Goal: Task Accomplishment & Management: Manage account settings

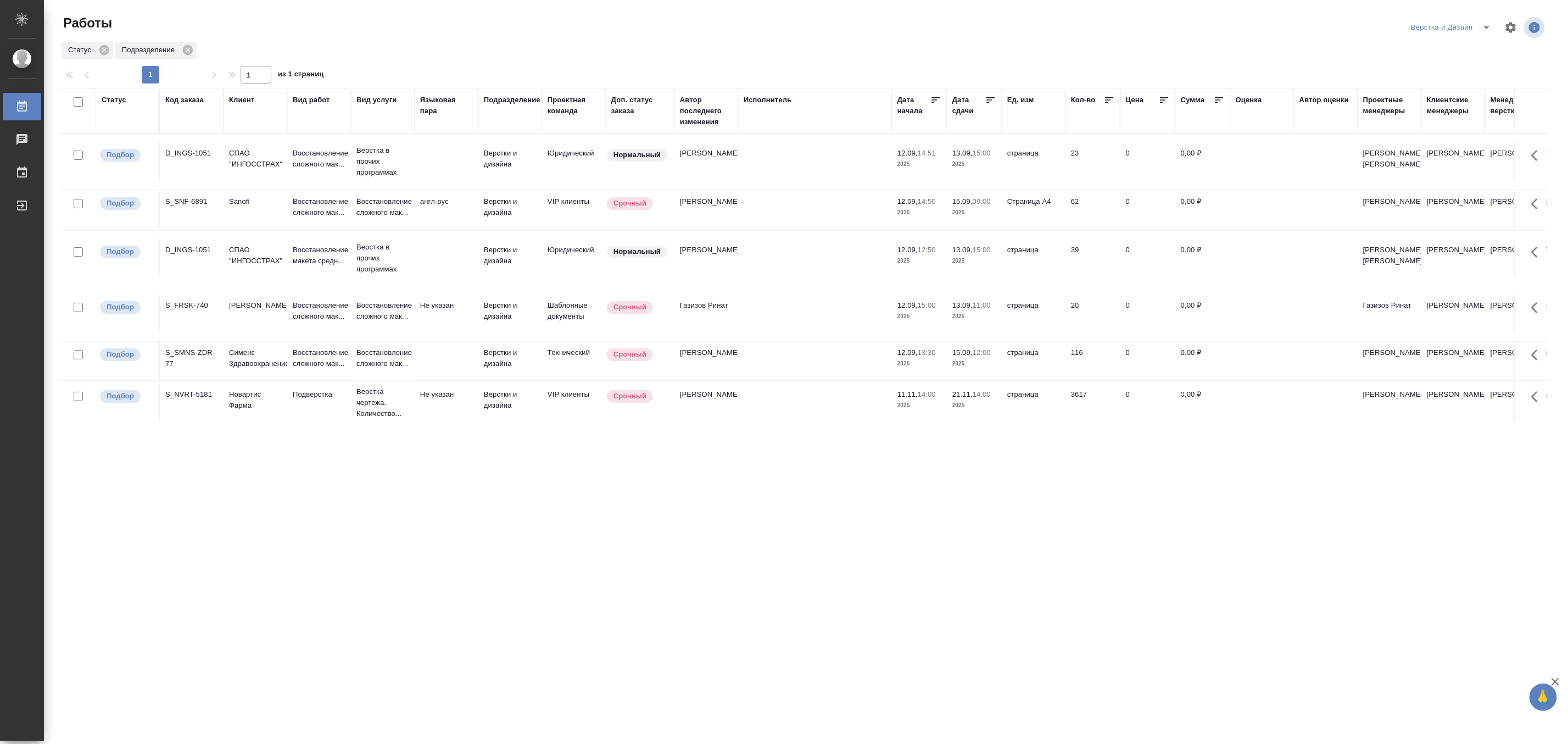
click at [1485, 25] on icon "split button" at bounding box center [1487, 27] width 13 height 13
click at [1461, 86] on li "[PERSON_NAME]" at bounding box center [1457, 84] width 106 height 18
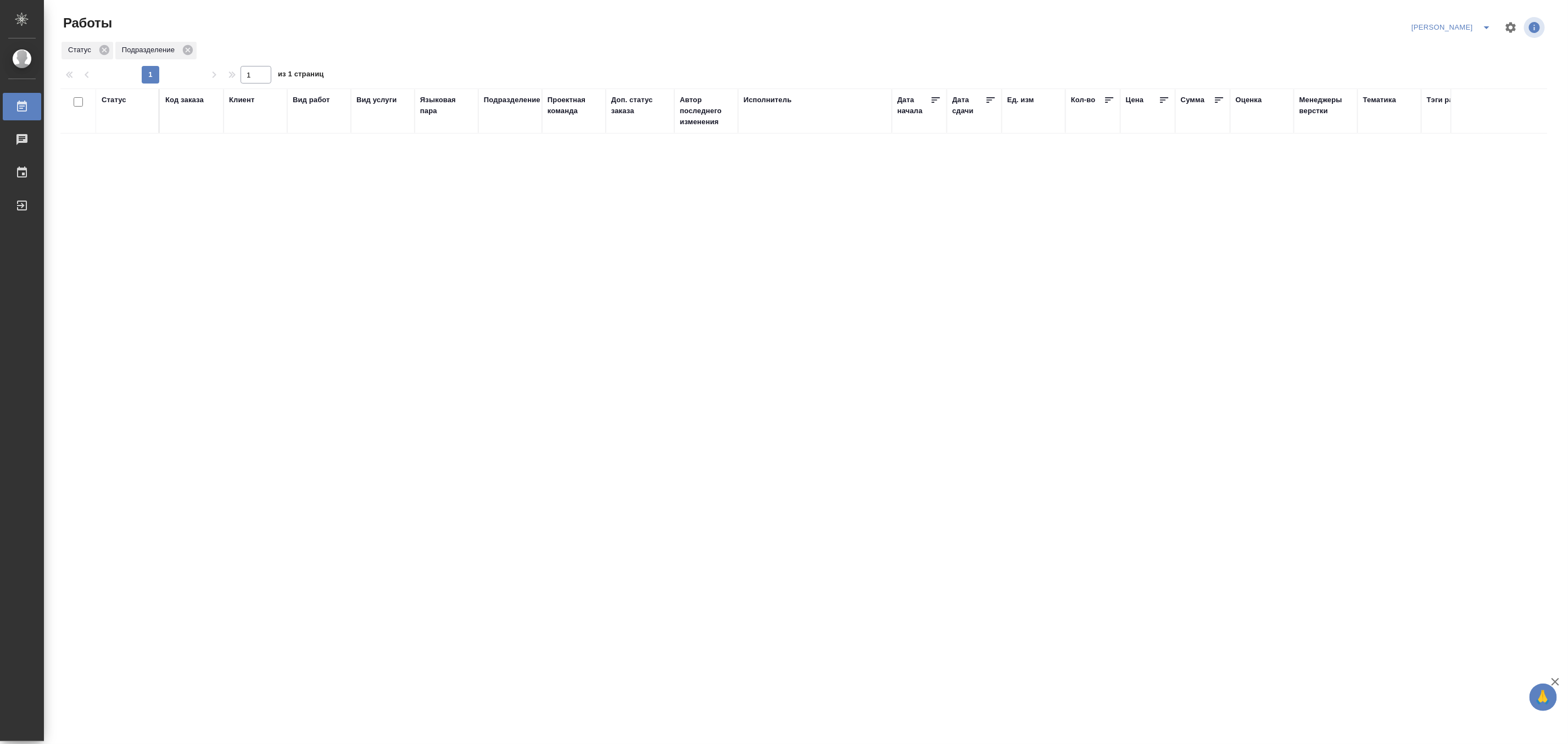
click at [1480, 19] on button "split button" at bounding box center [1486, 27] width 22 height 18
click at [1454, 98] on li "Верстка и Дизайн" at bounding box center [1445, 102] width 106 height 18
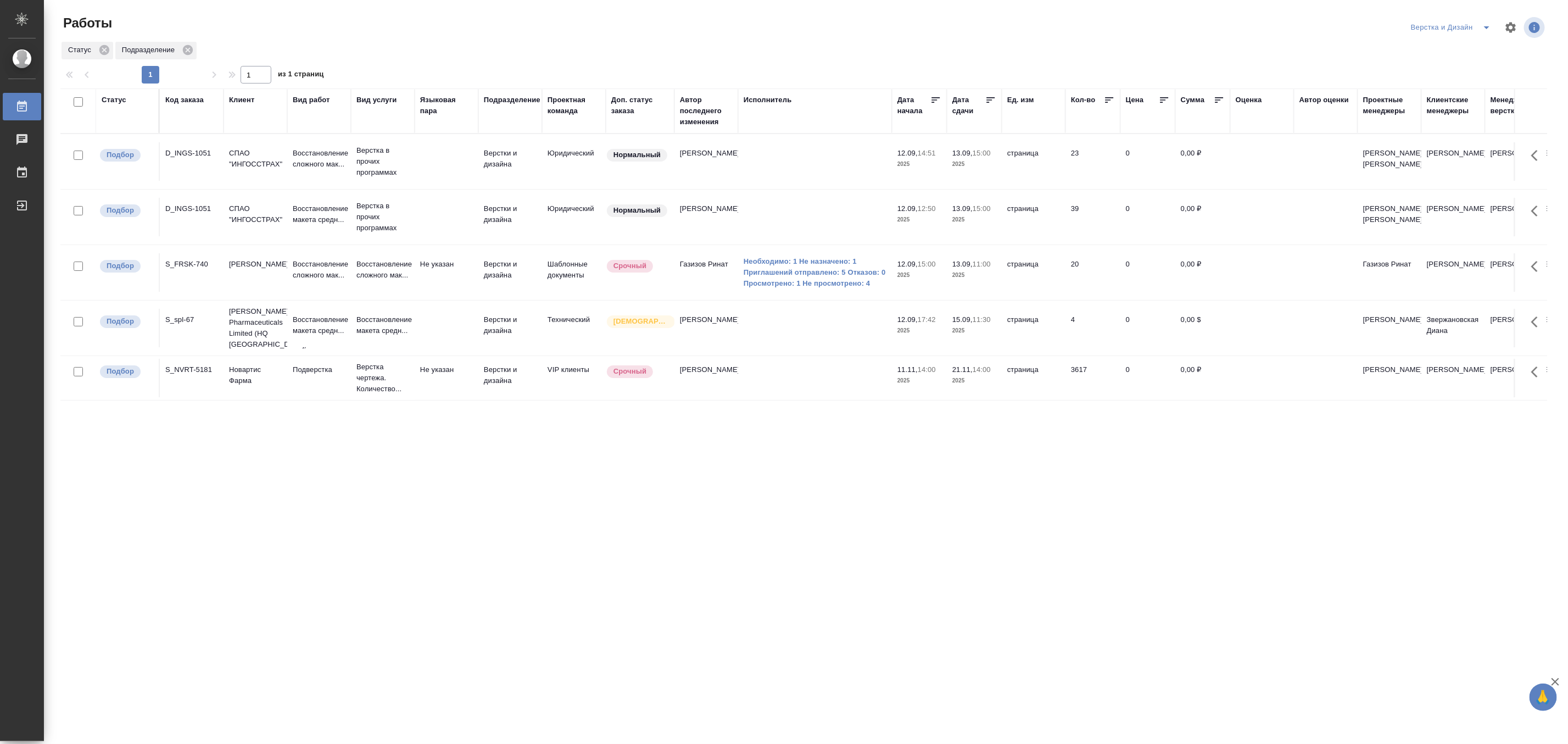
click at [1483, 23] on icon "split button" at bounding box center [1487, 27] width 13 height 13
click at [1430, 118] on li "DTPLight" at bounding box center [1457, 120] width 106 height 18
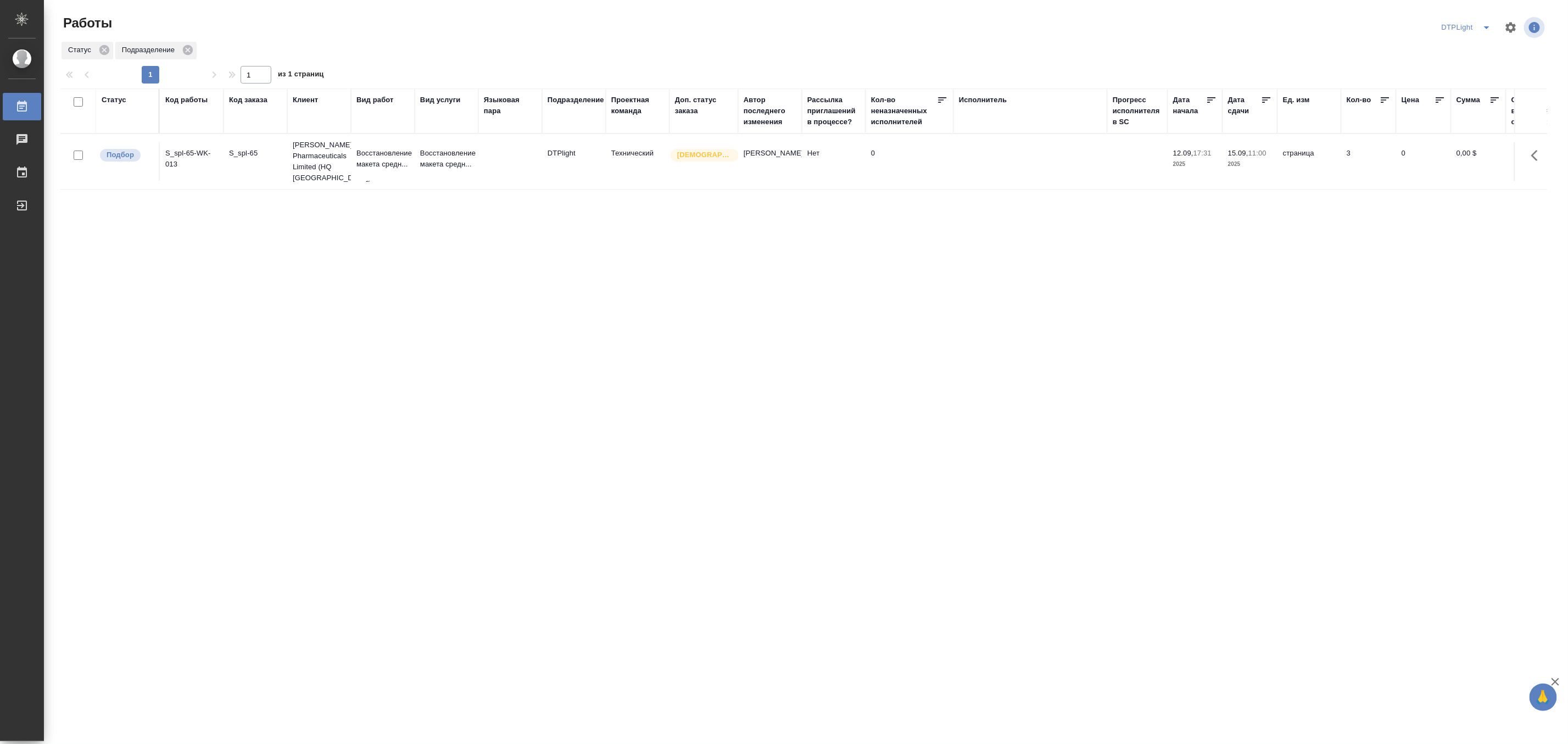
click at [1487, 23] on icon "split button" at bounding box center [1487, 27] width 13 height 13
click at [1467, 81] on li "[PERSON_NAME]" at bounding box center [1473, 84] width 106 height 18
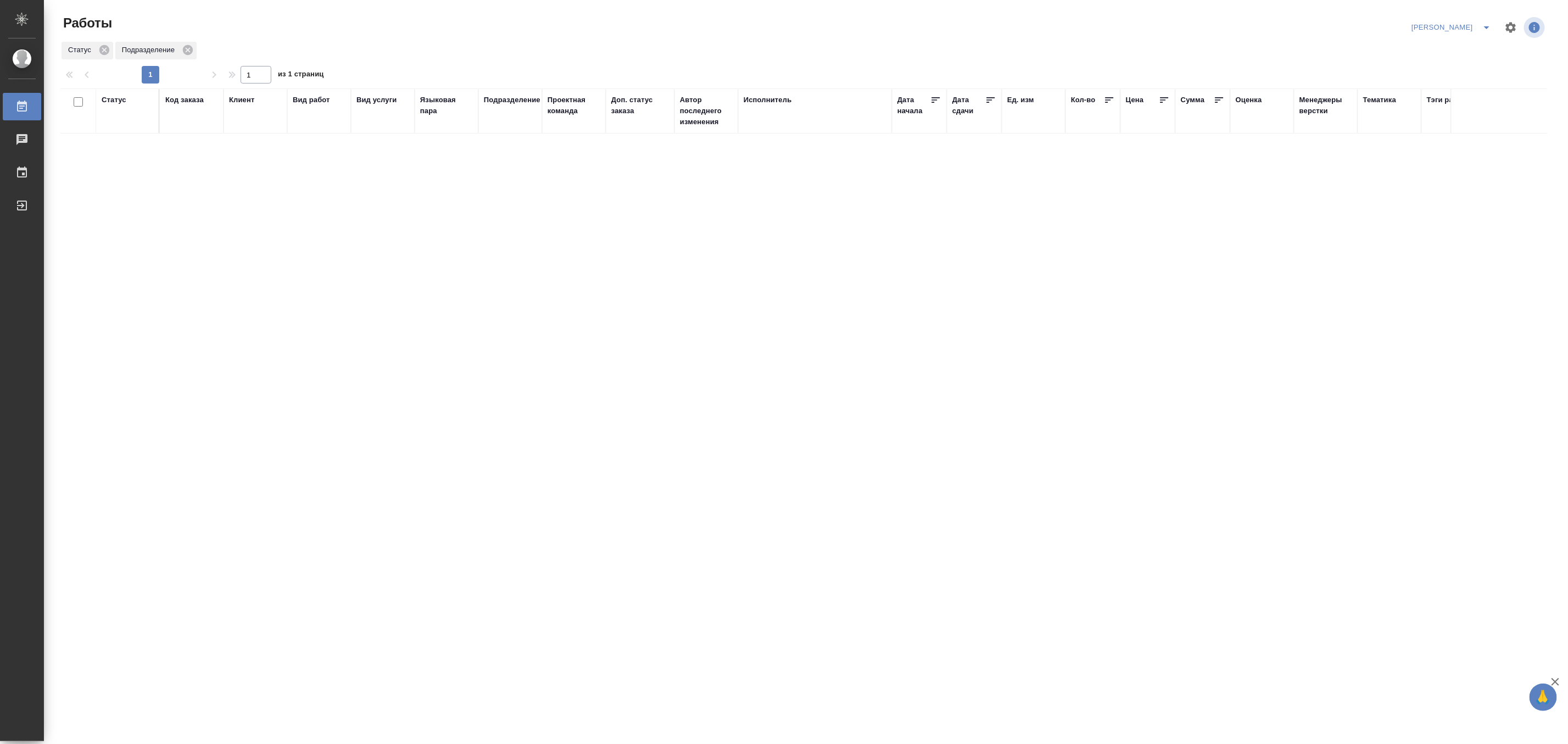
click at [1481, 22] on icon "split button" at bounding box center [1487, 27] width 13 height 13
click at [1446, 97] on li "Верстка и Дизайн" at bounding box center [1445, 102] width 106 height 18
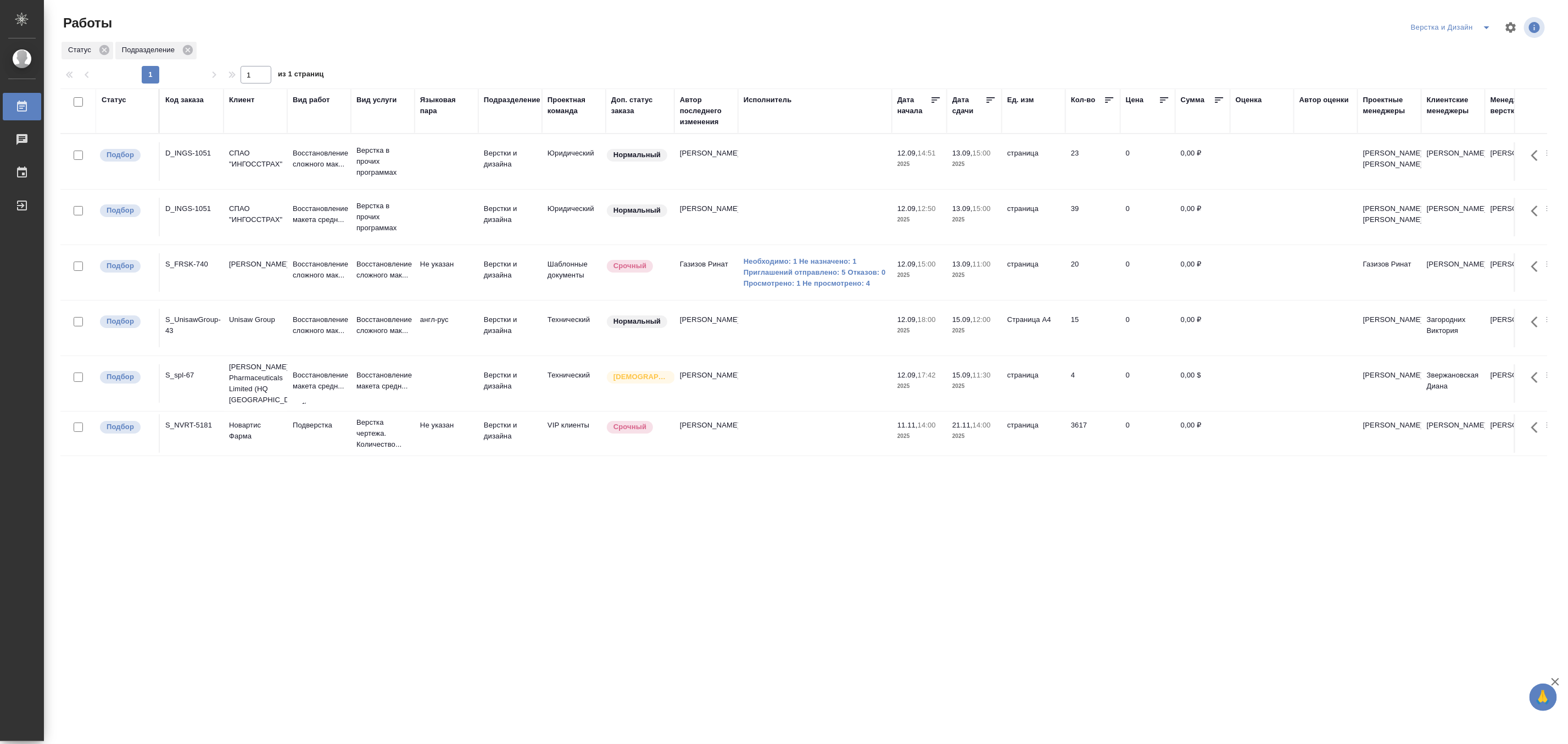
click at [1490, 24] on icon "split button" at bounding box center [1487, 27] width 13 height 13
click at [1475, 48] on li "[PERSON_NAME] работе" at bounding box center [1457, 49] width 106 height 18
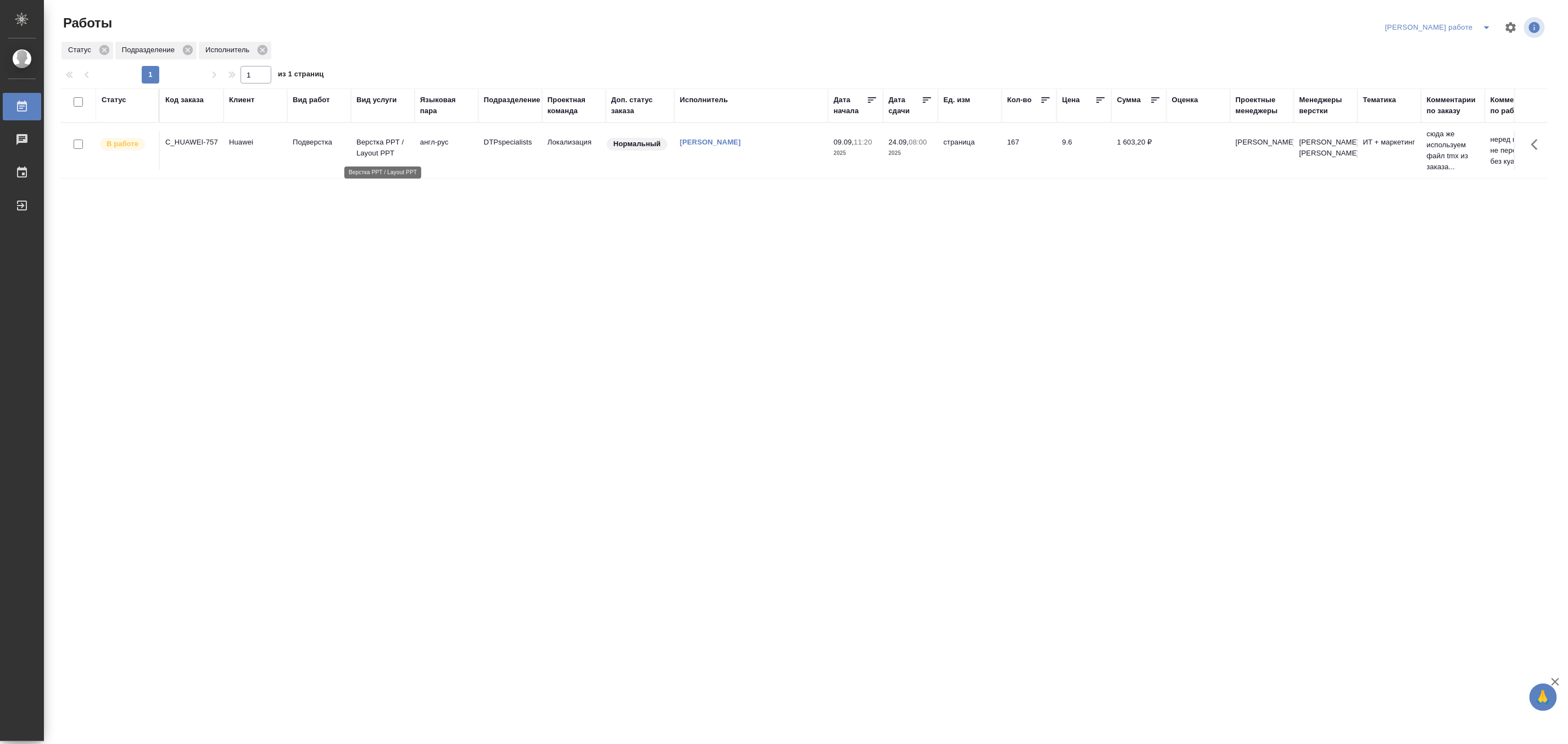
click at [385, 151] on p "Верстка PPT / Layout PPT" at bounding box center [383, 148] width 53 height 22
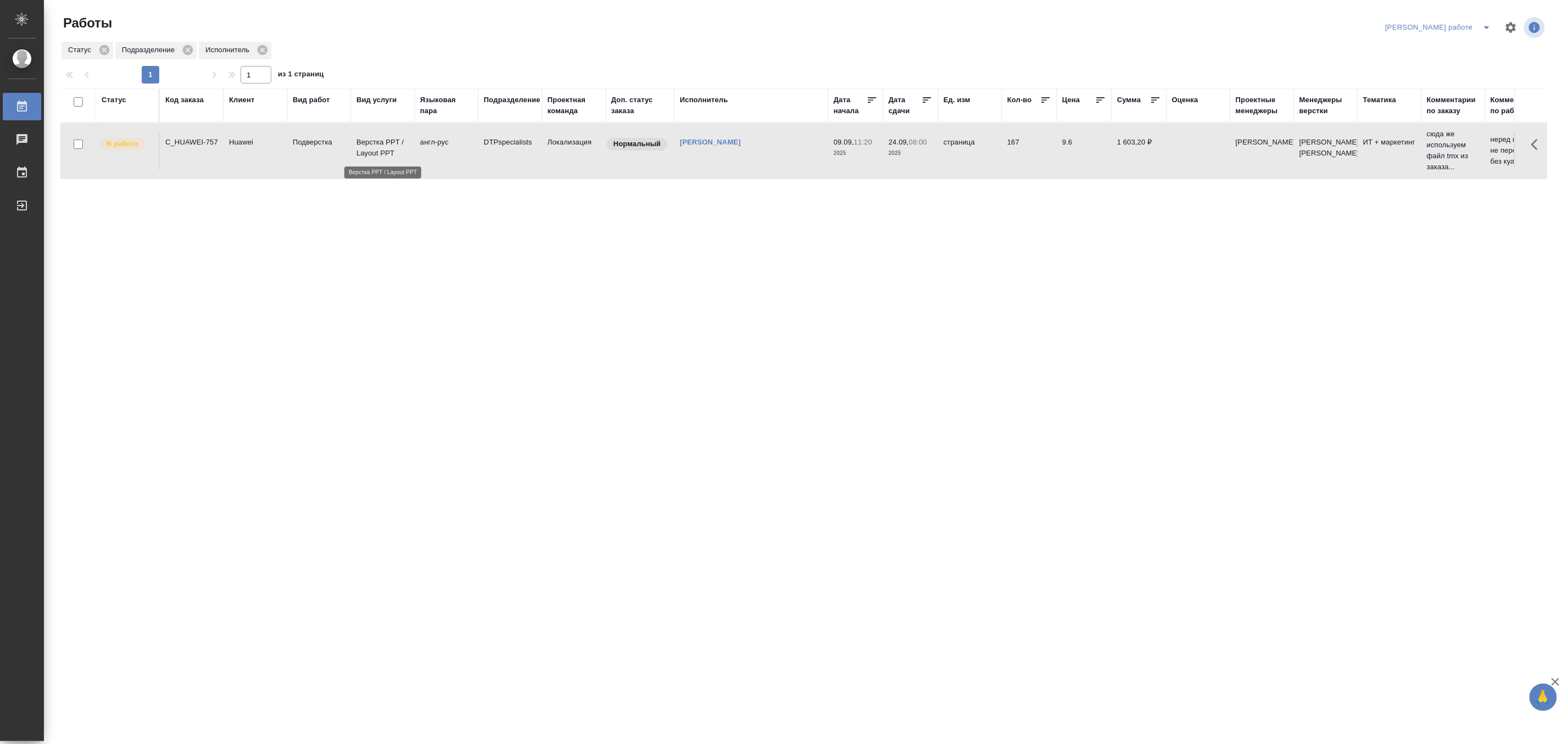
click at [385, 151] on p "Верстка PPT / Layout PPT" at bounding box center [383, 148] width 53 height 22
click at [1481, 23] on icon "split button" at bounding box center [1487, 27] width 13 height 13
click at [1456, 96] on li "Верстка и Дизайн" at bounding box center [1447, 102] width 99 height 18
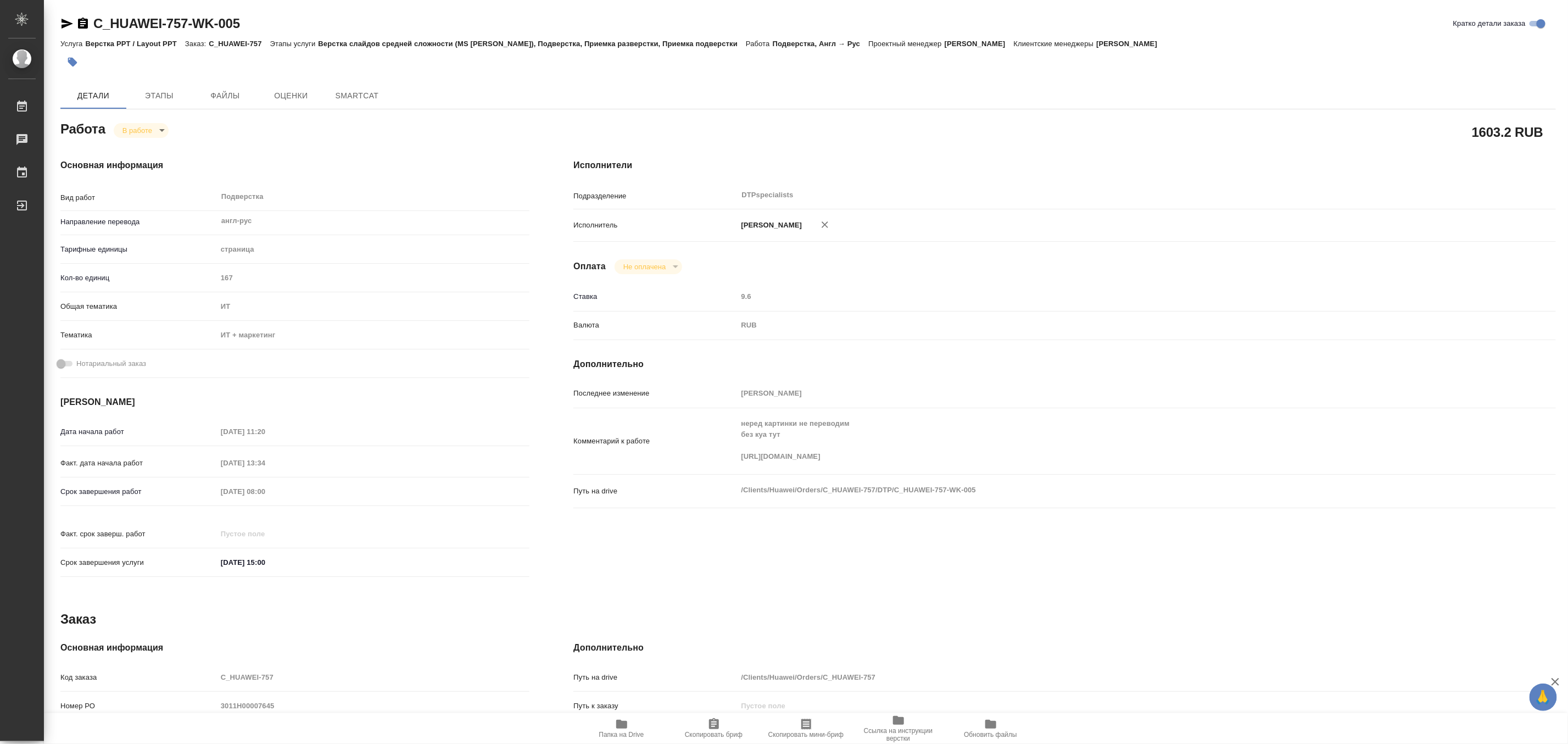
type textarea "x"
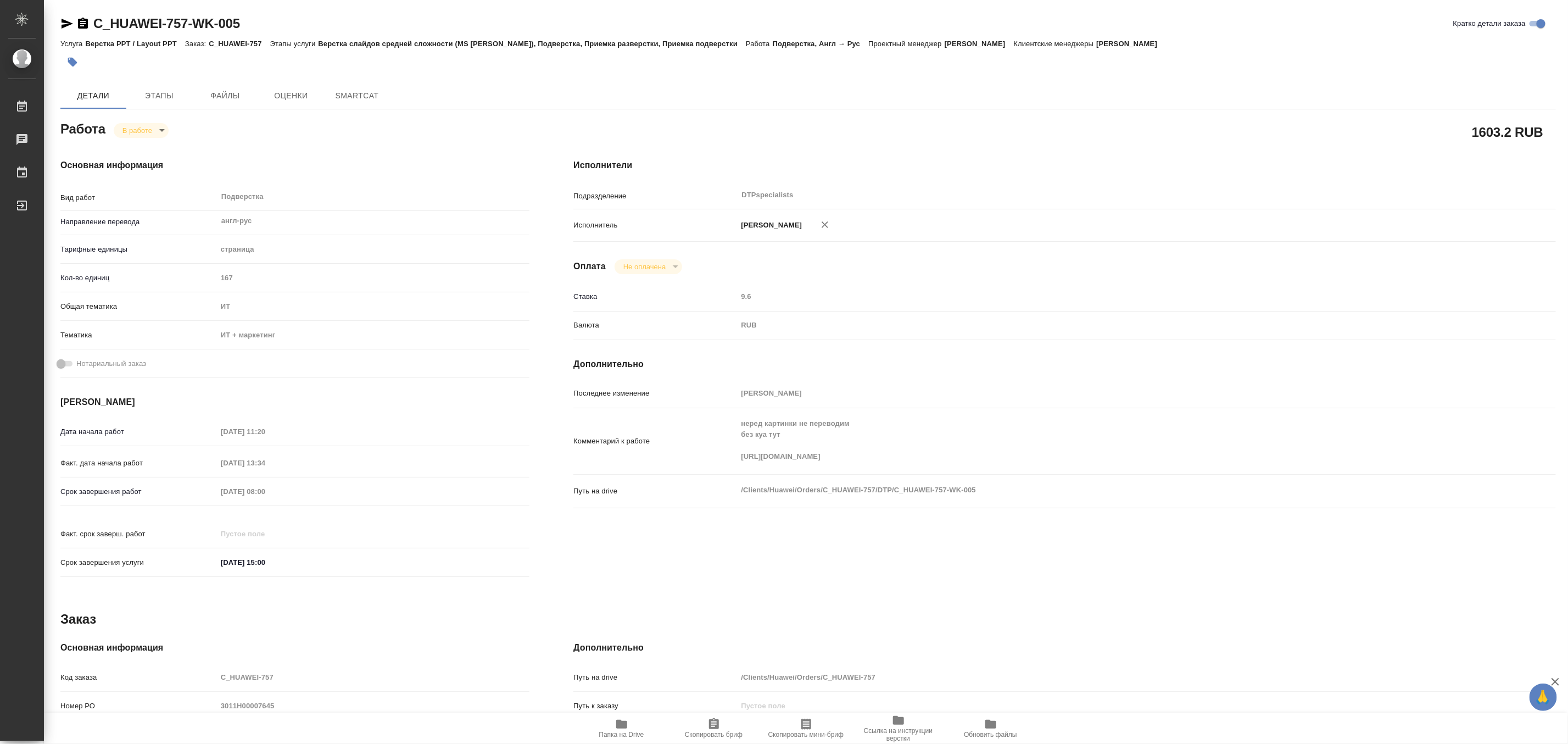
type textarea "x"
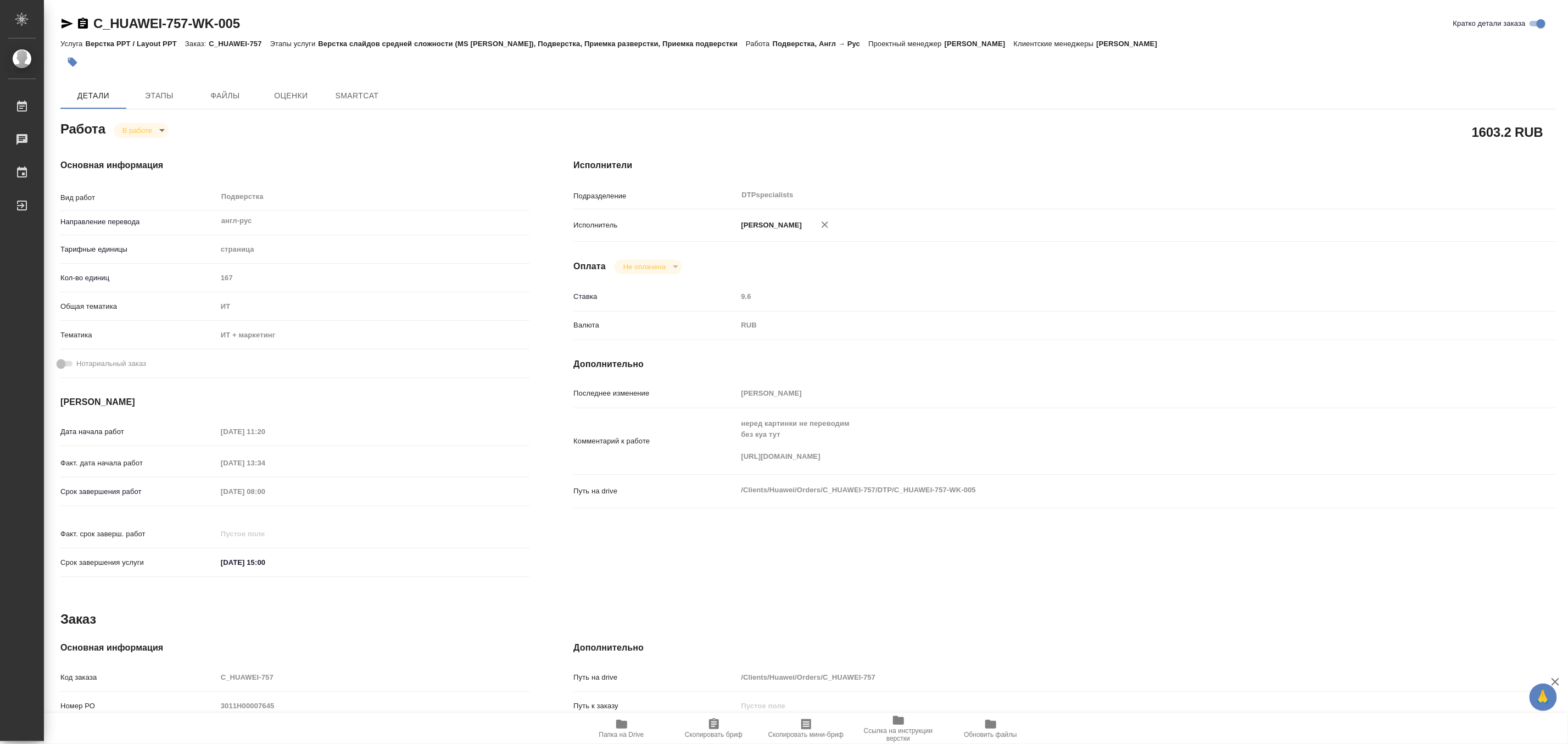
type textarea "x"
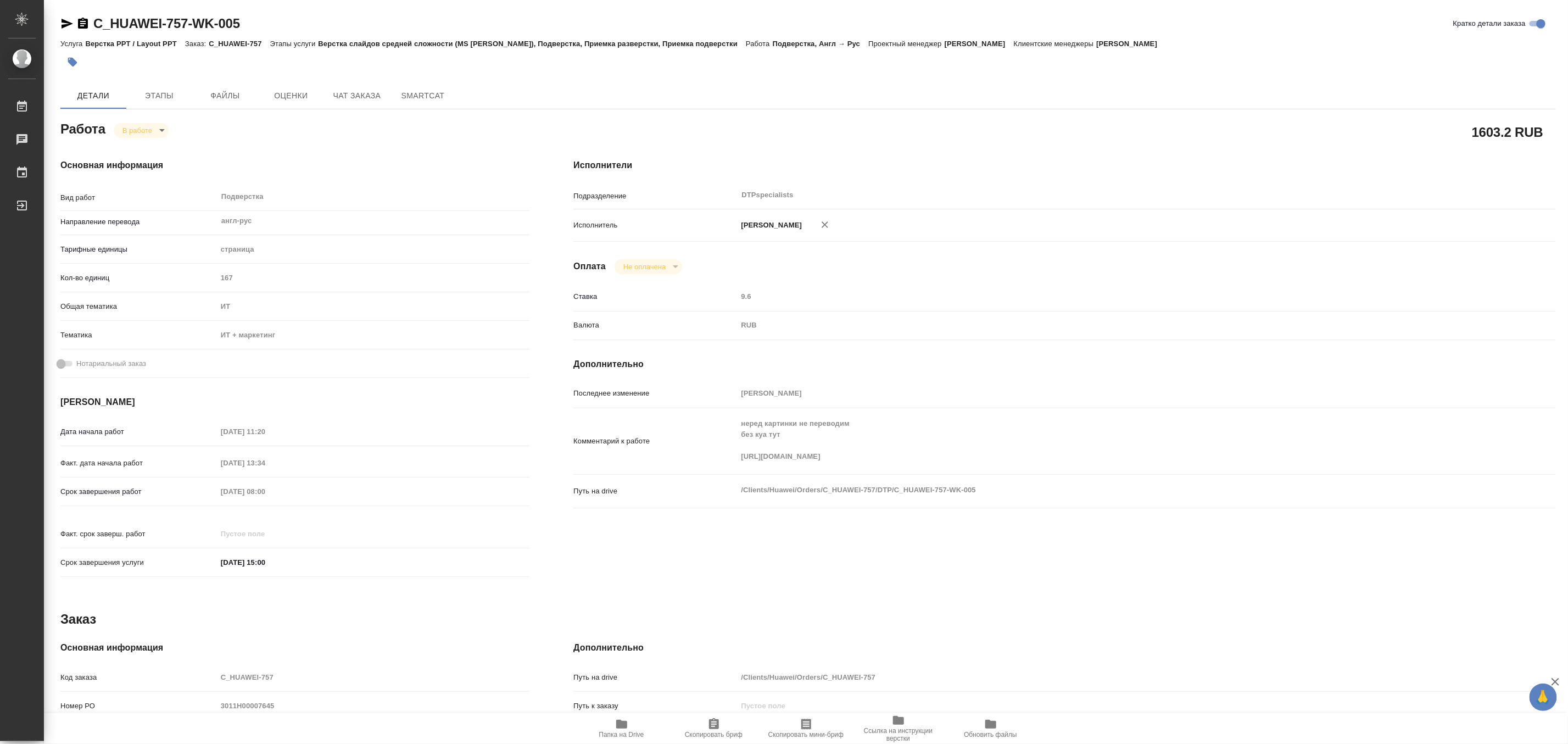
type textarea "x"
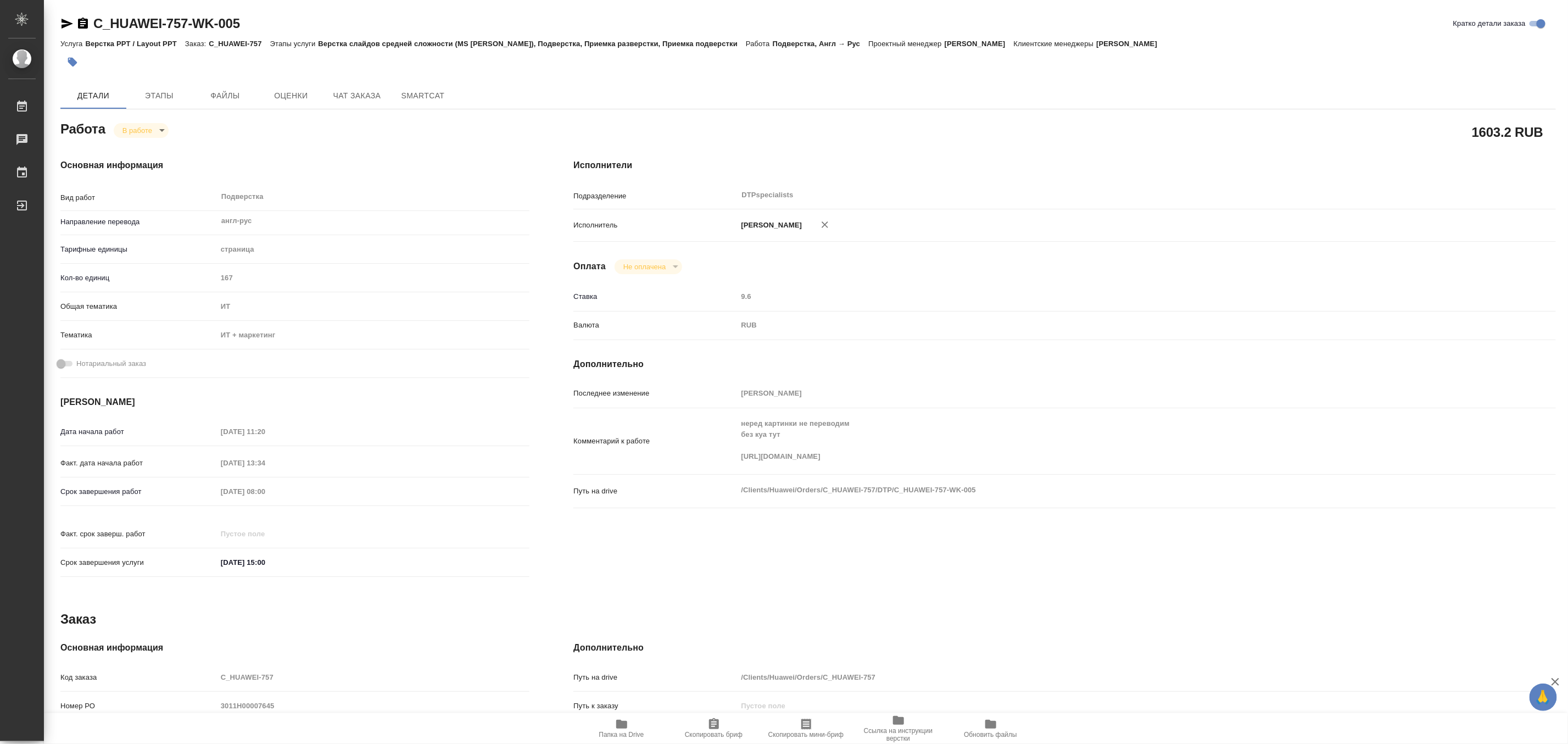
type textarea "x"
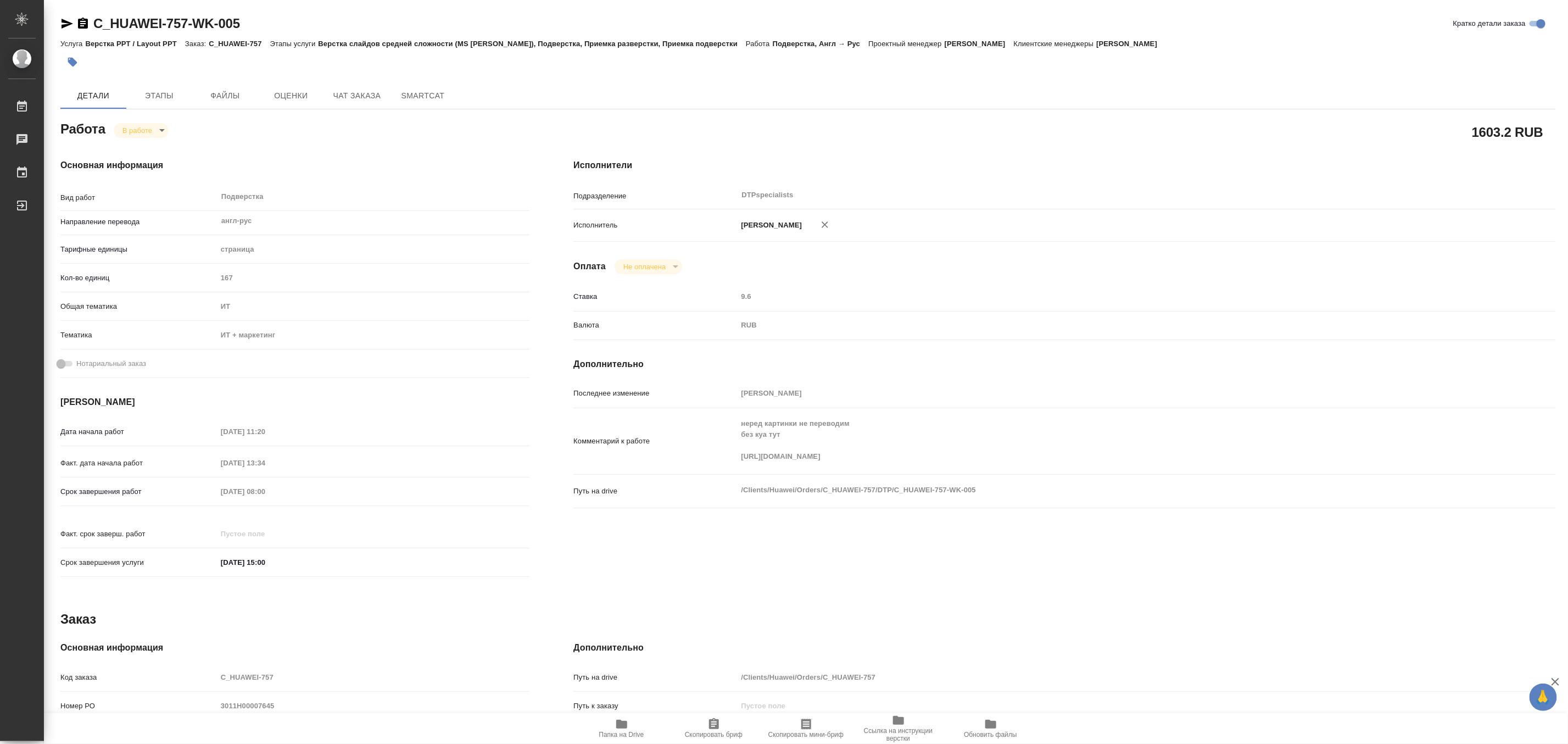
click at [621, 728] on icon "button" at bounding box center [621, 724] width 11 height 9
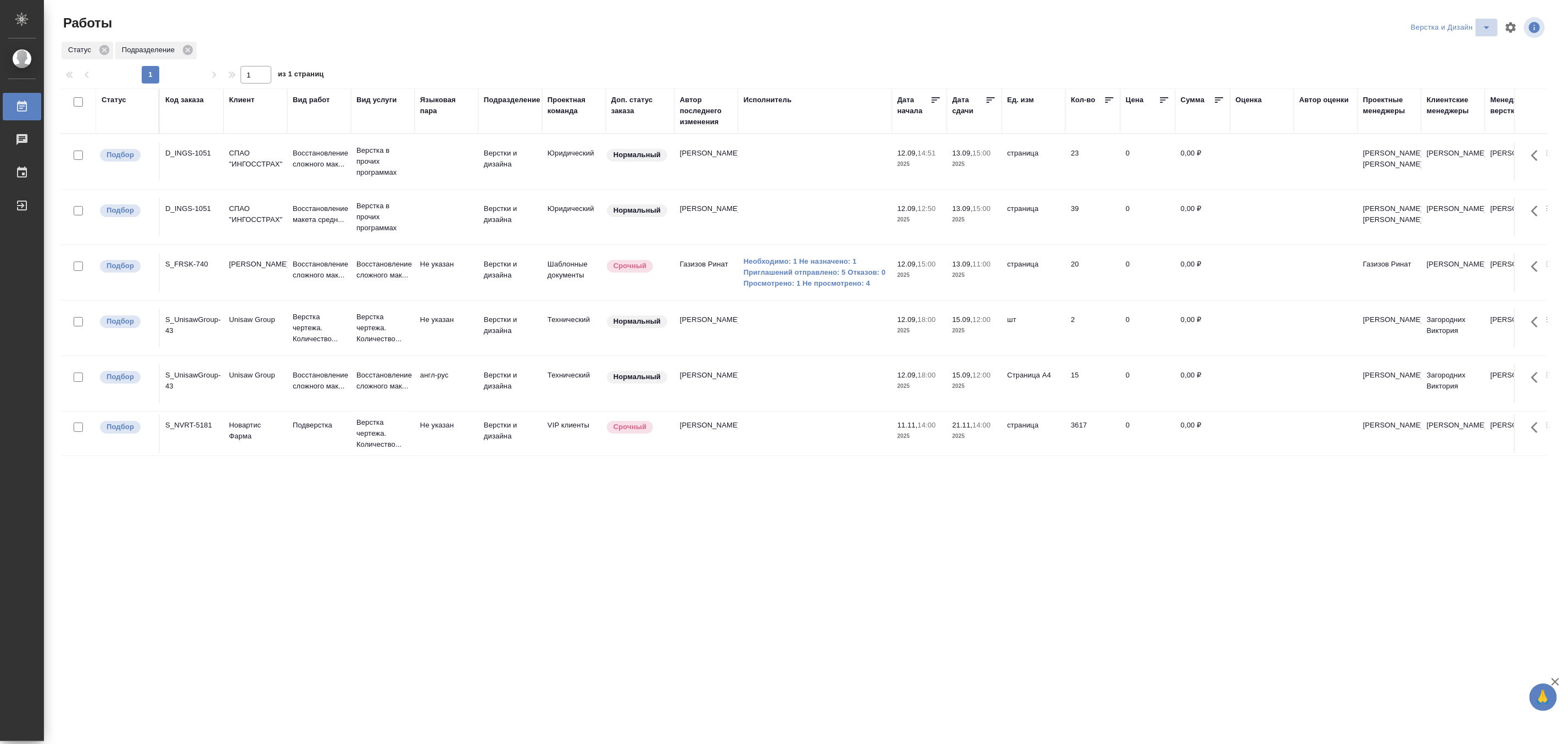
click at [1485, 23] on icon "split button" at bounding box center [1487, 27] width 13 height 13
click at [1433, 118] on li "DTPLight" at bounding box center [1457, 120] width 106 height 18
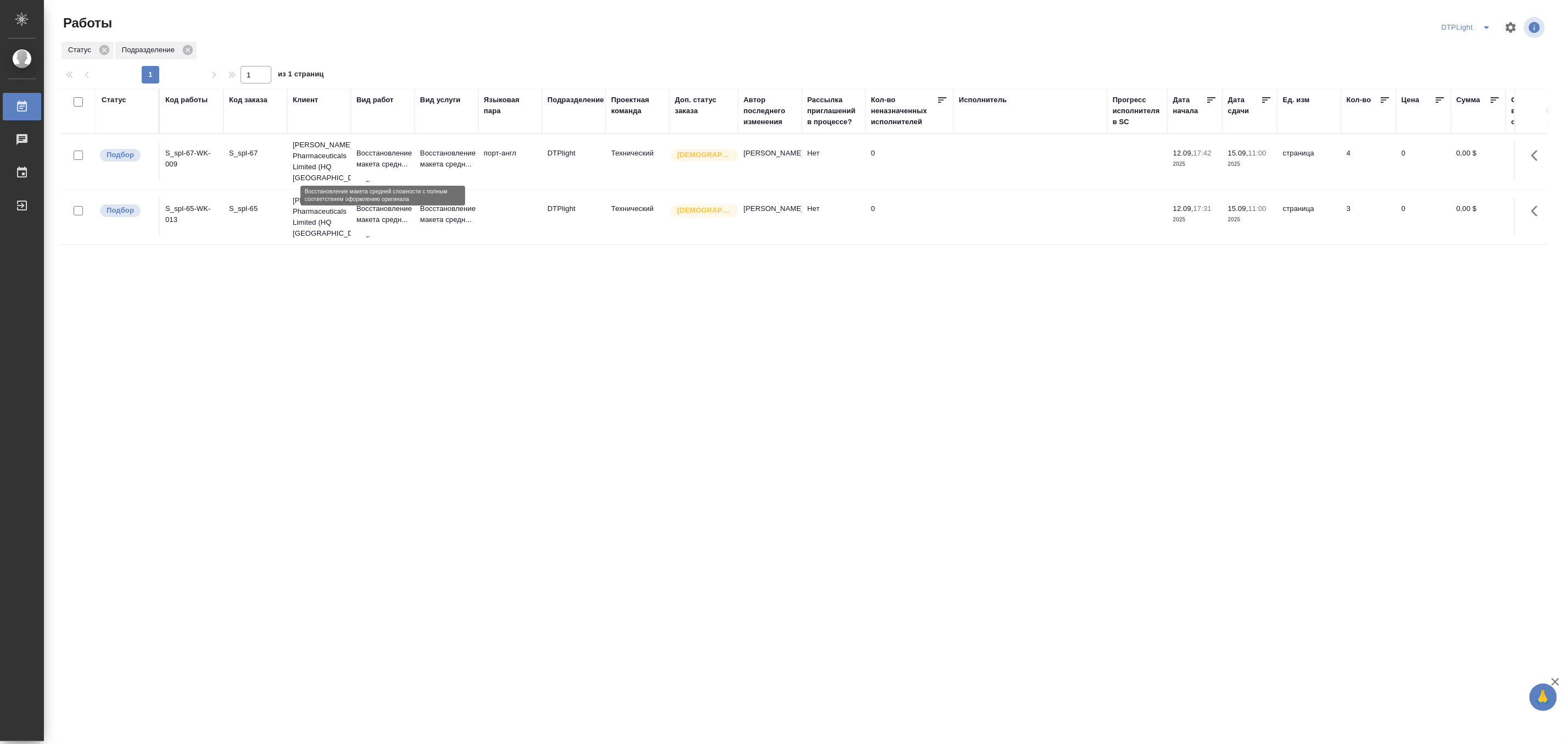
click at [371, 167] on p "Восстановление макета средн..." at bounding box center [383, 158] width 53 height 22
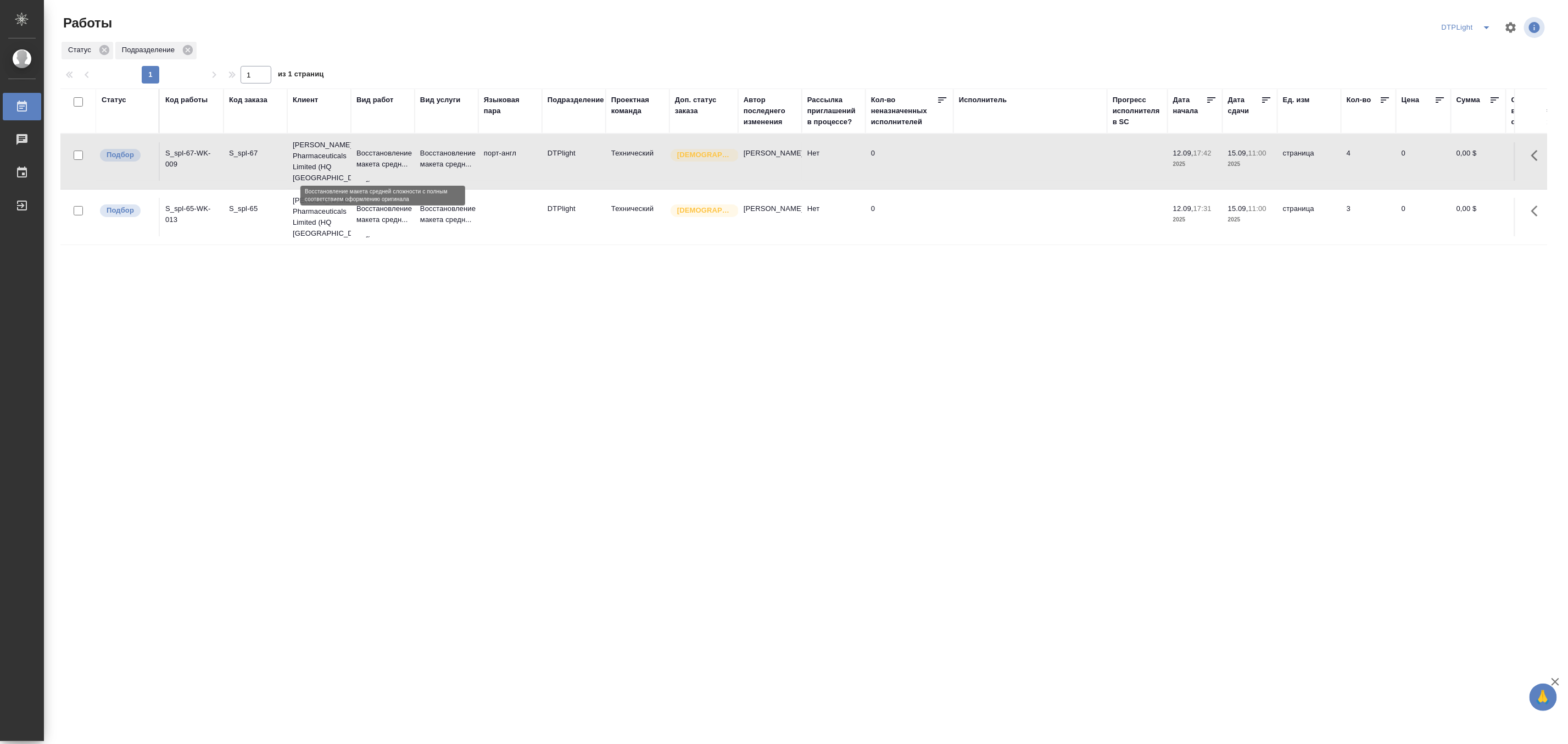
click at [371, 167] on p "Восстановление макета средн..." at bounding box center [383, 158] width 53 height 22
click at [1487, 23] on icon "split button" at bounding box center [1487, 27] width 13 height 13
click at [1473, 81] on li "Матвеева_назначено" at bounding box center [1473, 84] width 106 height 18
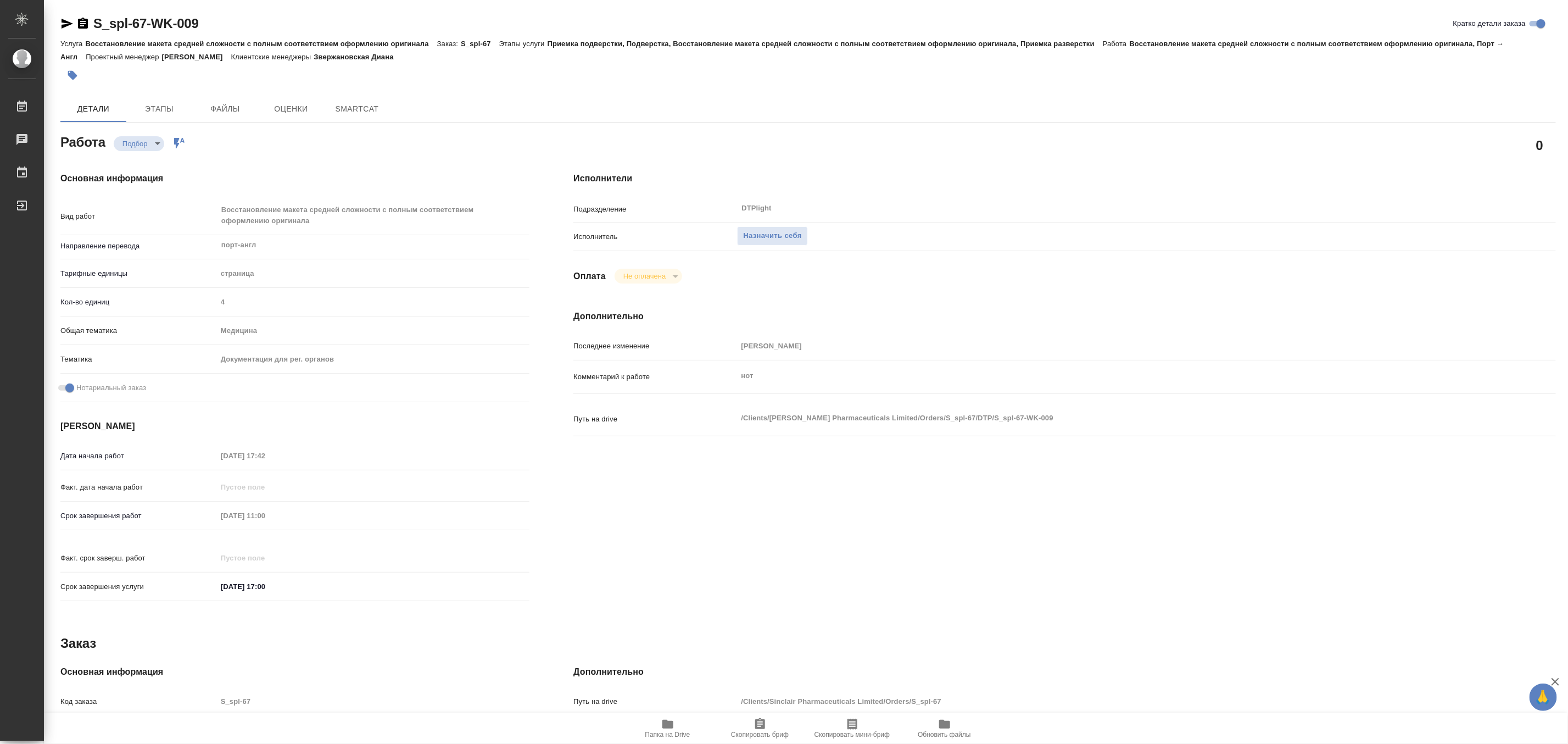
type textarea "x"
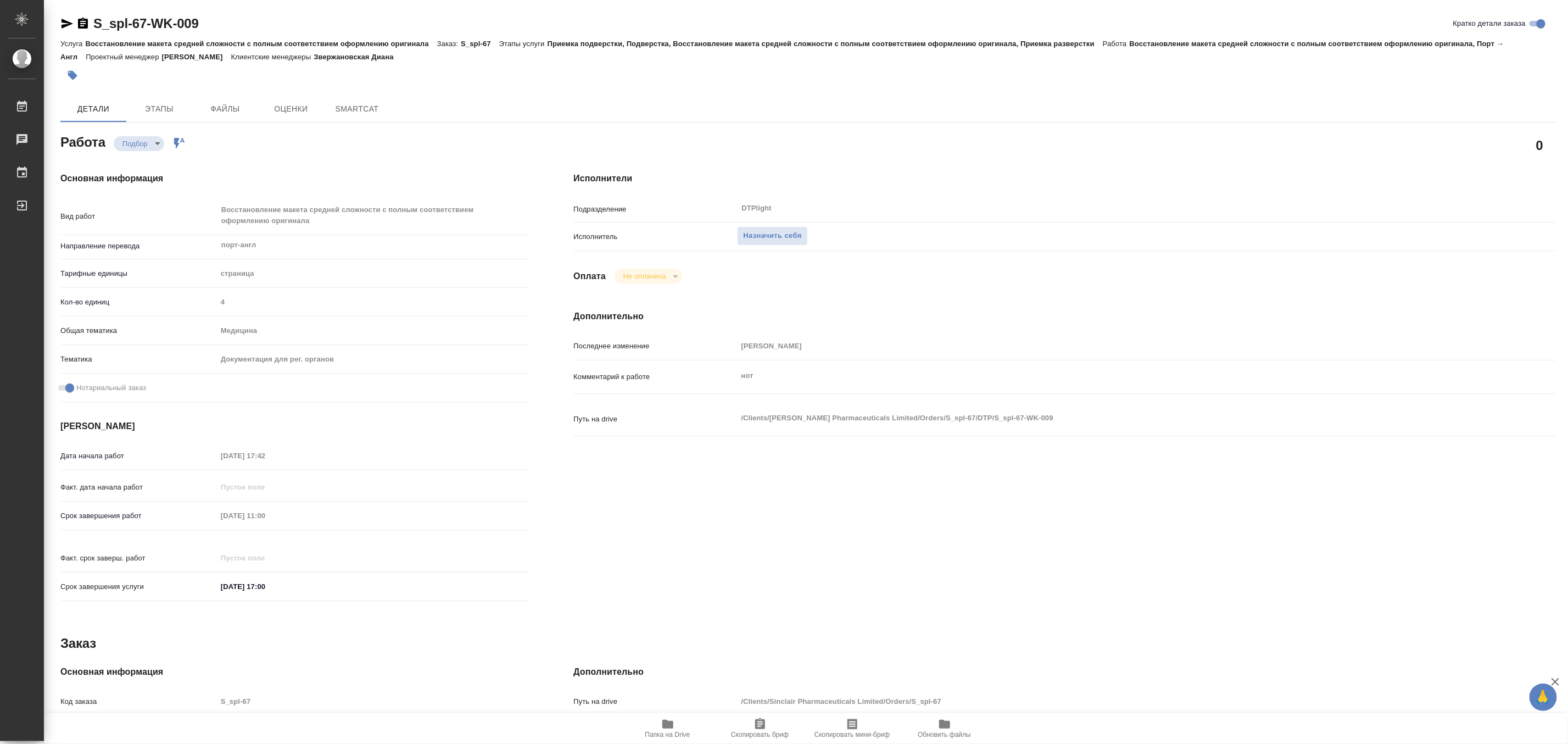
type textarea "x"
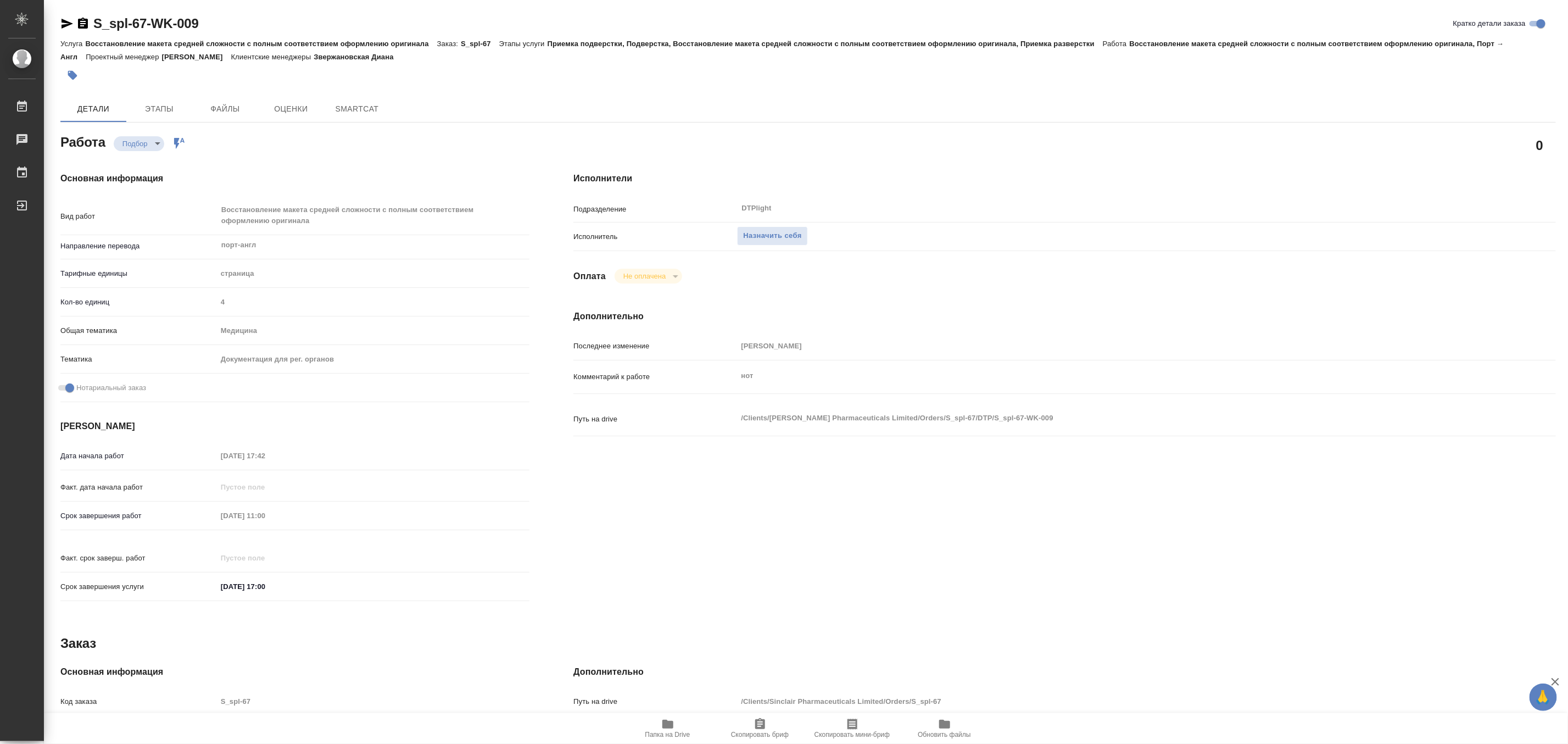
type textarea "x"
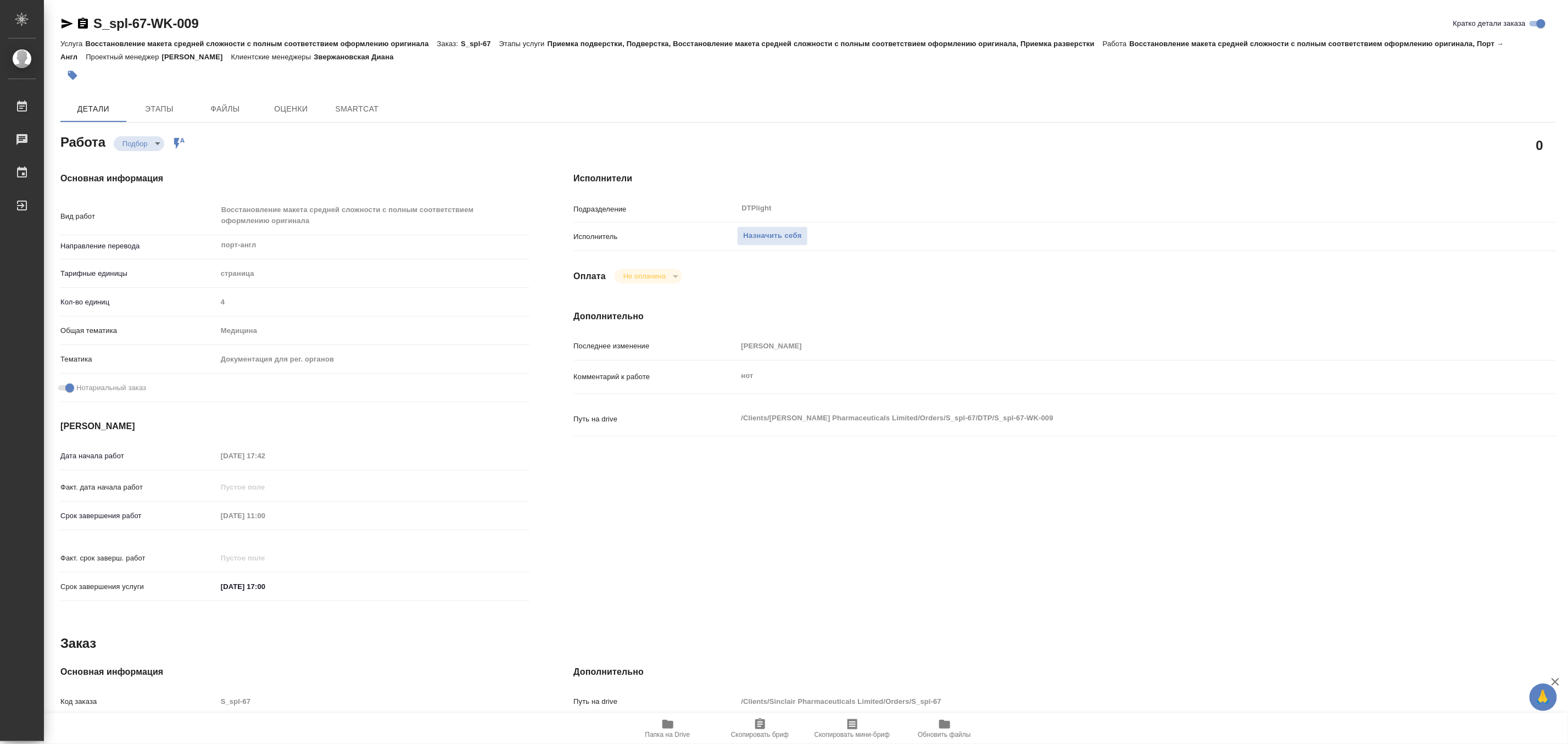
type textarea "x"
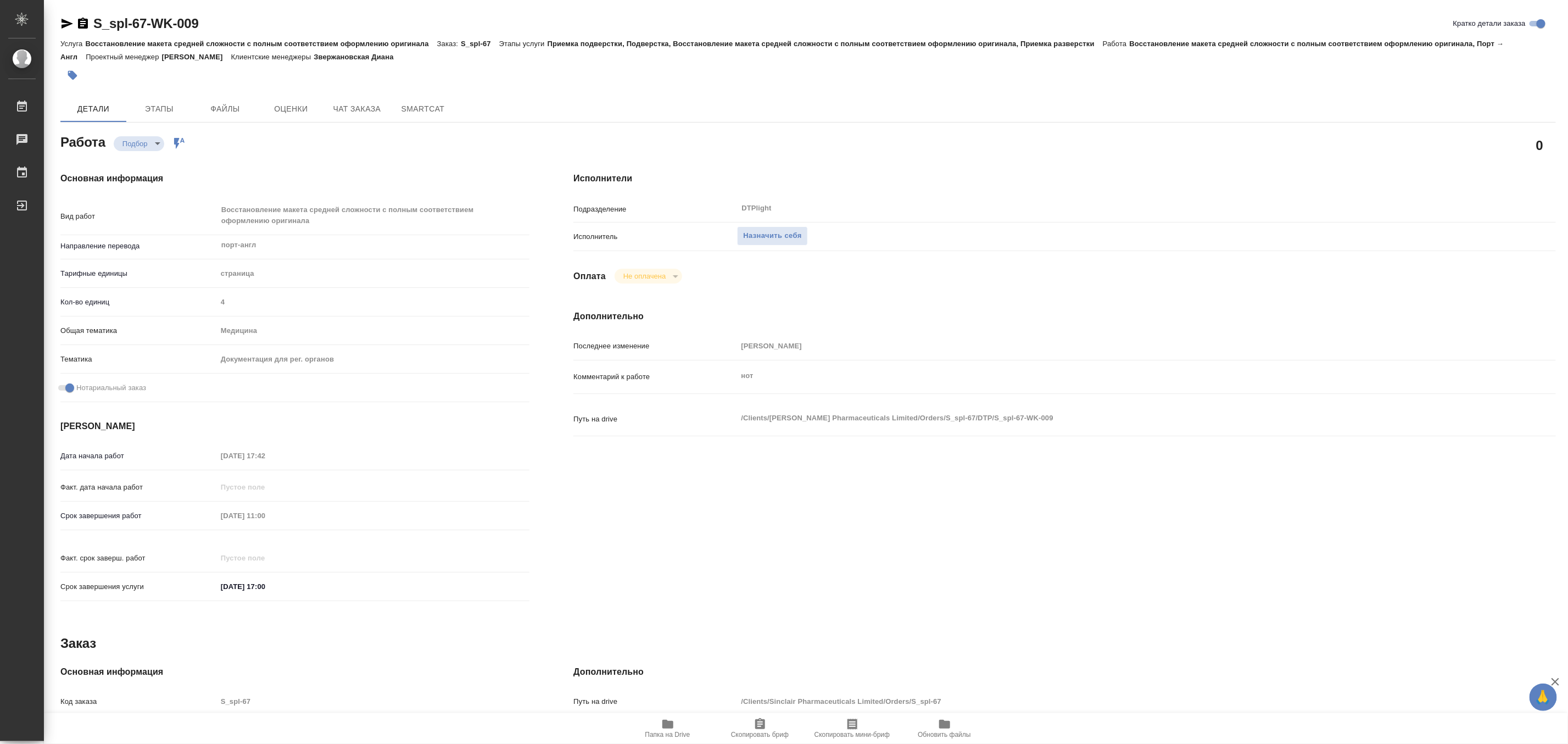
click at [654, 730] on span "Папка на Drive" at bounding box center [667, 728] width 79 height 21
type textarea "x"
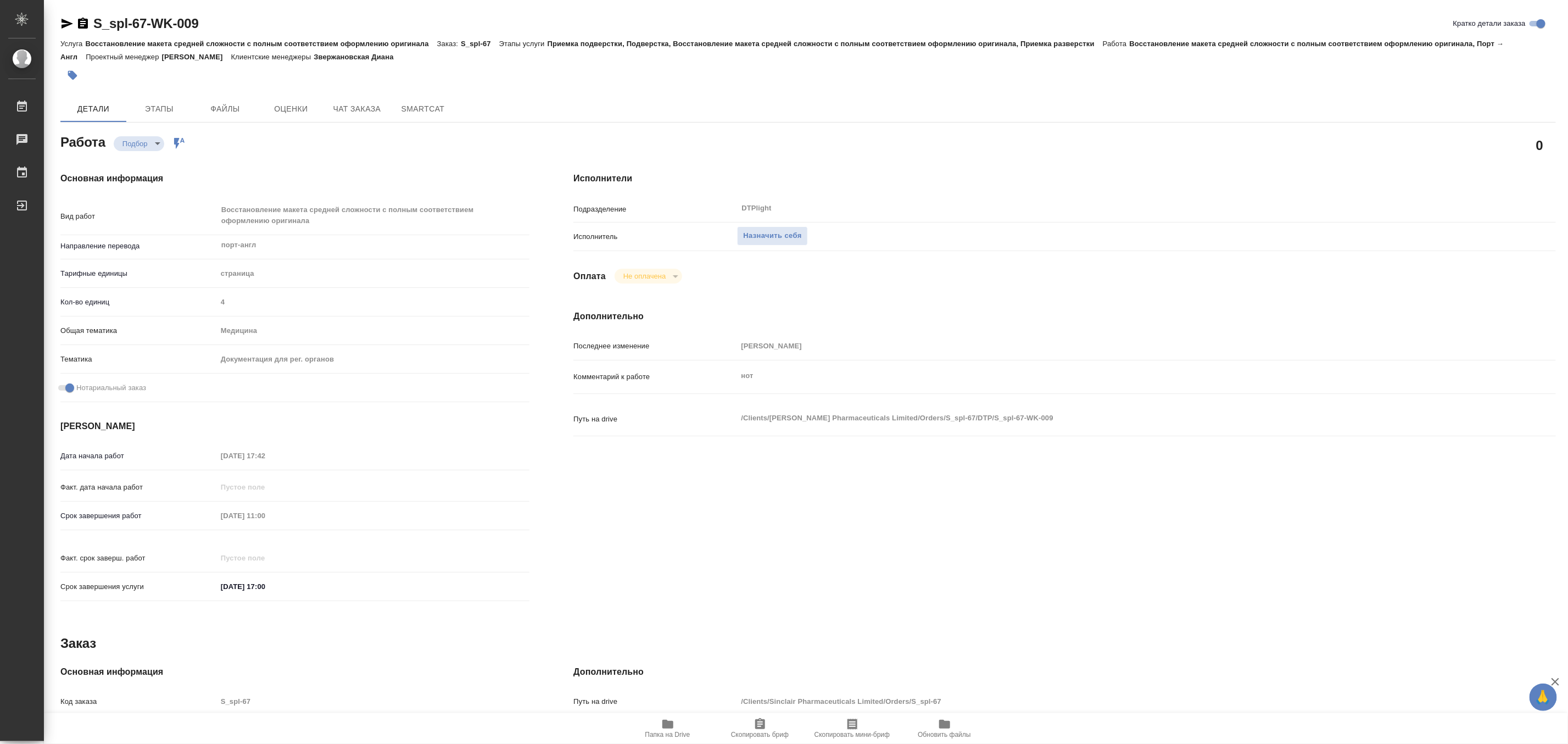
type textarea "x"
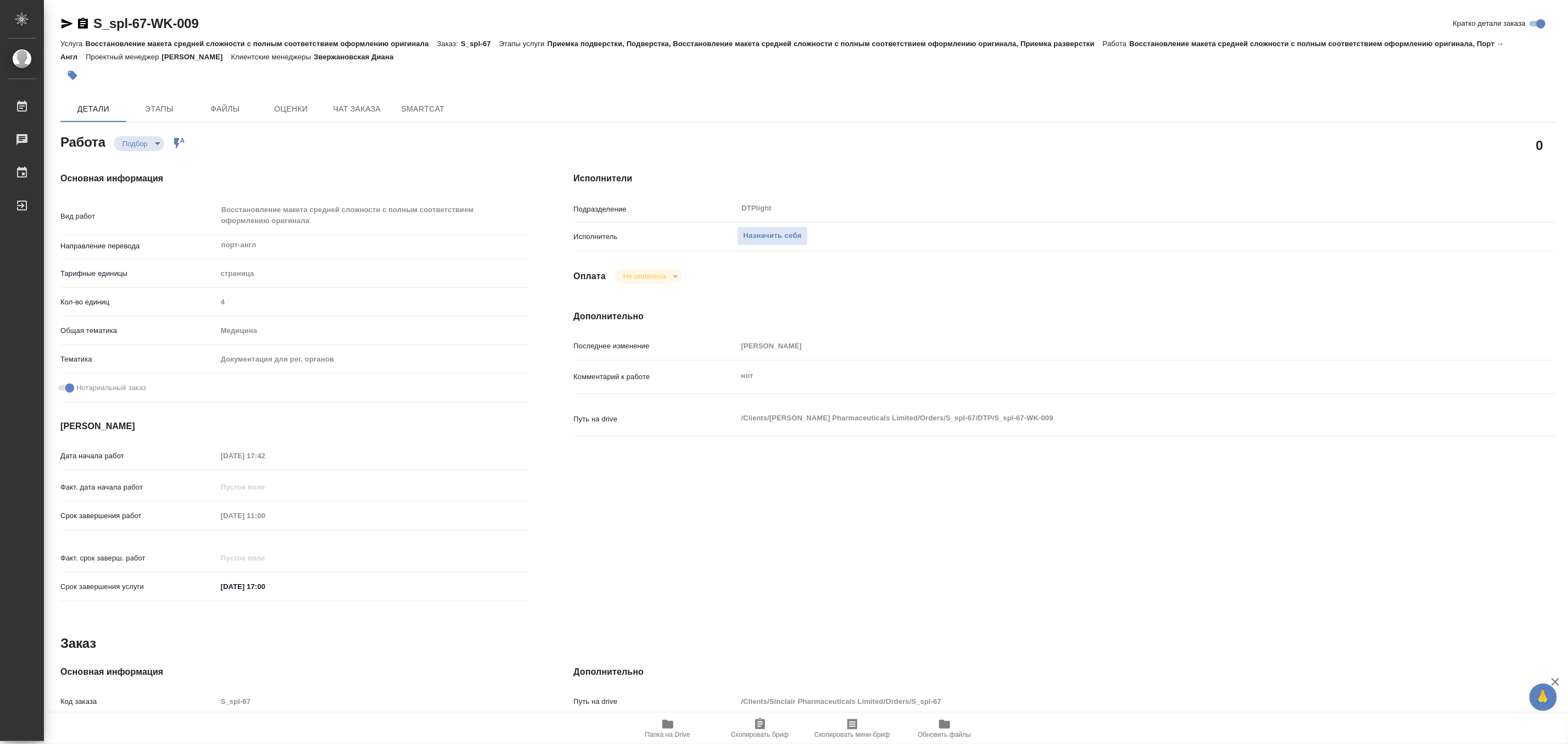
type textarea "x"
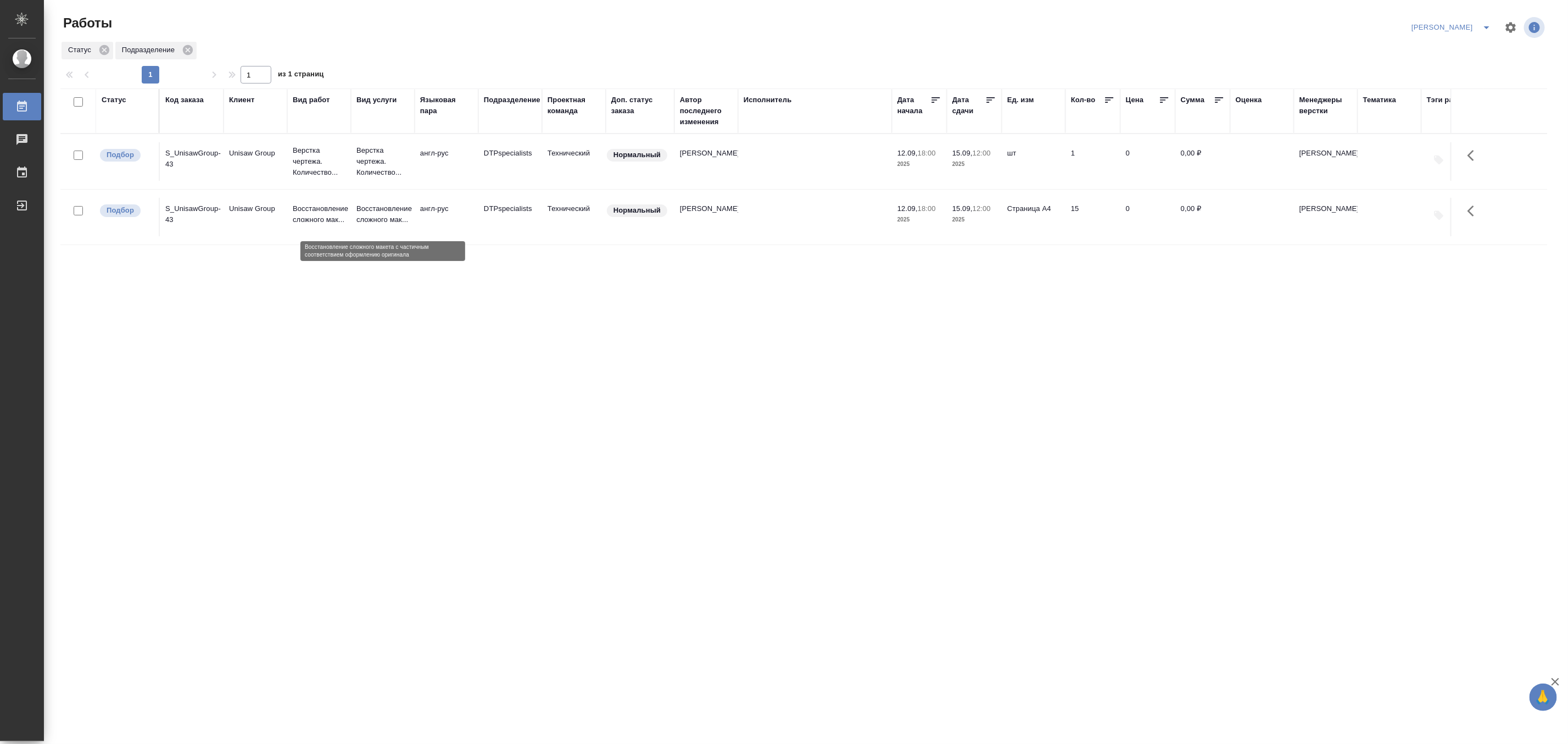
click at [369, 215] on p "Восстановление сложного мак..." at bounding box center [383, 214] width 53 height 22
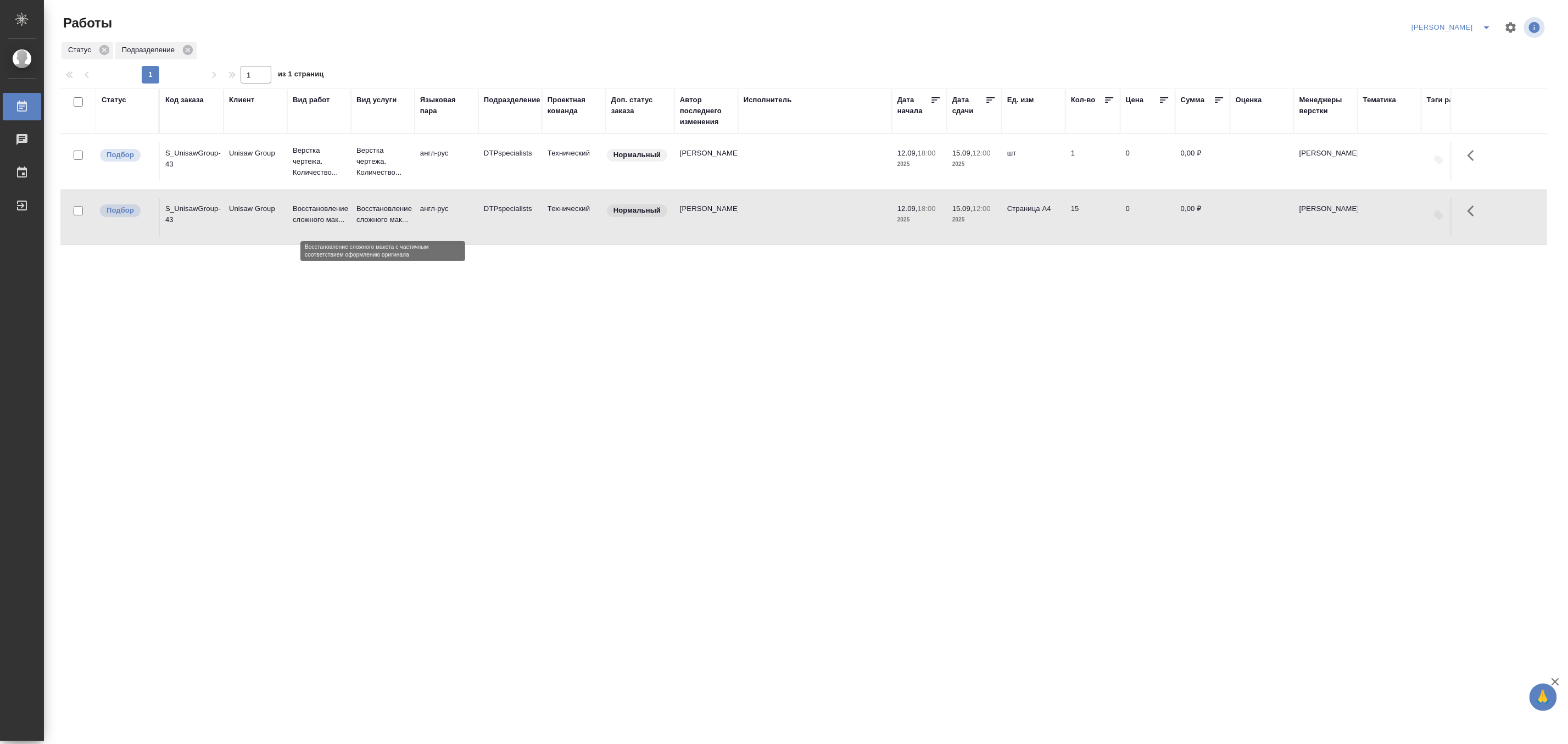
click at [369, 215] on p "Восстановление сложного мак..." at bounding box center [383, 214] width 53 height 22
click at [171, 321] on div "Статус Код заказа Клиент Вид работ Вид услуги Языковая пара Подразделение Проек…" at bounding box center [804, 286] width 1487 height 396
click at [376, 212] on p "Восстановление сложного мак..." at bounding box center [383, 214] width 53 height 22
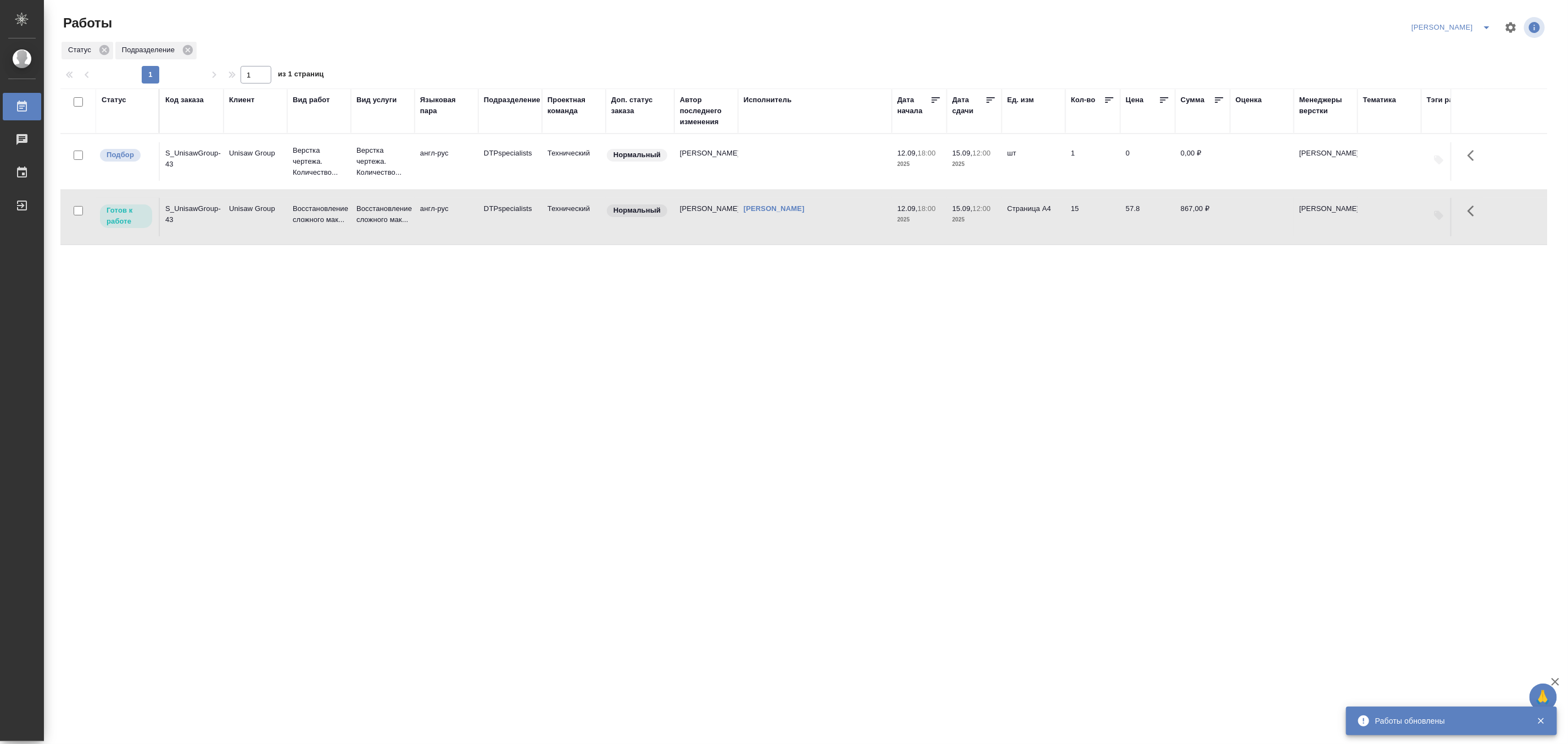
click at [620, 156] on p "Нормальный" at bounding box center [637, 154] width 47 height 11
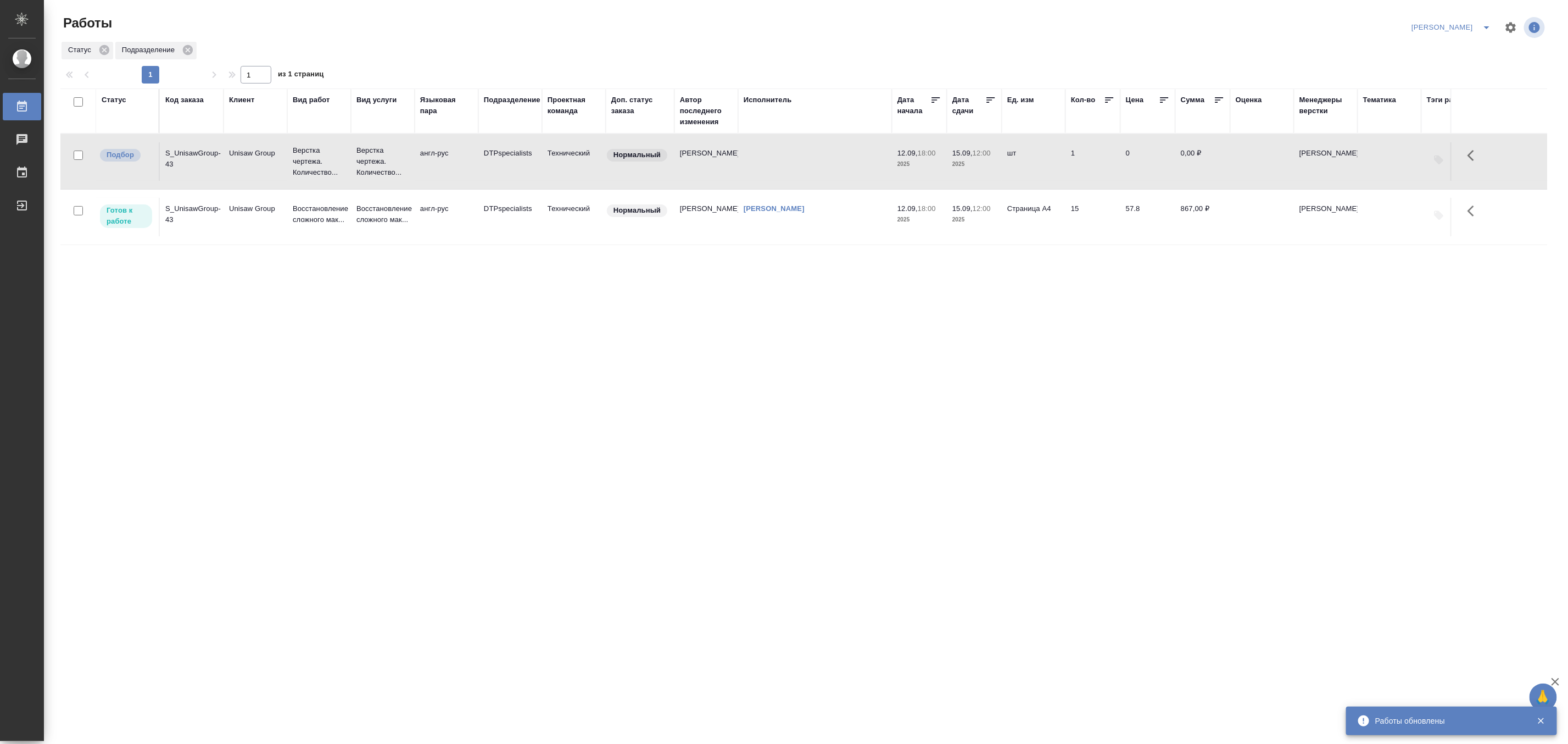
click at [620, 156] on p "Нормальный" at bounding box center [637, 154] width 47 height 11
click at [914, 410] on div "Статус Код заказа Клиент Вид работ Вид услуги Языковая пара Подразделение Проек…" at bounding box center [804, 286] width 1487 height 396
click at [222, 338] on div "Статус Код заказа Клиент Вид работ Вид услуги Языковая пара Подразделение Проек…" at bounding box center [804, 286] width 1487 height 396
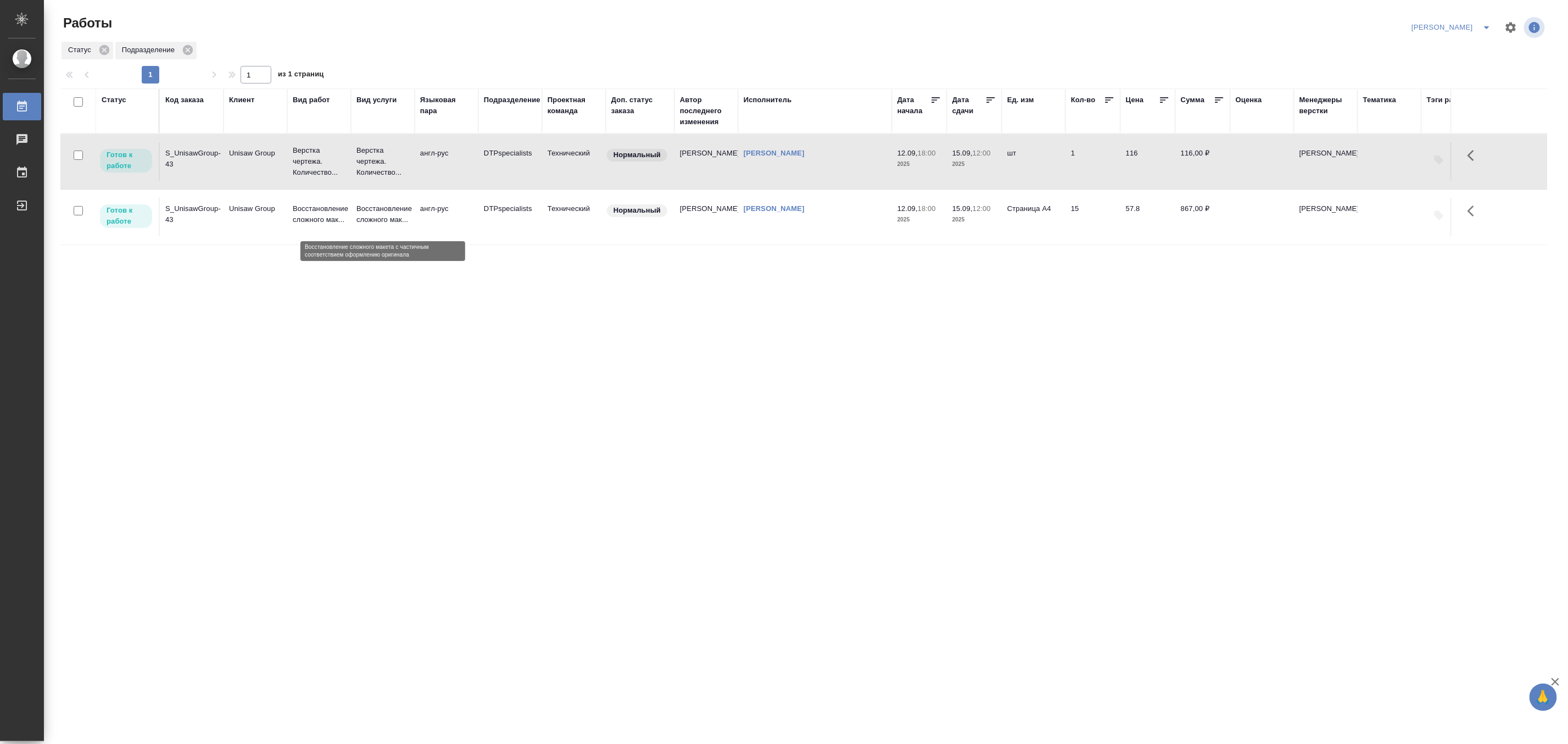
click at [392, 214] on p "Восстановление сложного мак..." at bounding box center [383, 214] width 53 height 22
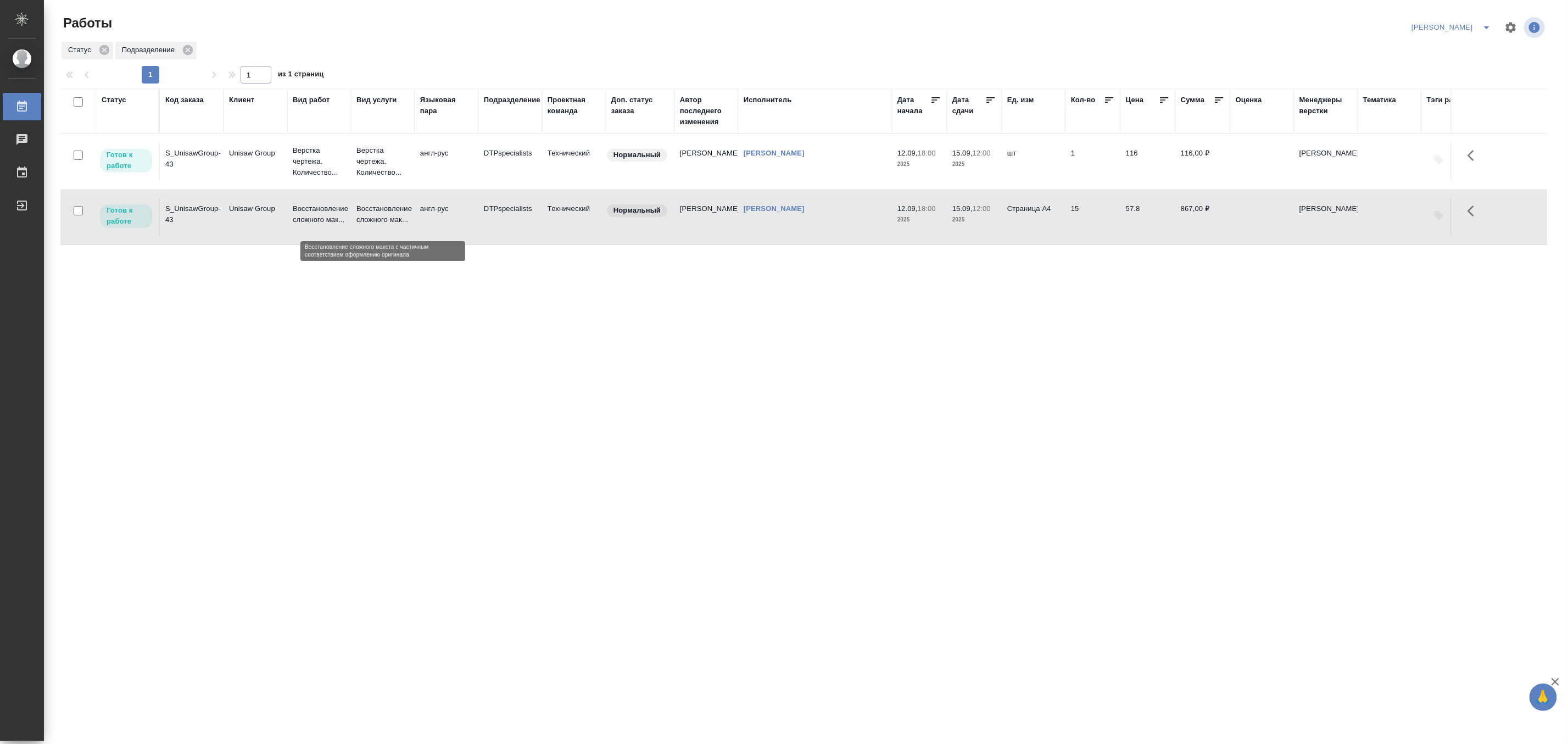
click at [392, 214] on p "Восстановление сложного мак..." at bounding box center [383, 214] width 53 height 22
click at [1331, 328] on div "Статус Код заказа Клиент Вид работ Вид услуги Языковая пара Подразделение Проек…" at bounding box center [804, 286] width 1487 height 396
click at [431, 204] on td "англ-рус" at bounding box center [446, 217] width 63 height 39
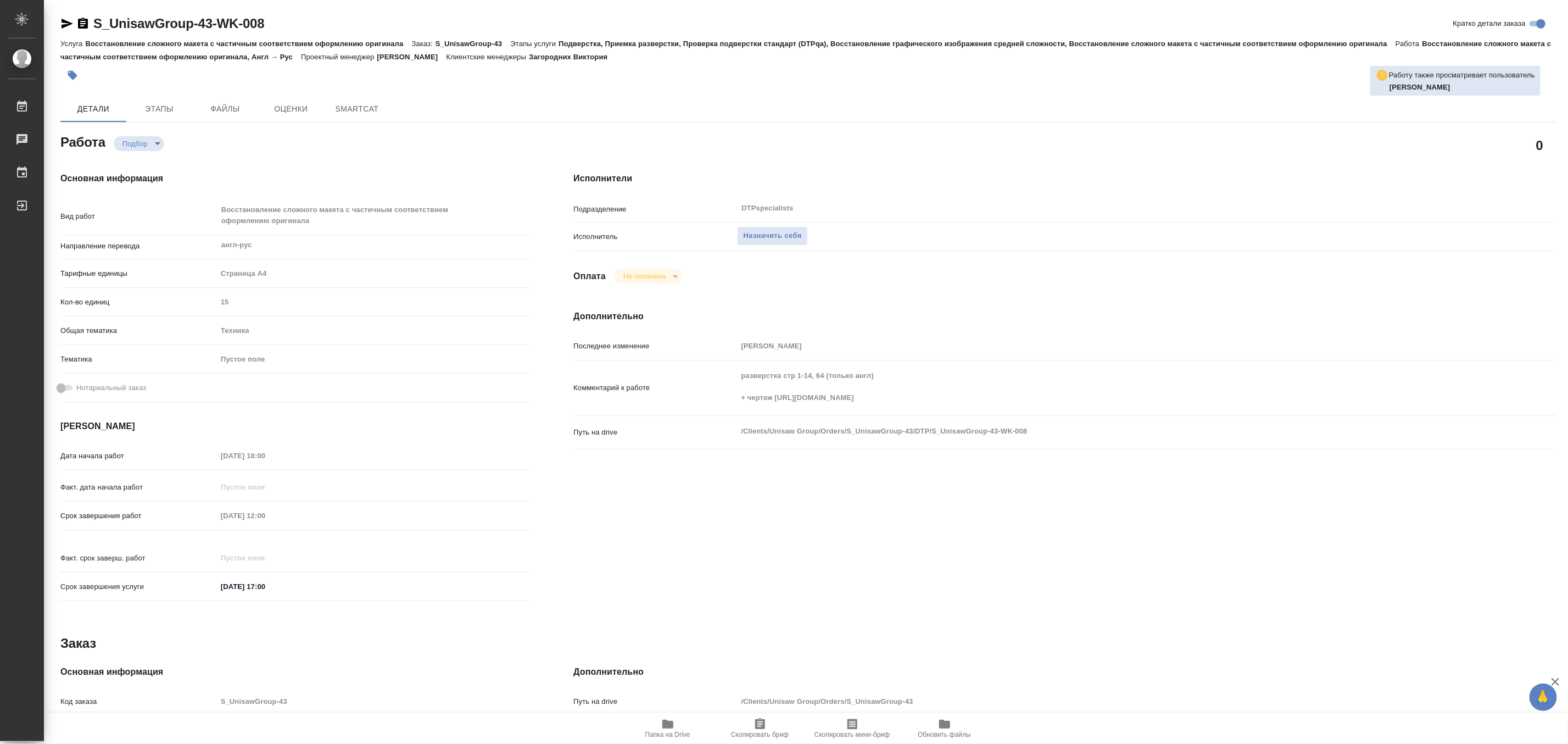
type textarea "x"
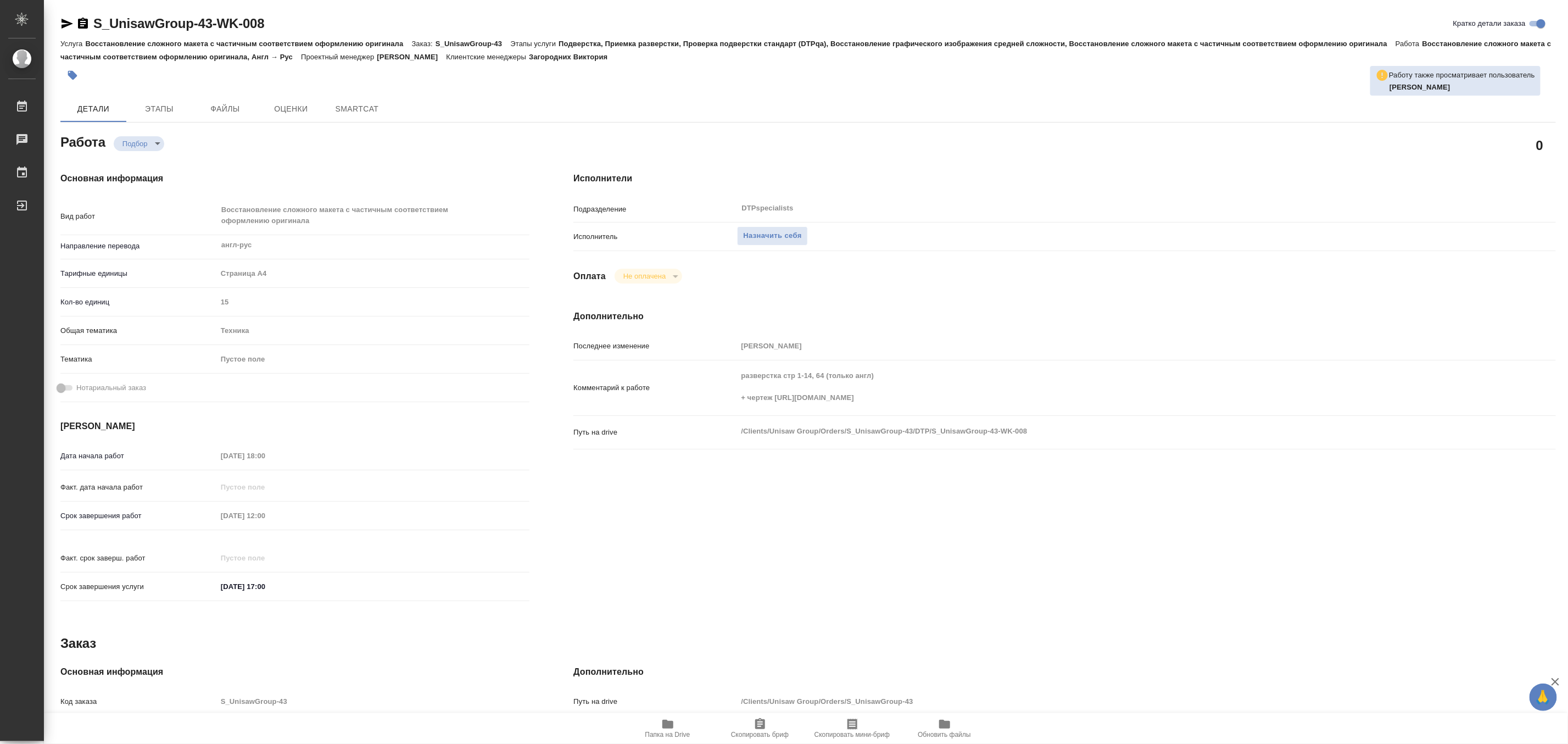
type textarea "x"
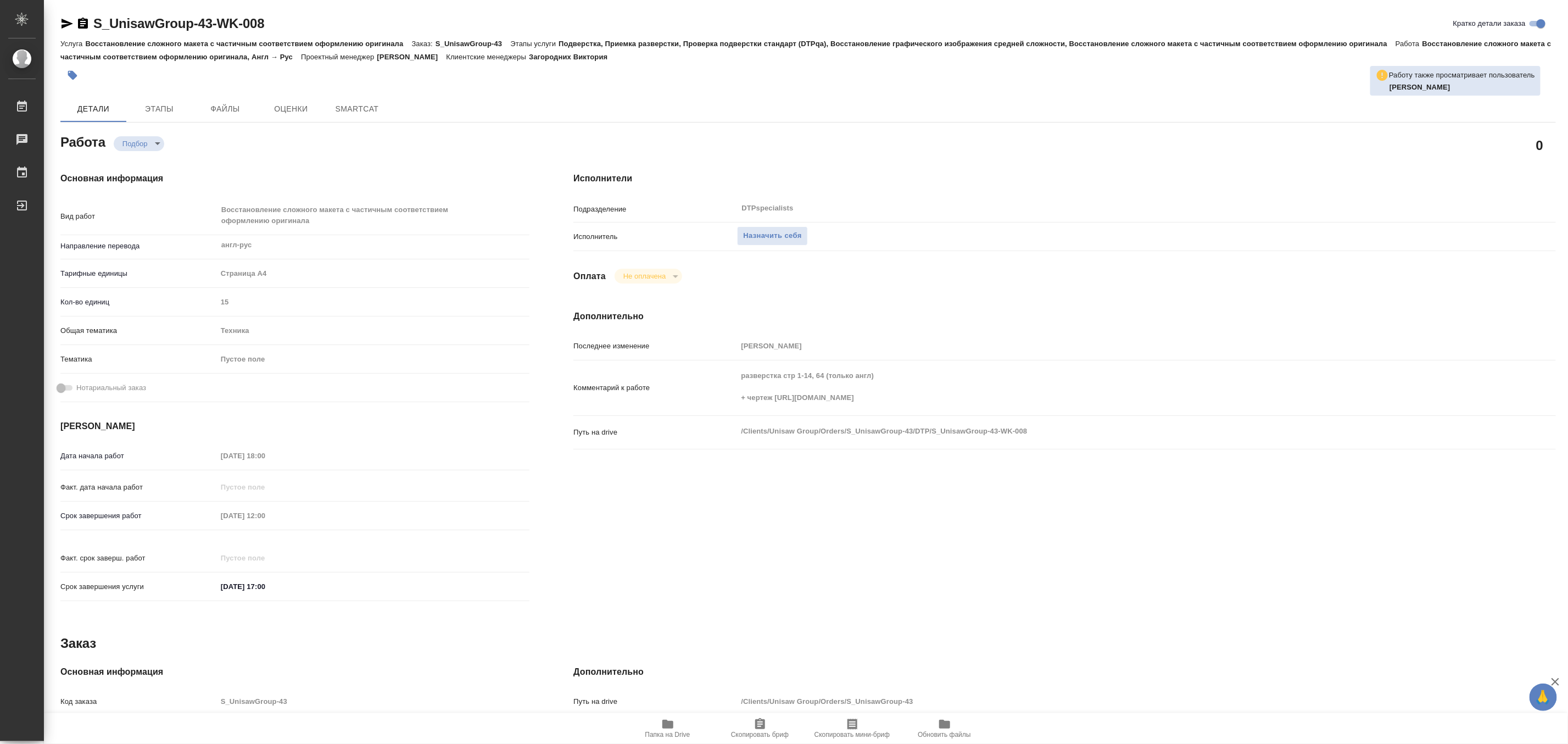
type textarea "x"
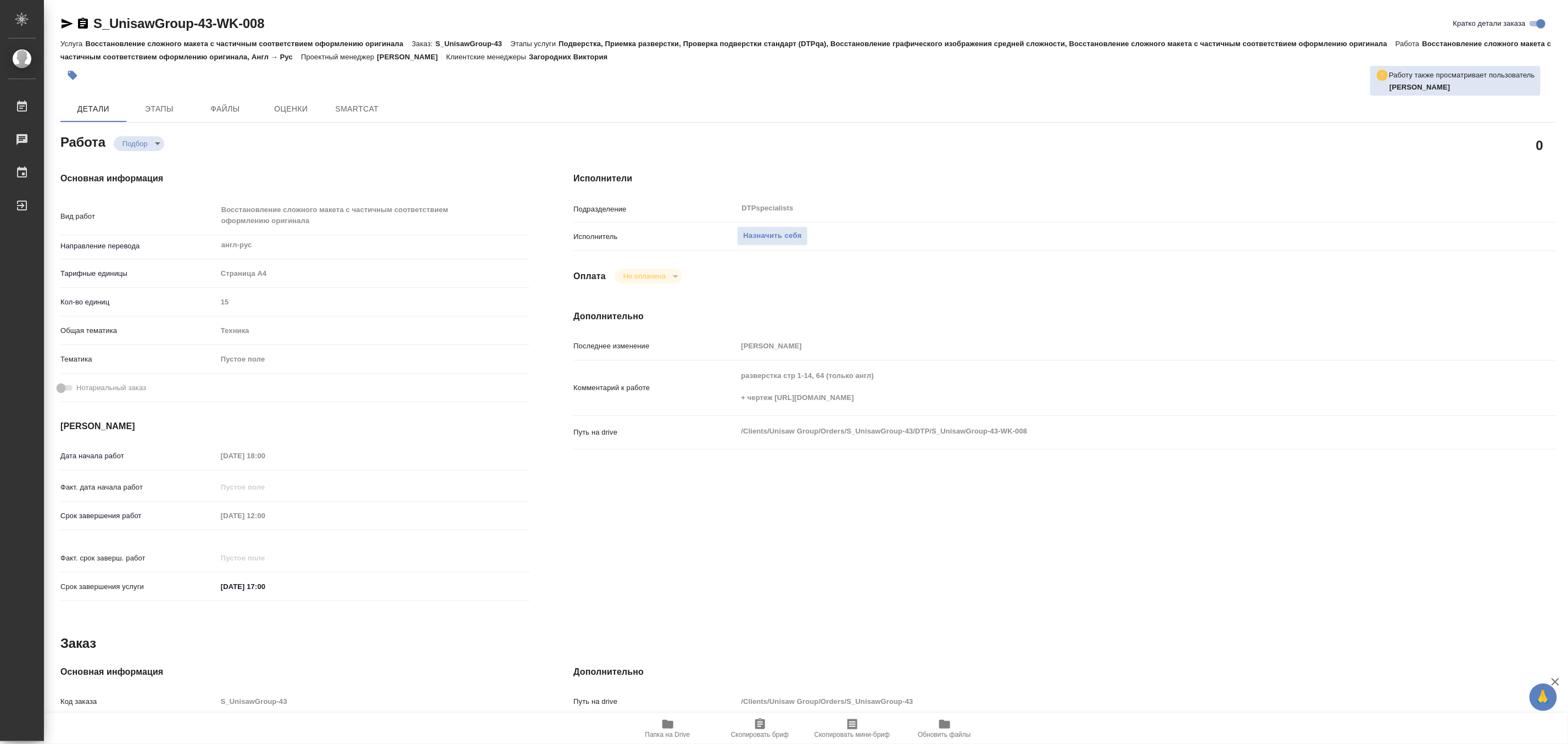
type textarea "x"
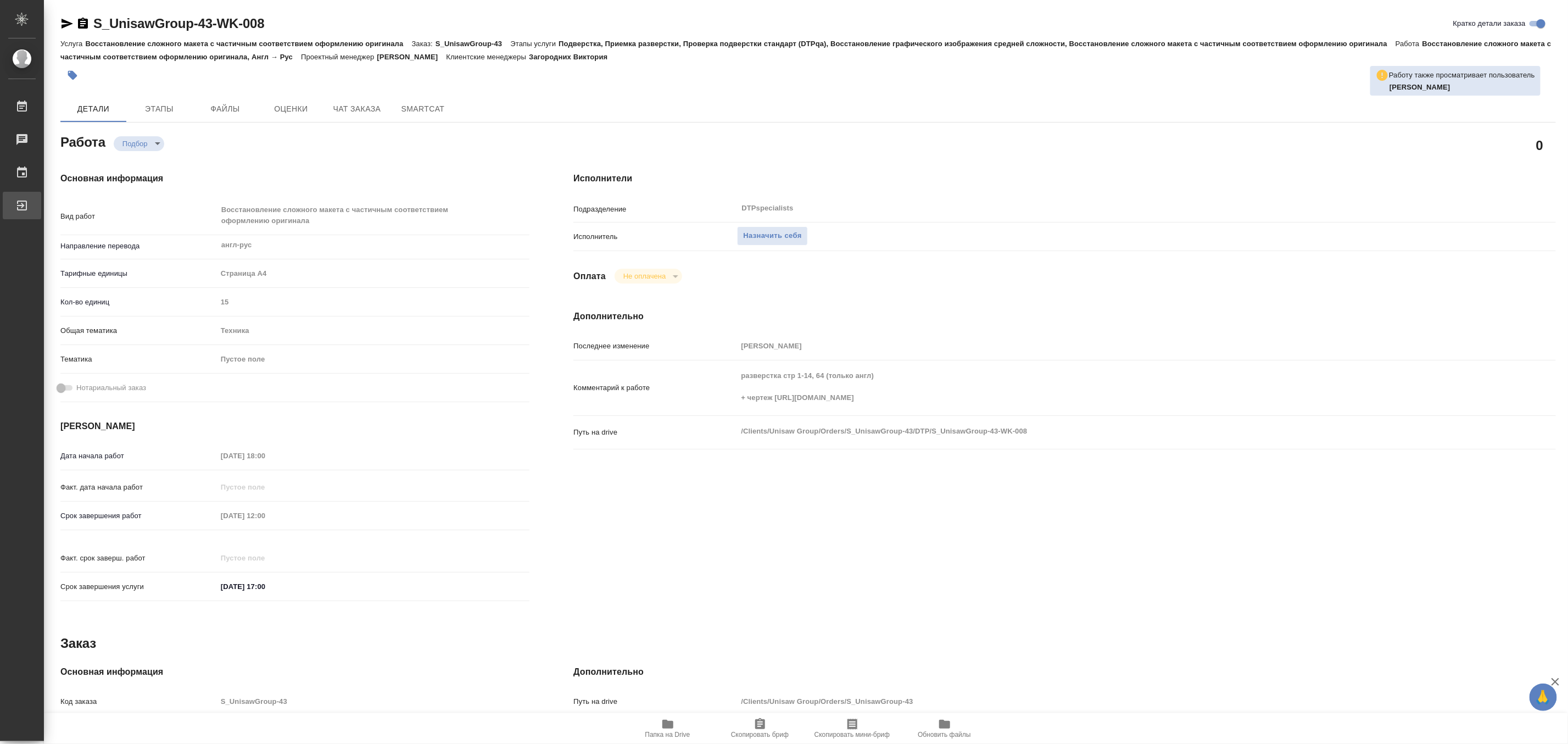
type textarea "x"
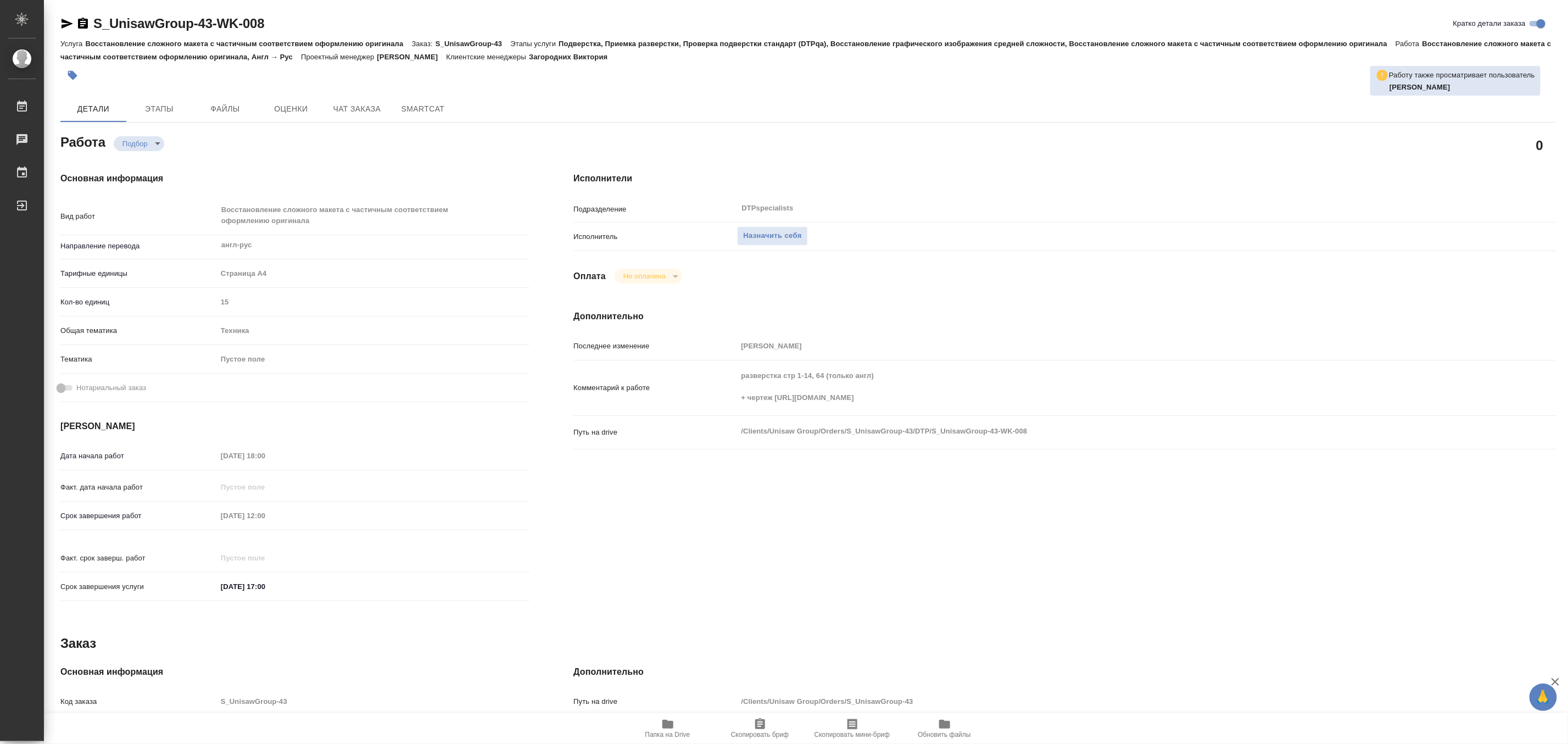
type textarea "x"
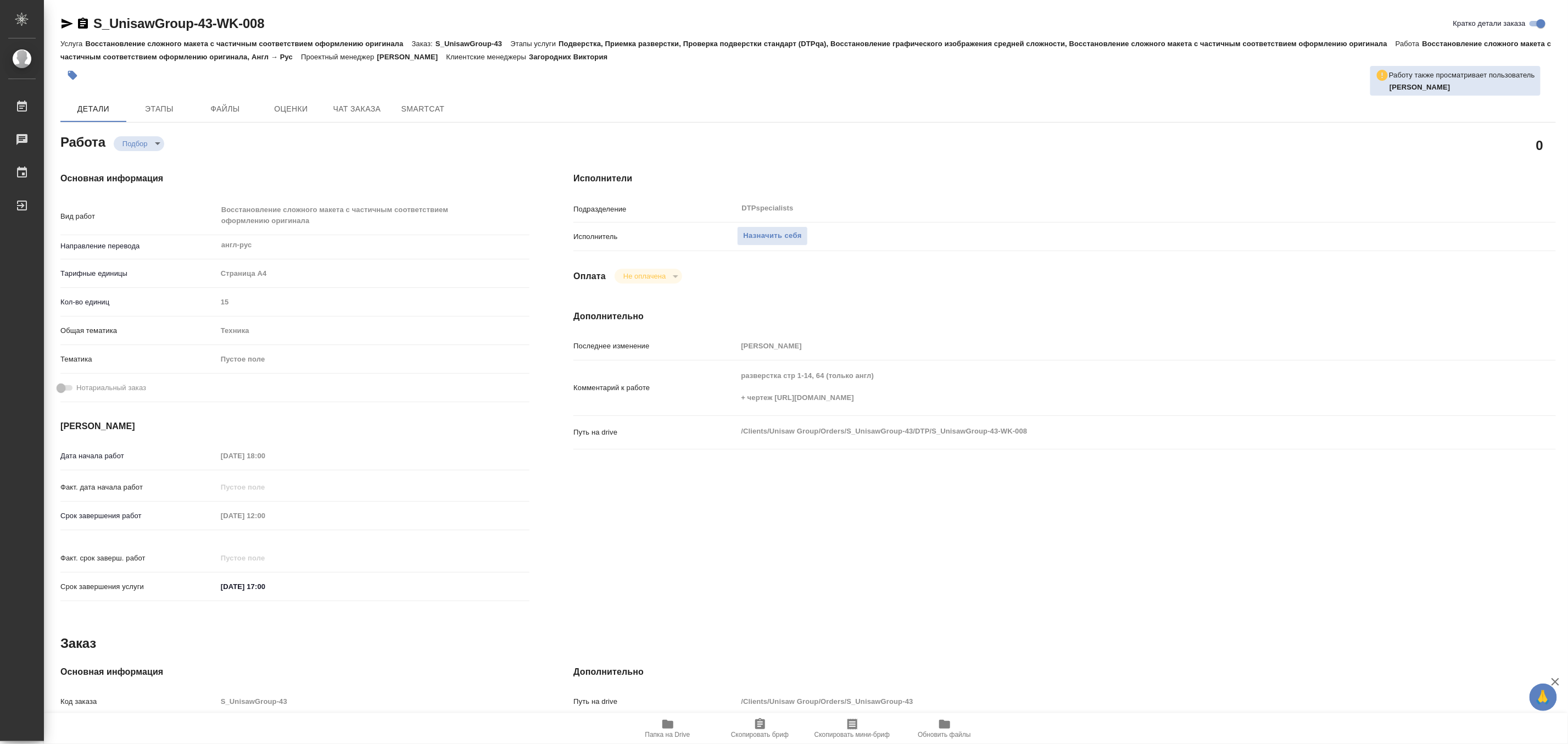
type textarea "x"
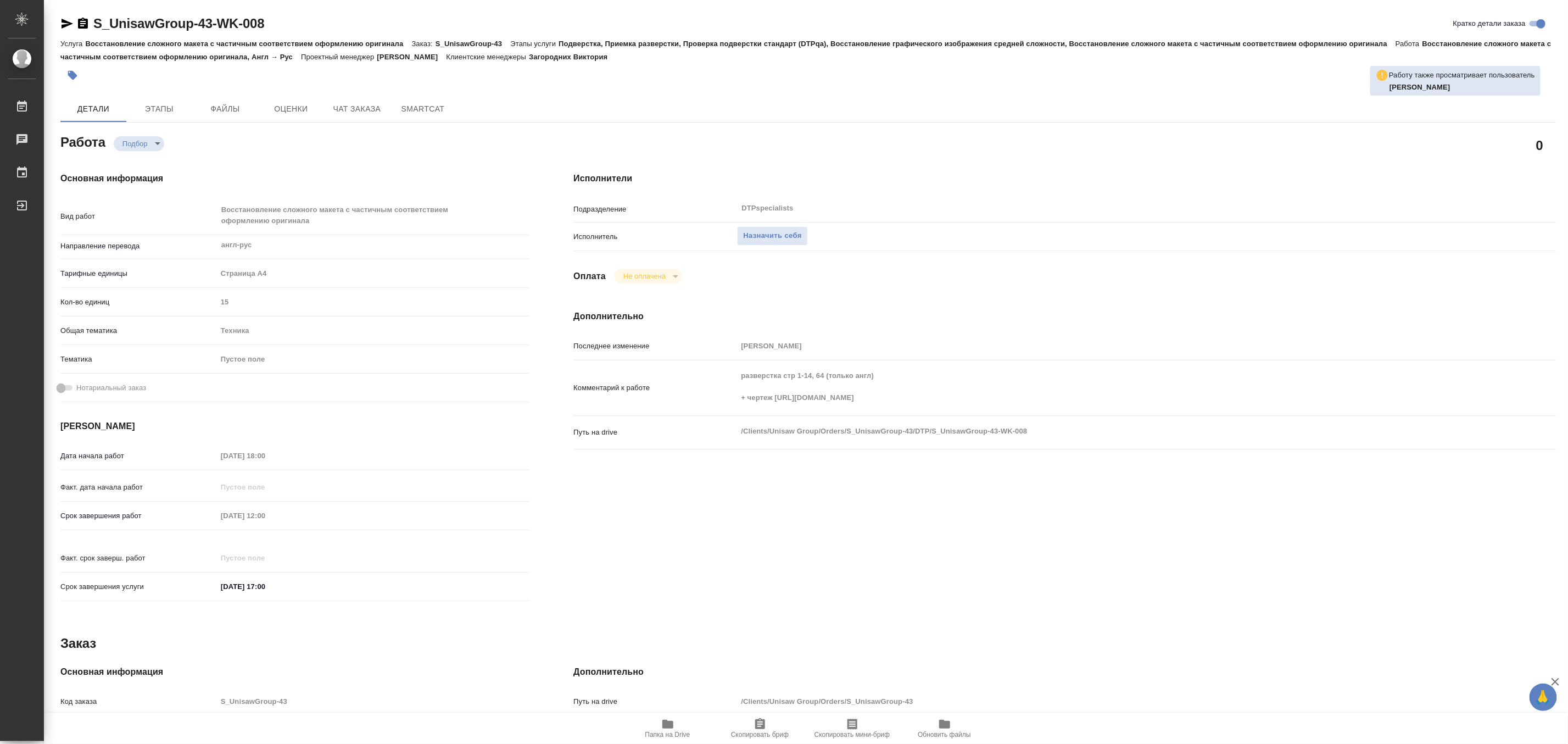
type textarea "x"
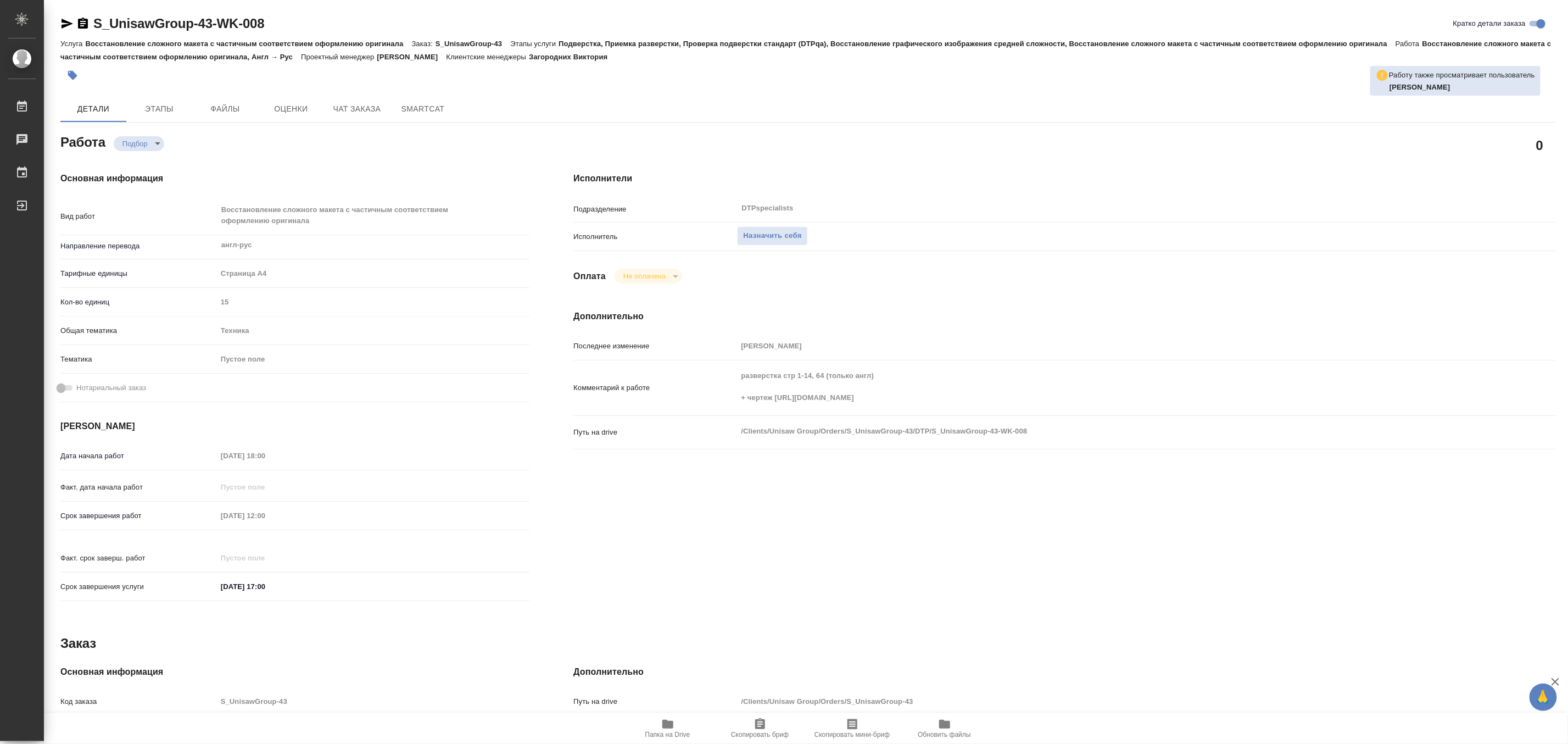
click at [651, 725] on span "Папка на Drive" at bounding box center [667, 728] width 79 height 21
type textarea "x"
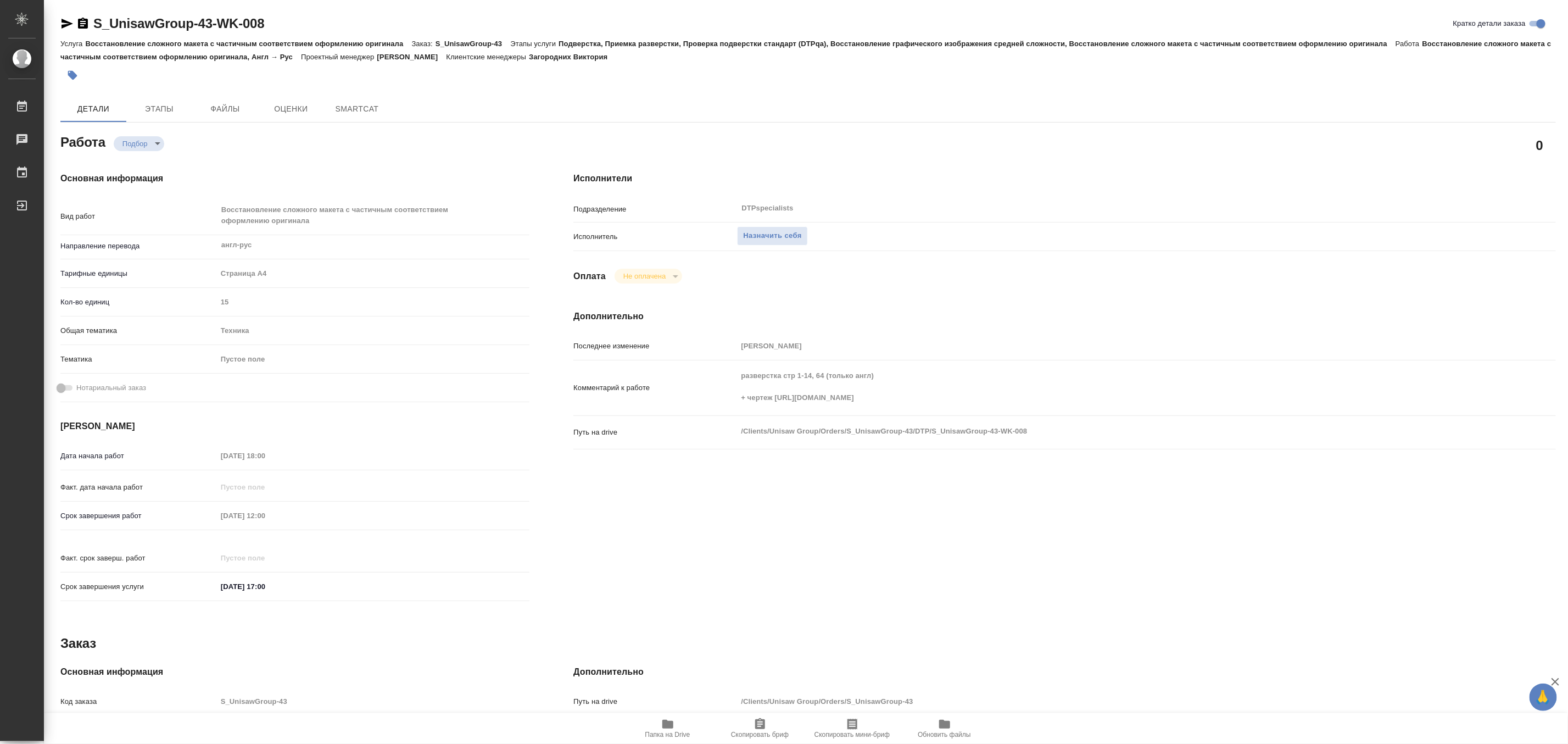
type textarea "x"
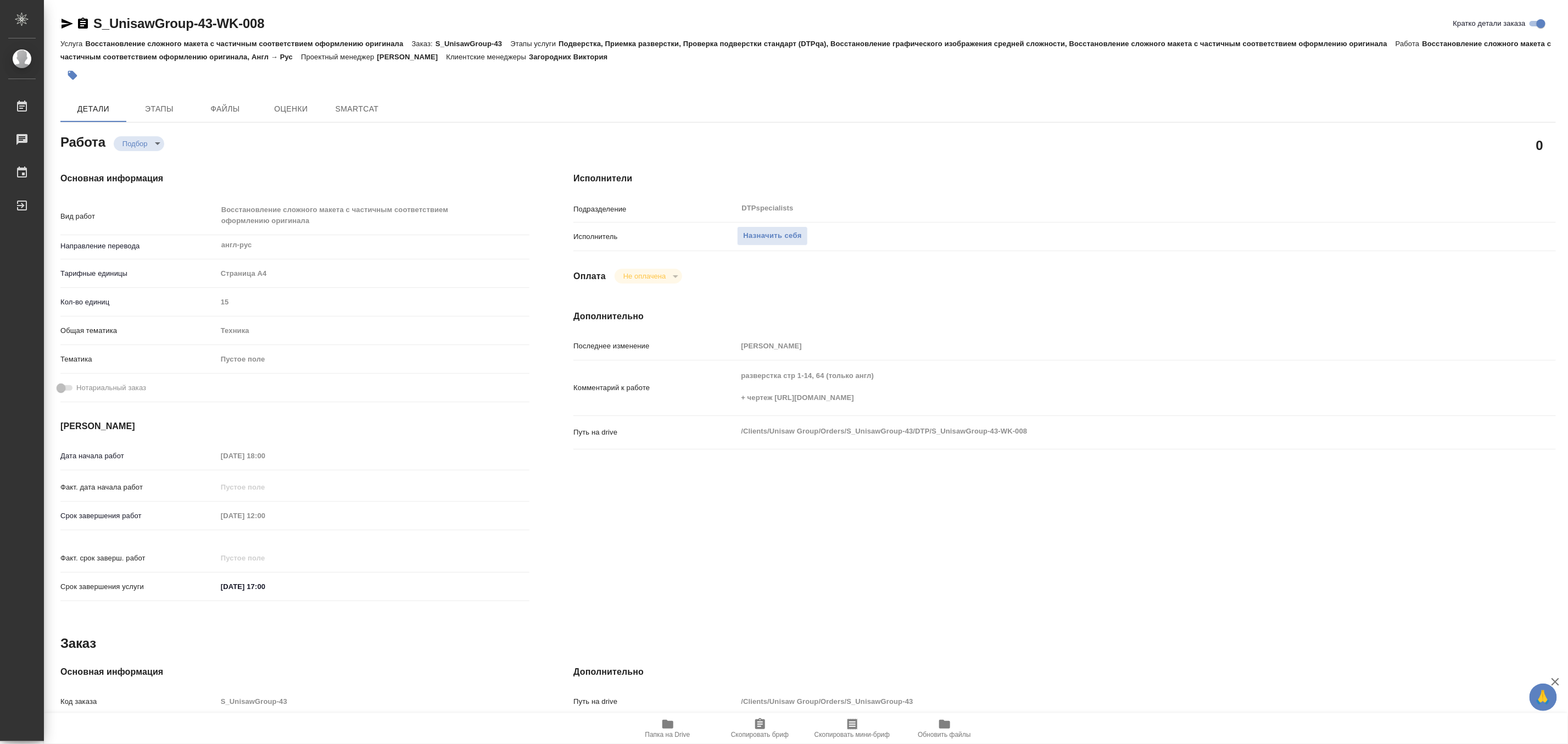
type textarea "x"
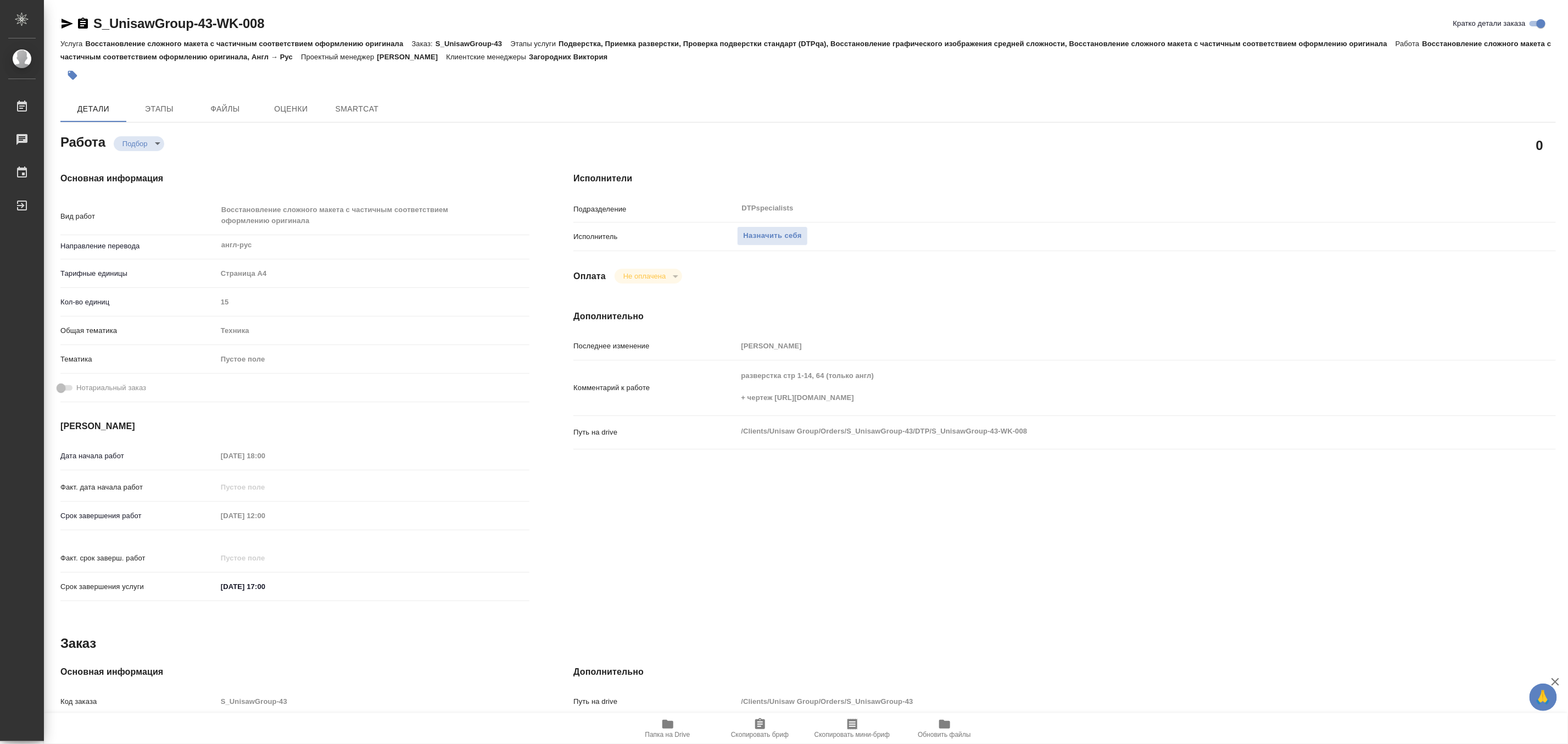
type textarea "x"
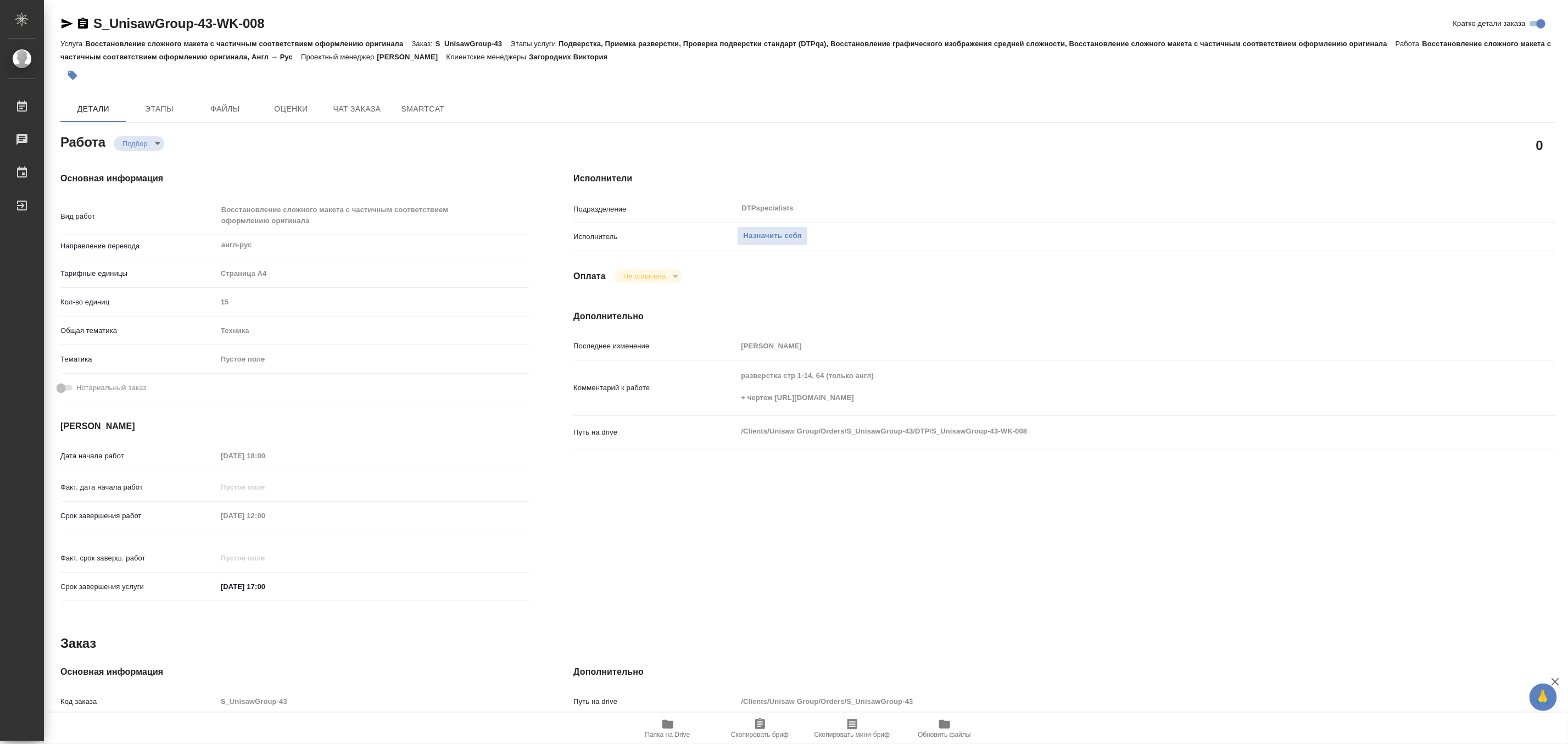
type textarea "x"
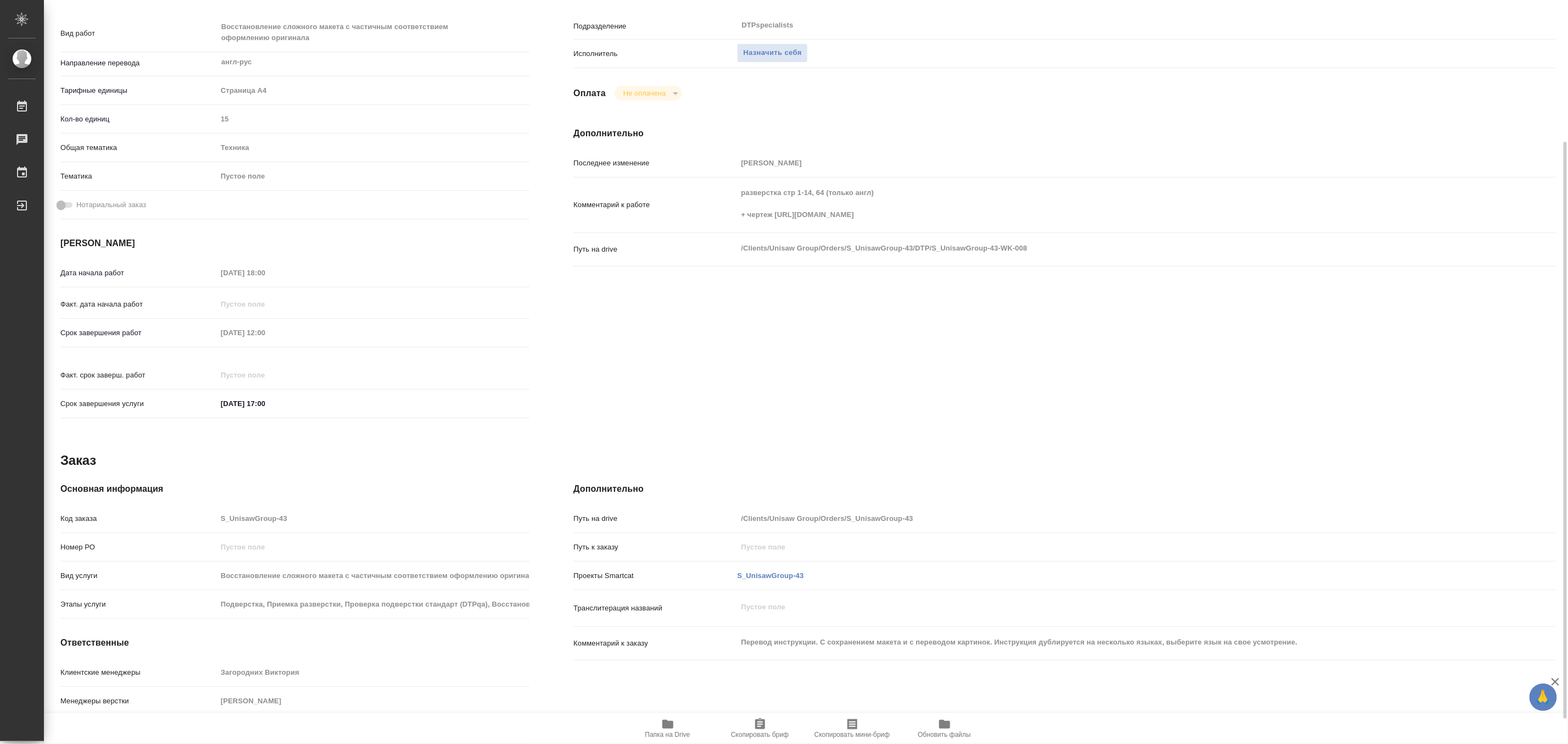
scroll to position [215, 0]
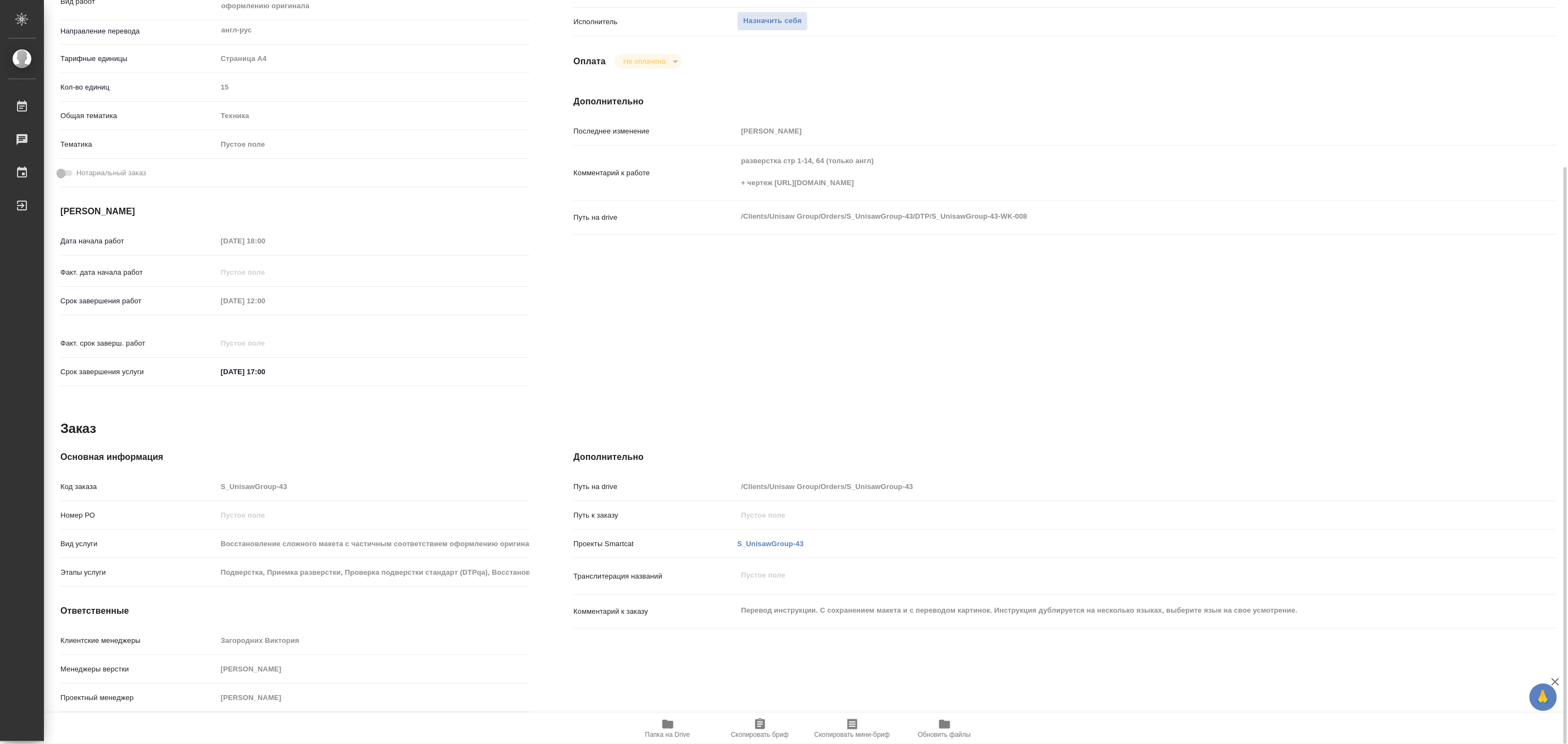
type textarea "x"
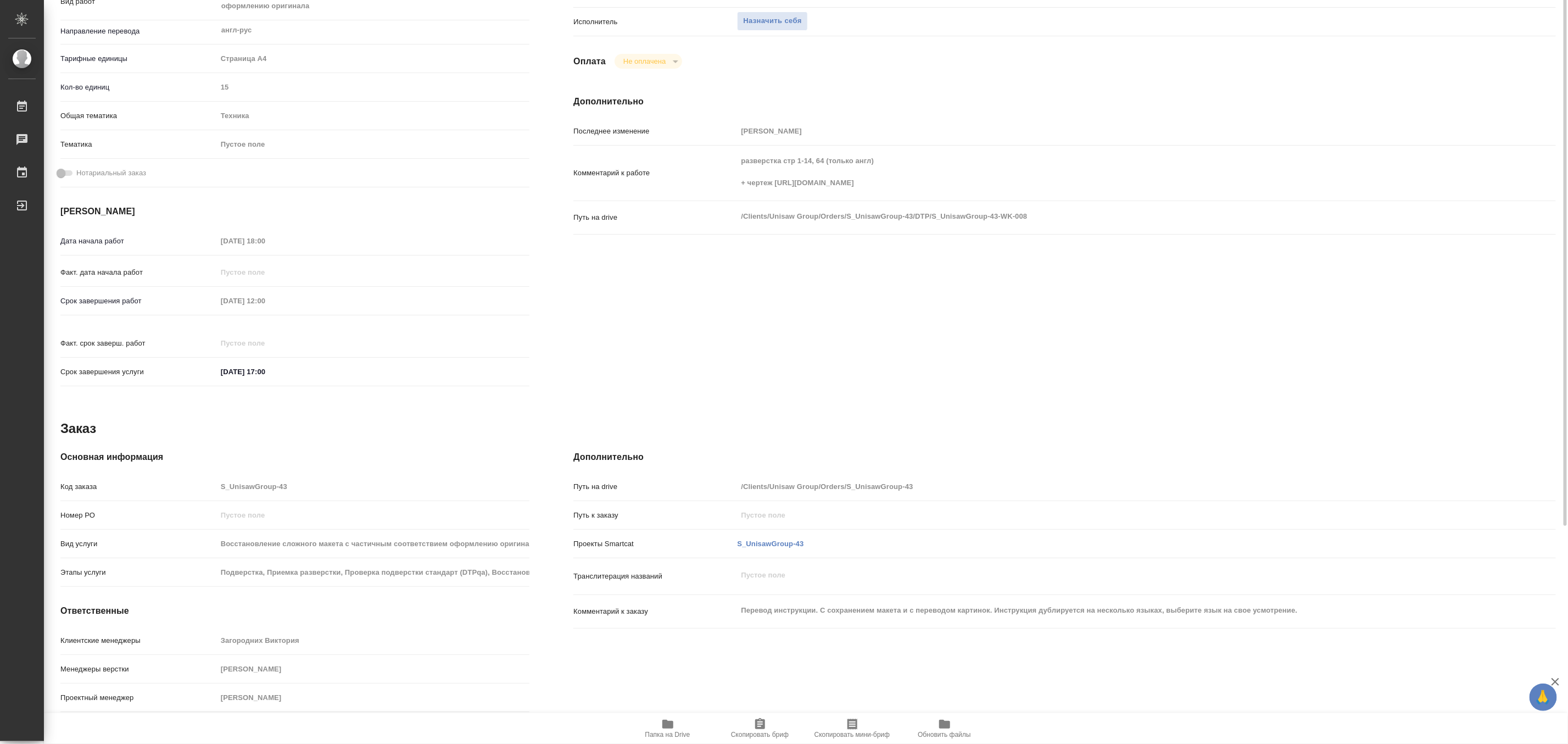
scroll to position [0, 0]
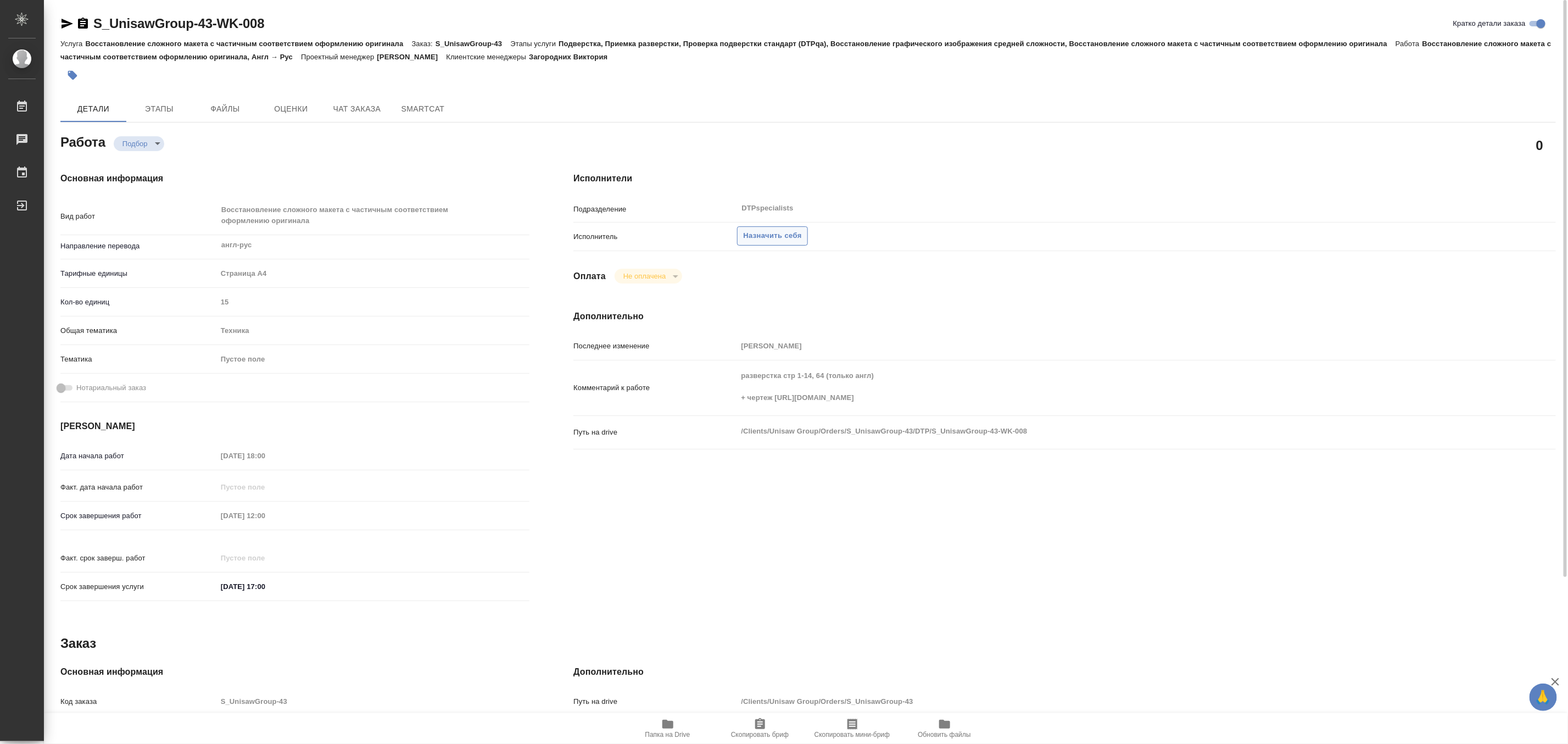
click at [783, 235] on span "Назначить себя" at bounding box center [772, 236] width 58 height 13
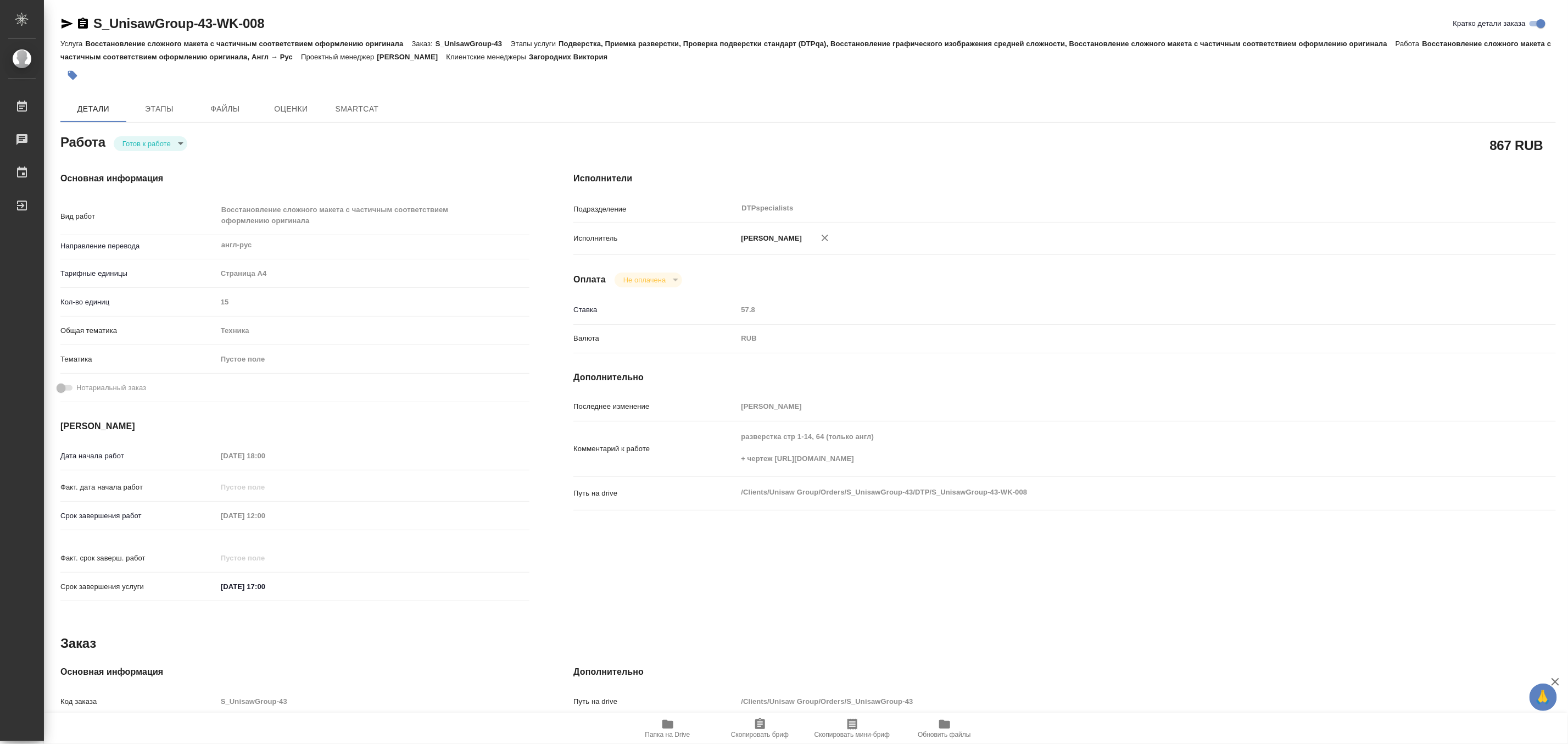
type textarea "x"
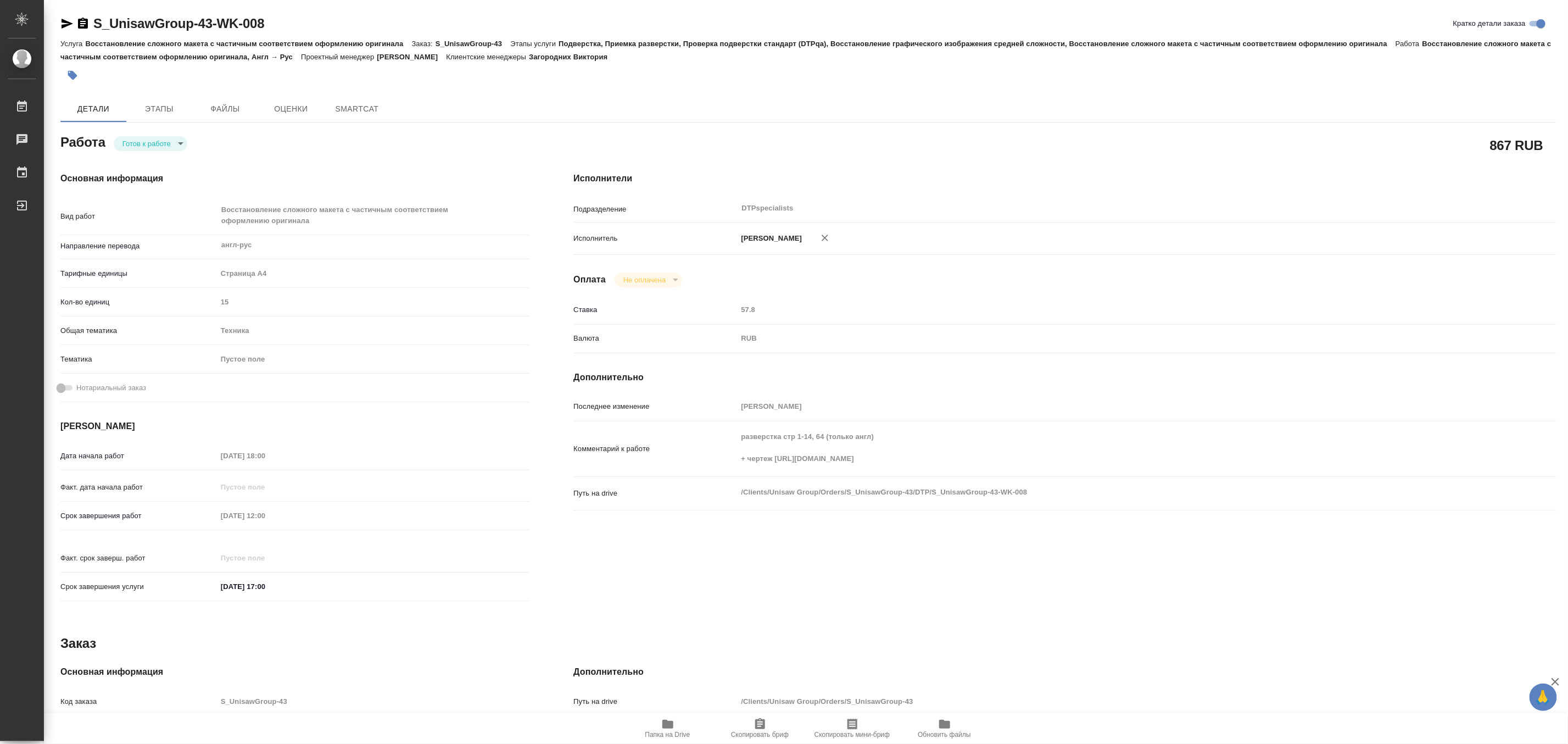
type textarea "x"
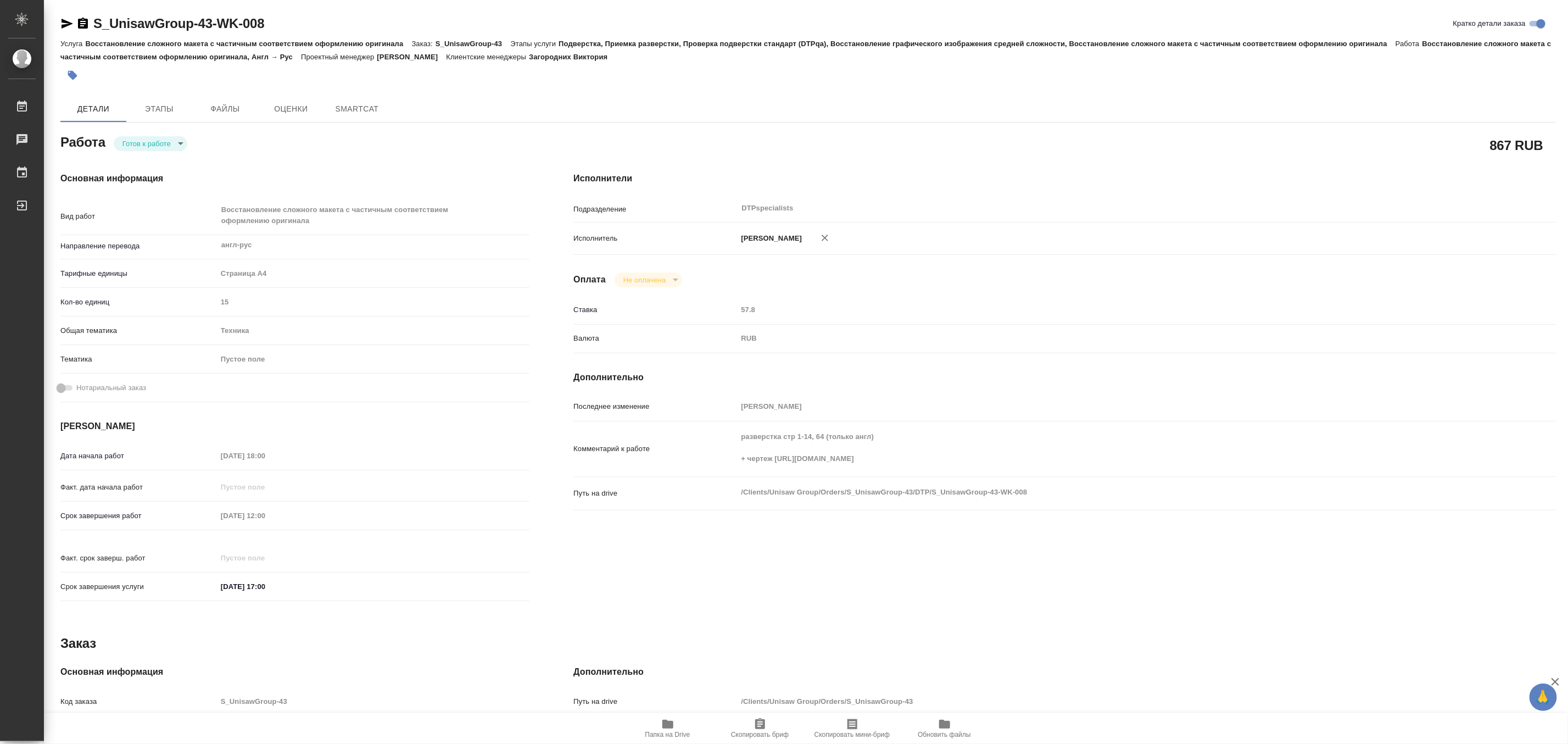
type textarea "x"
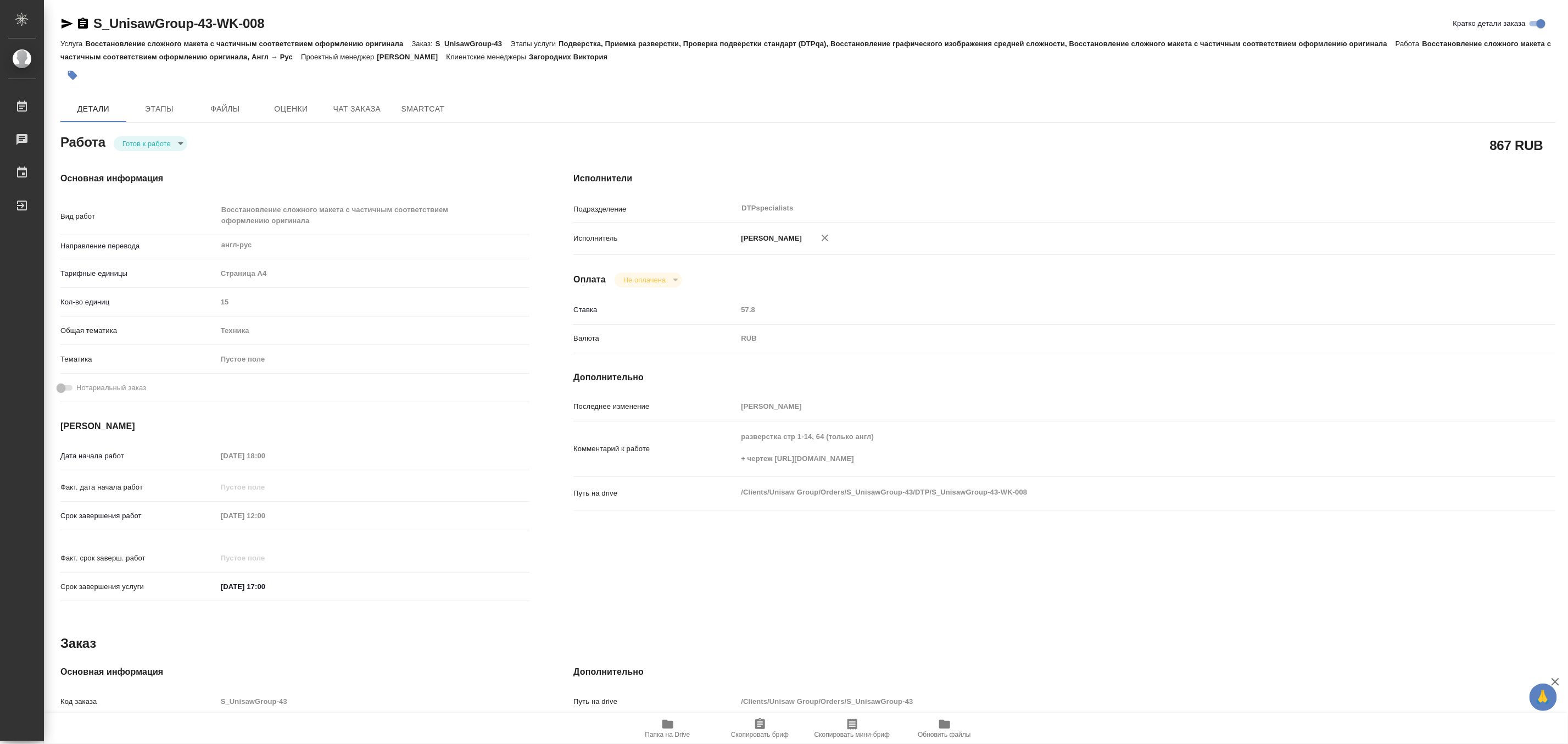
type textarea "x"
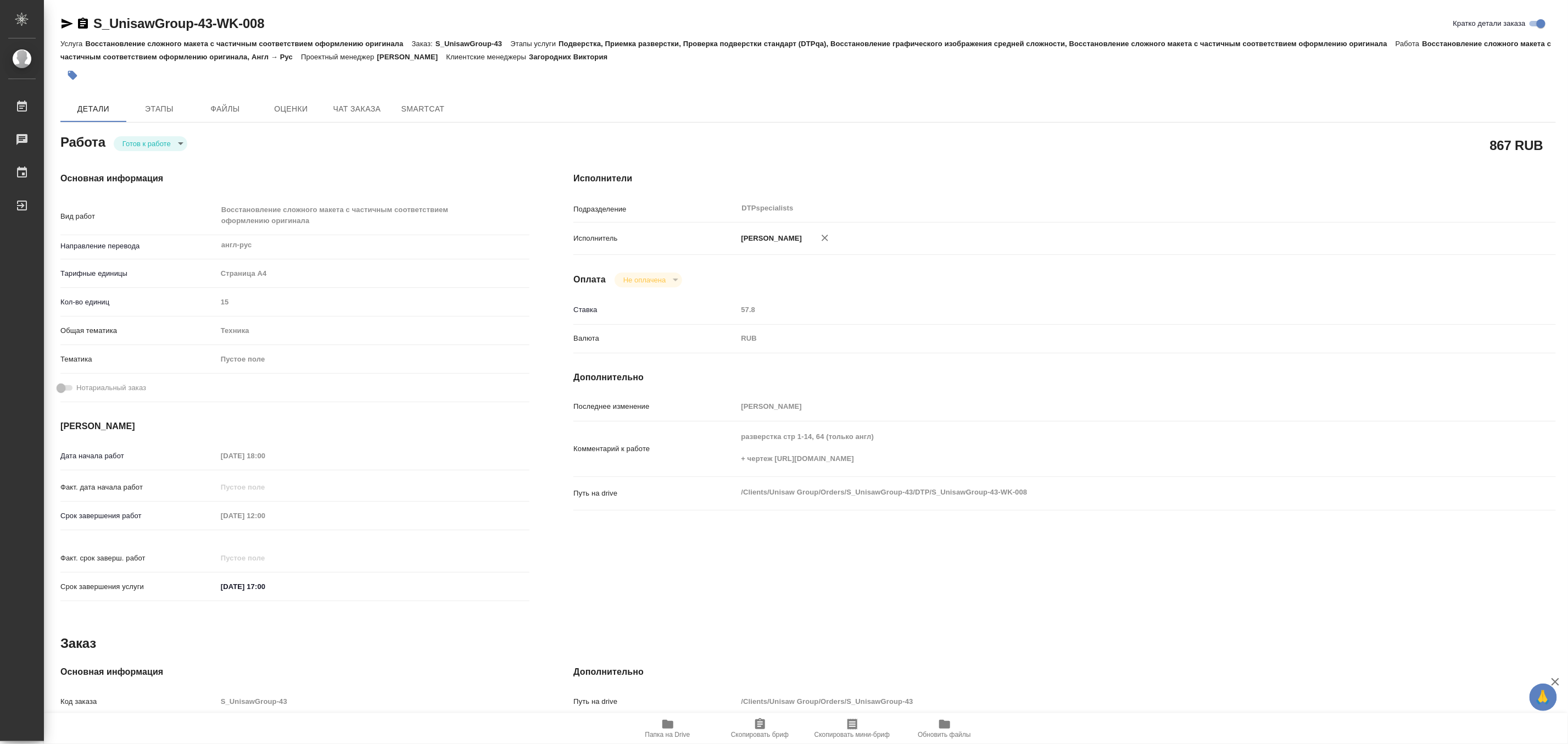
type textarea "x"
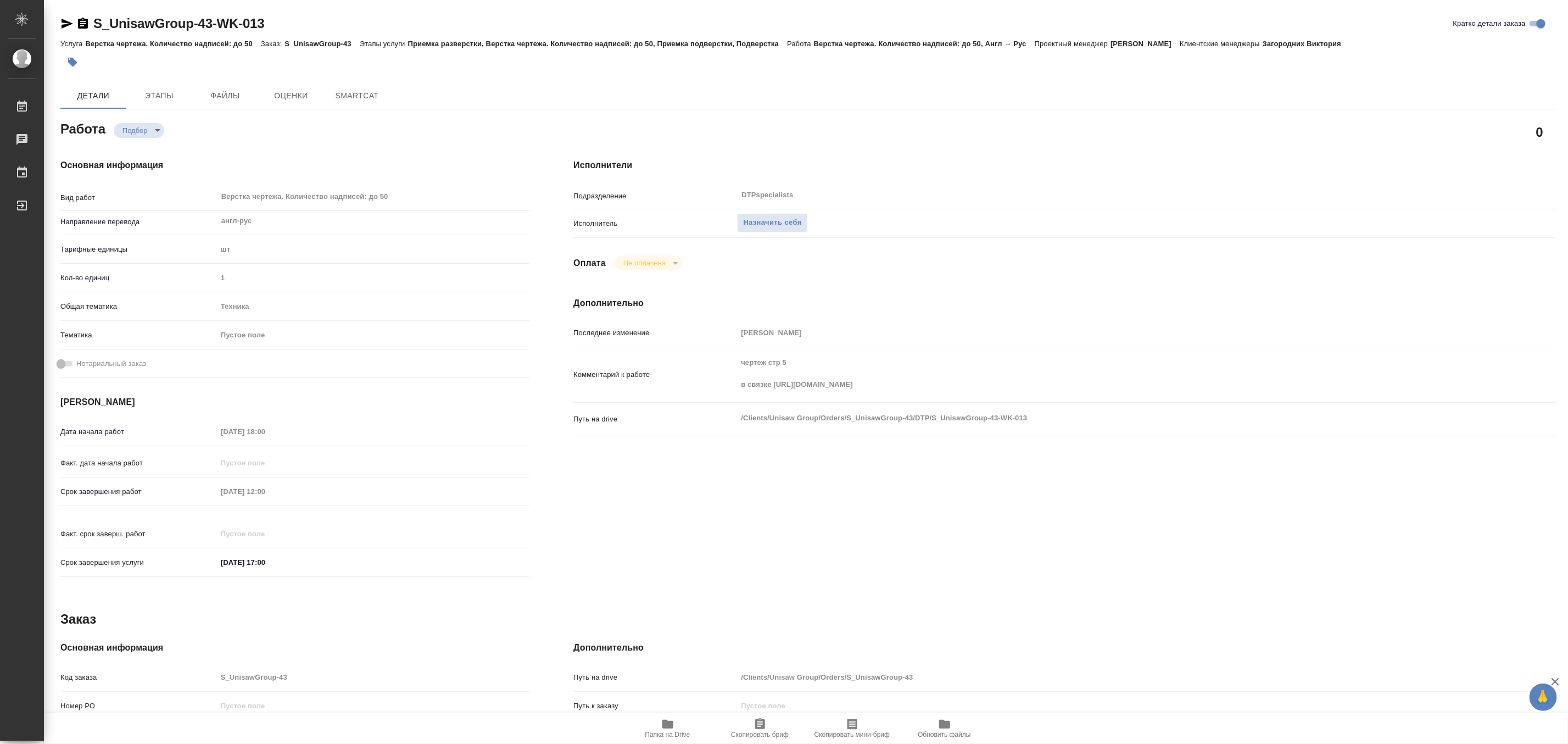
type textarea "x"
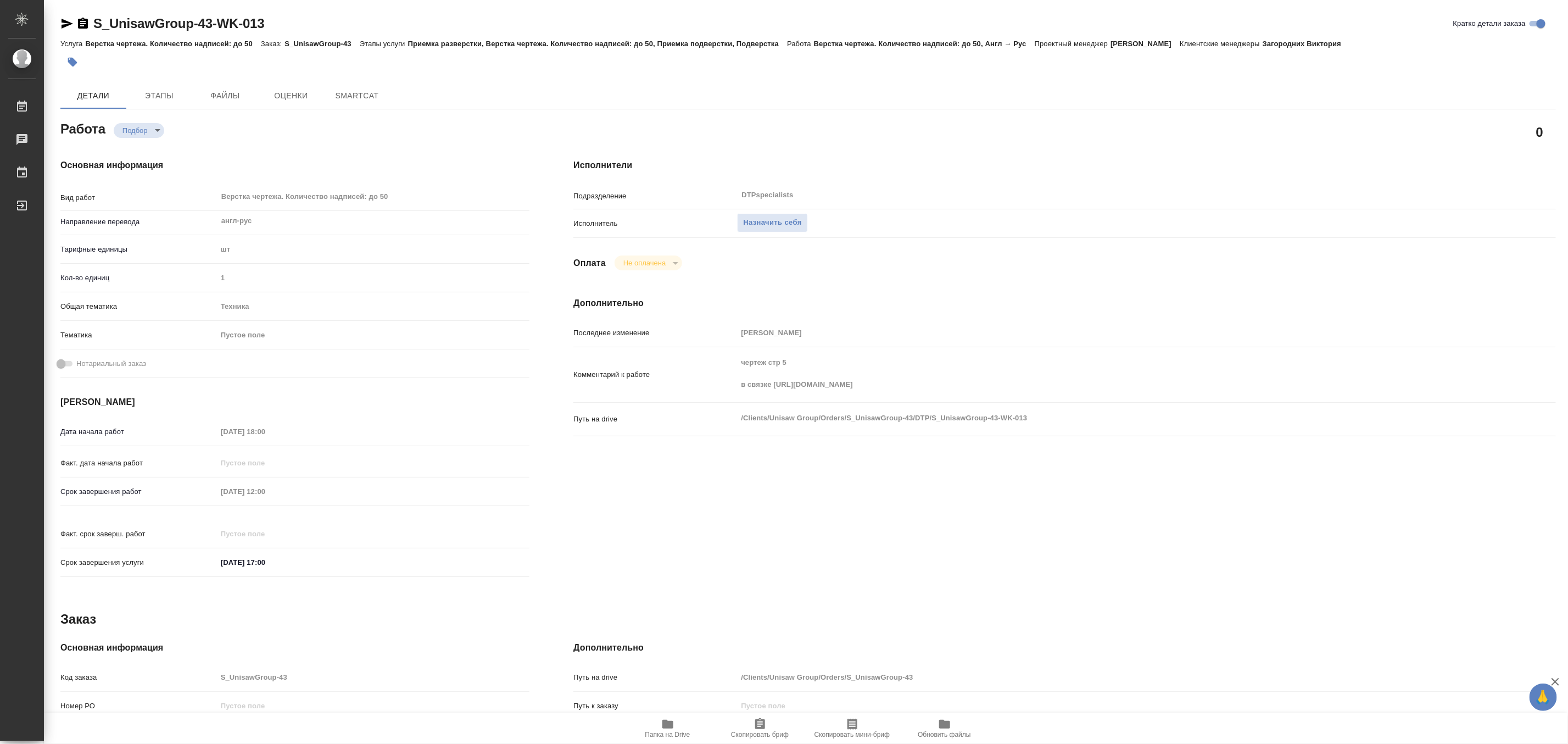
type textarea "x"
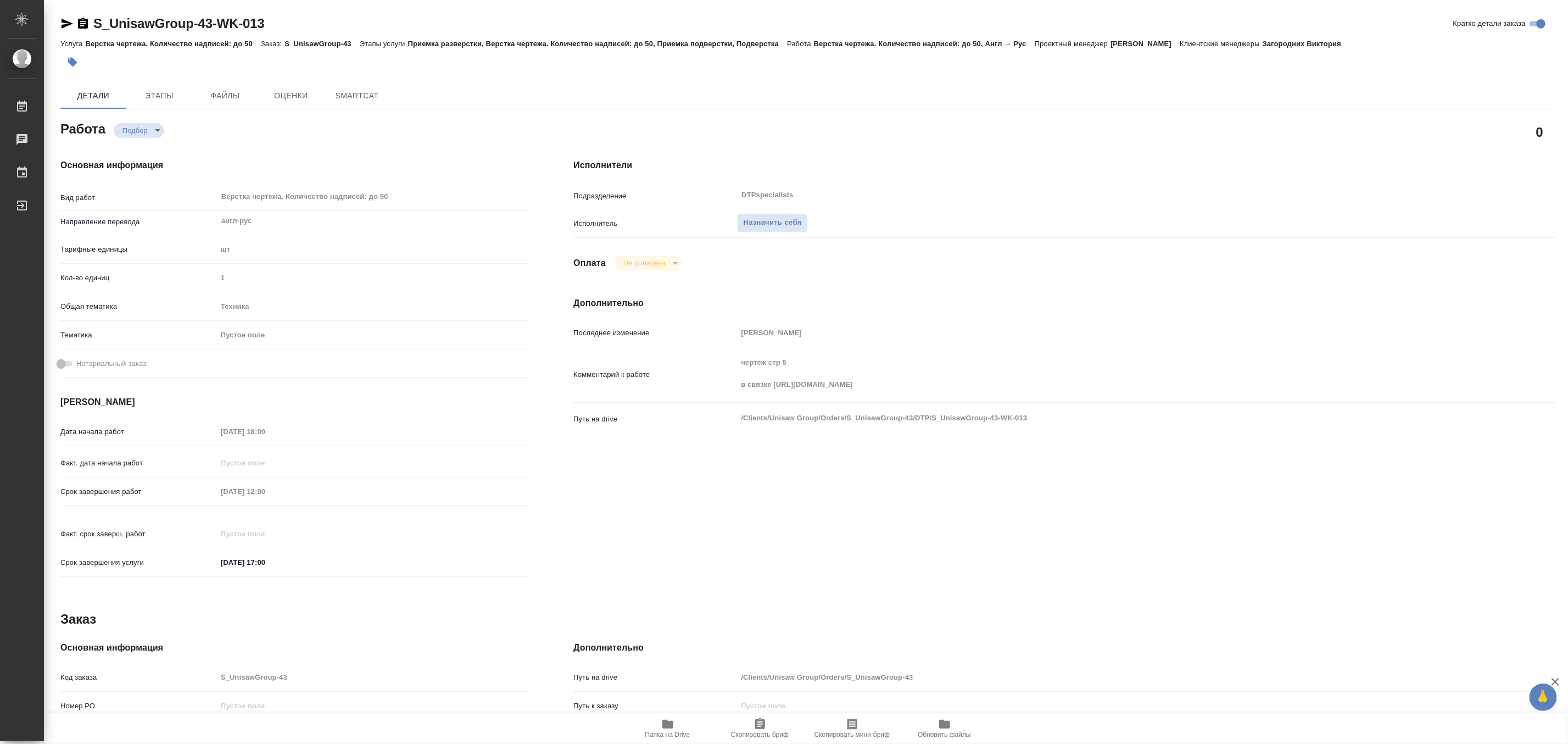
type textarea "x"
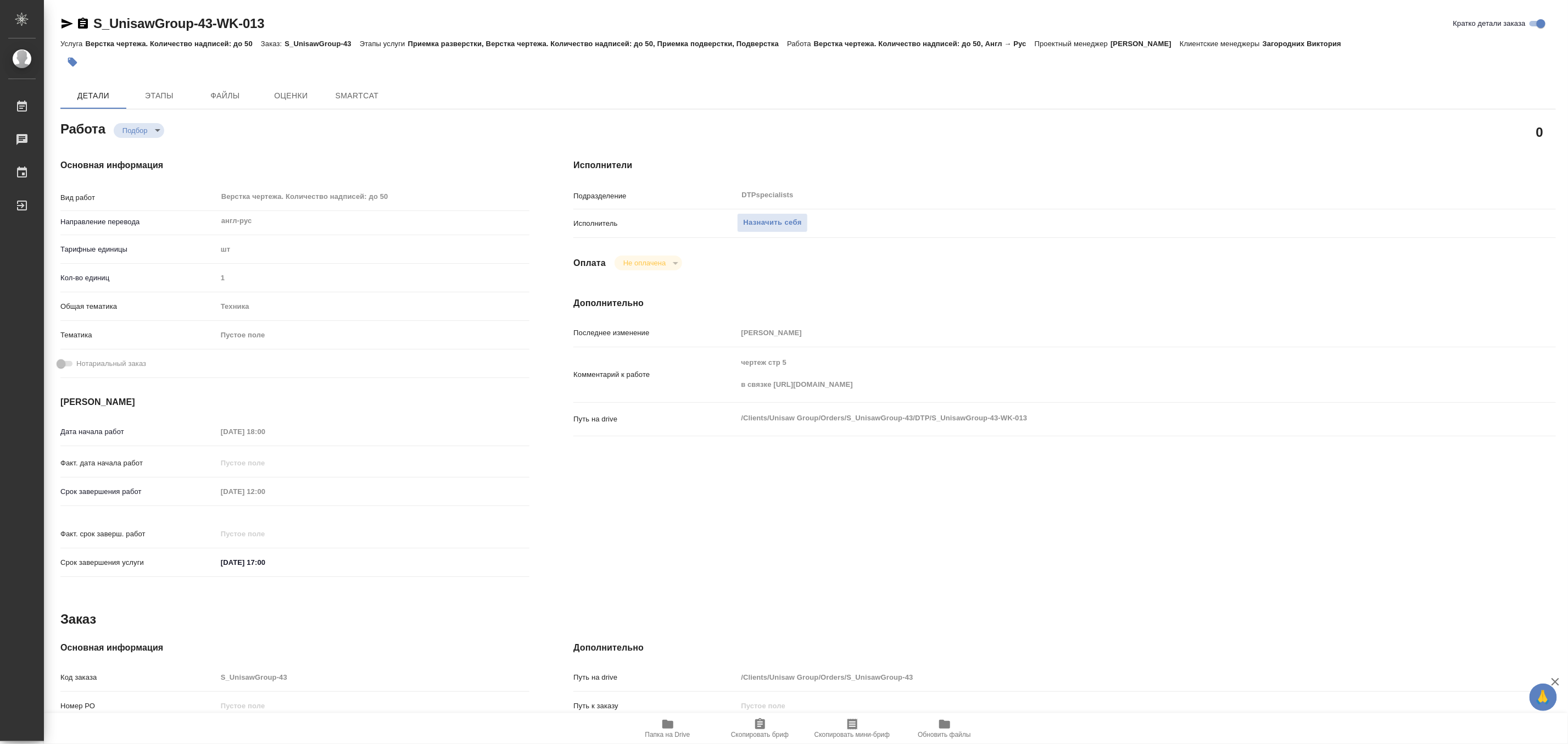
type textarea "x"
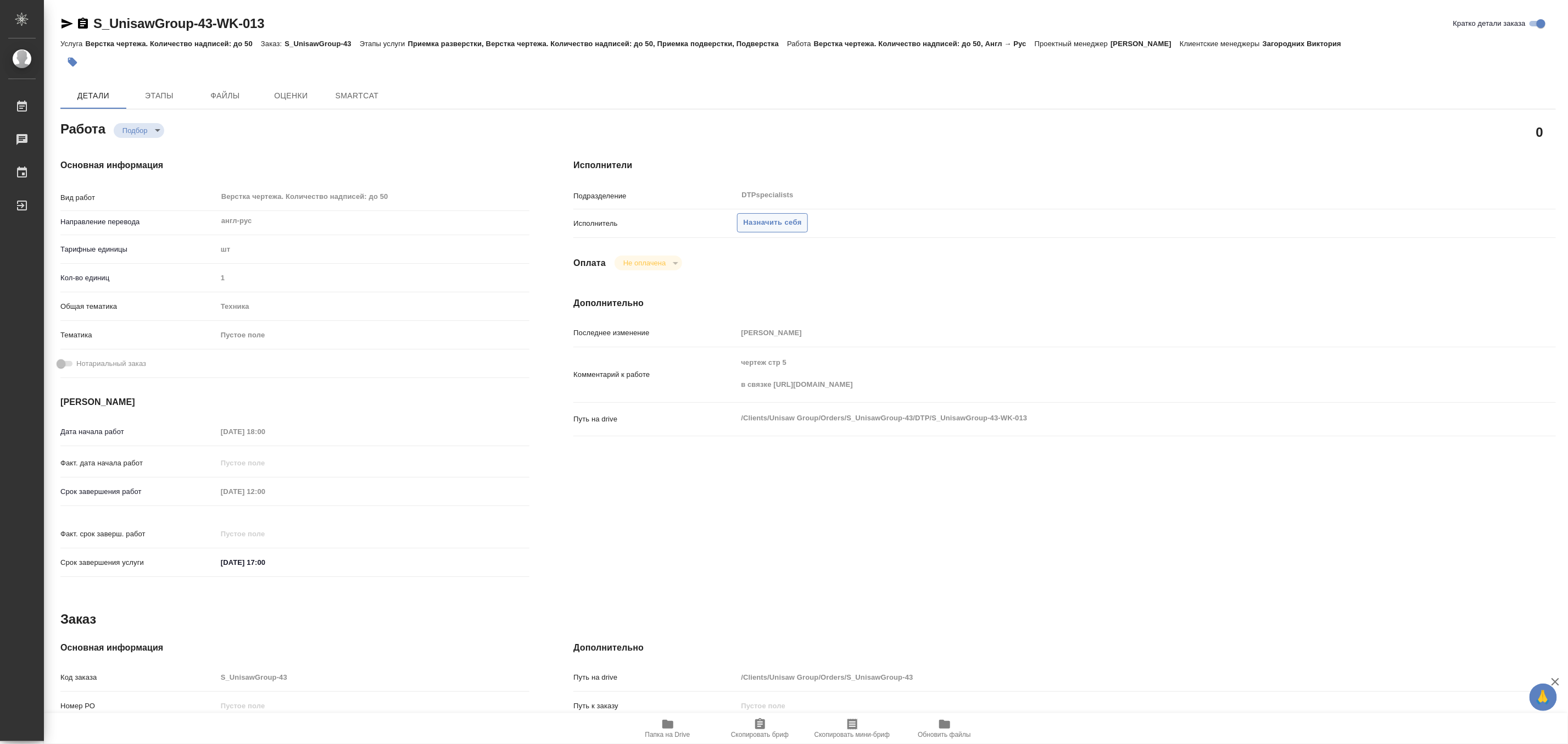
click at [784, 220] on span "Назначить себя" at bounding box center [772, 223] width 58 height 13
type textarea "x"
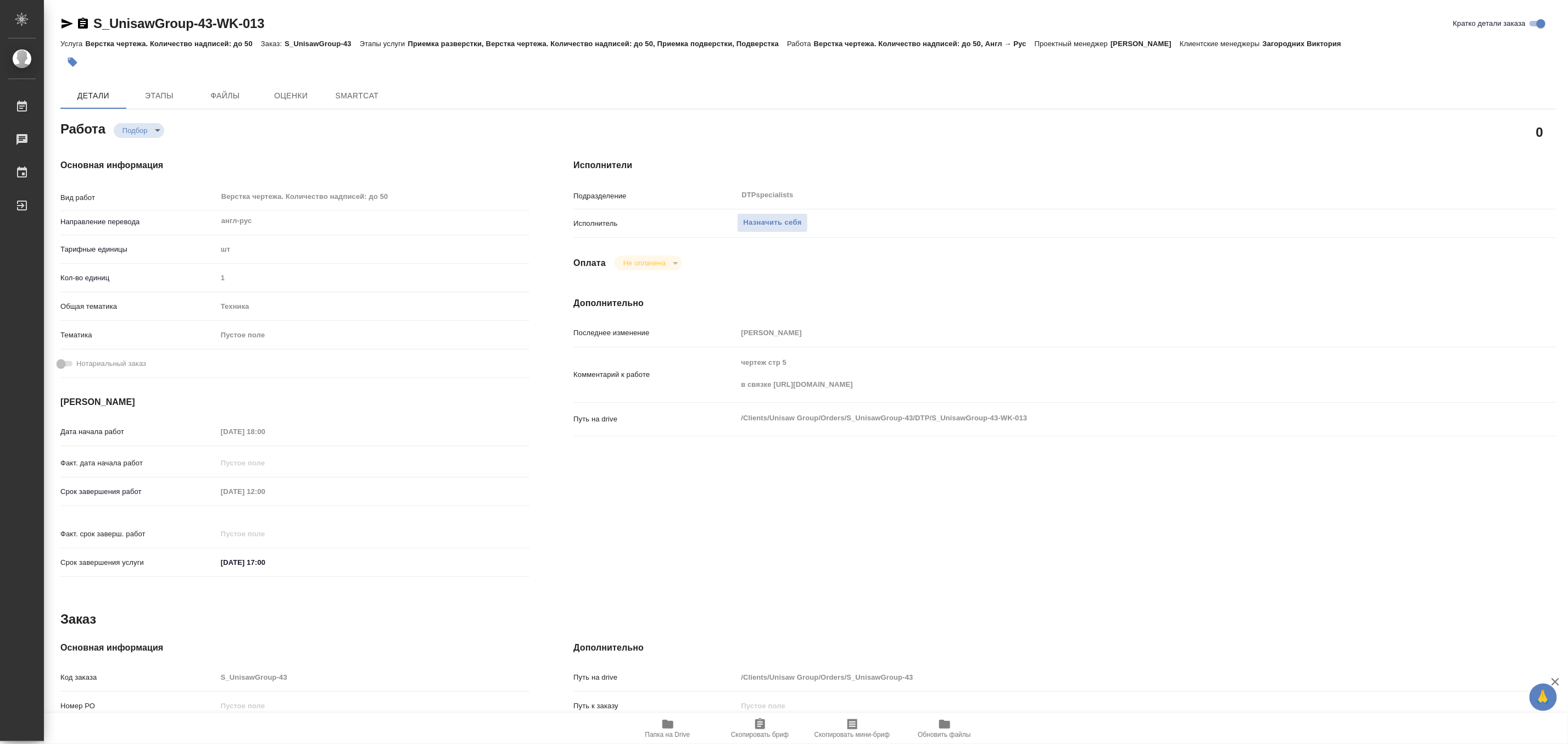
type textarea "x"
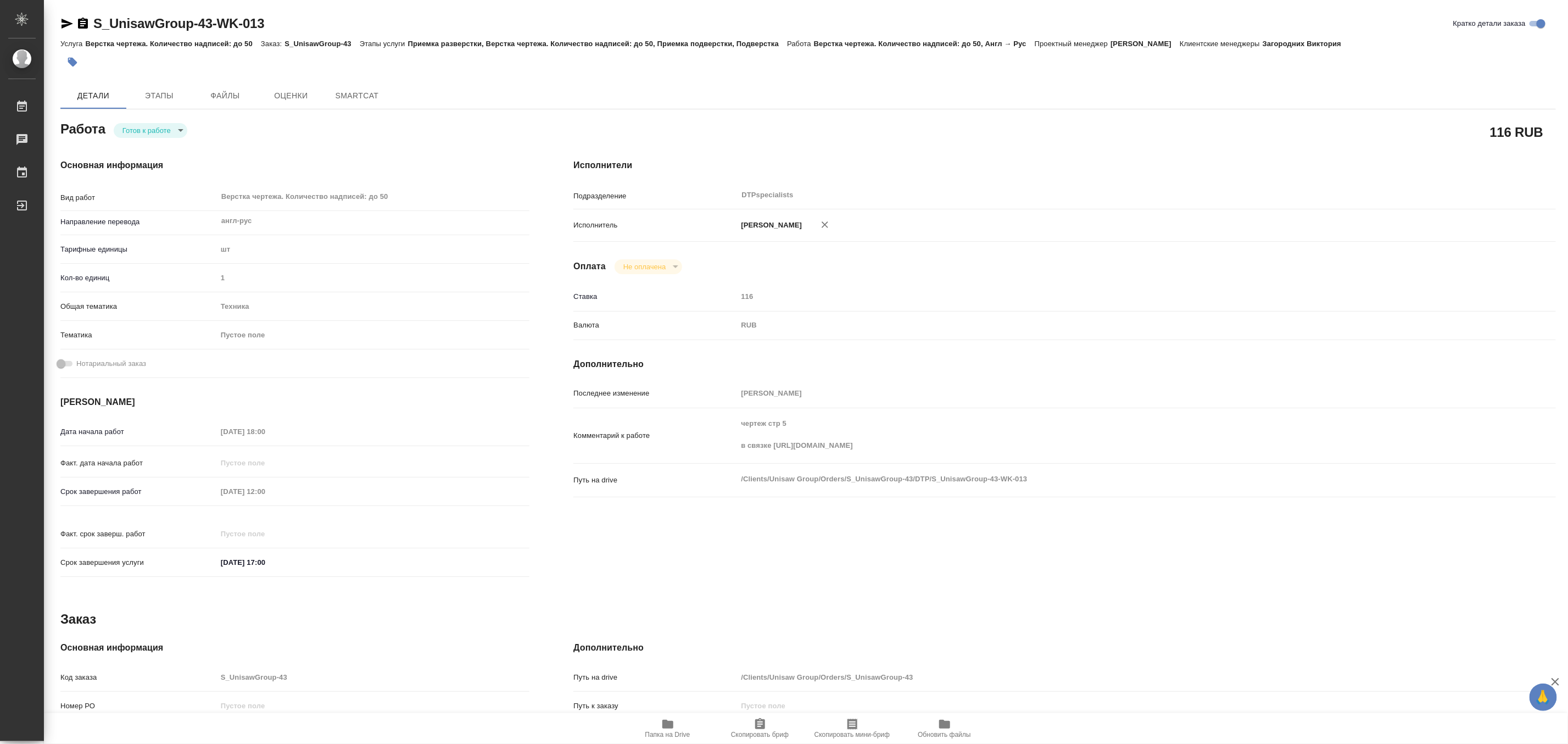
type textarea "x"
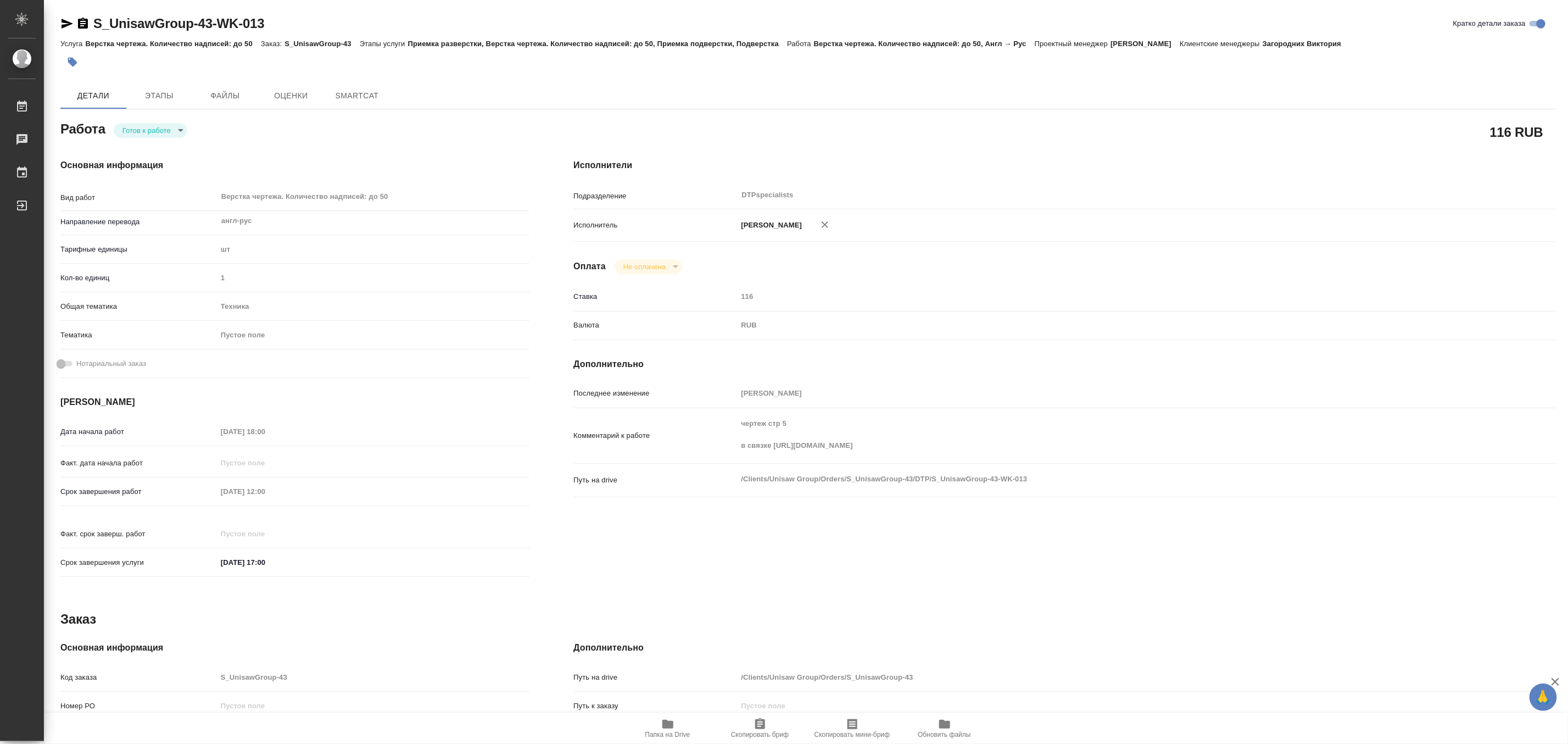
type textarea "x"
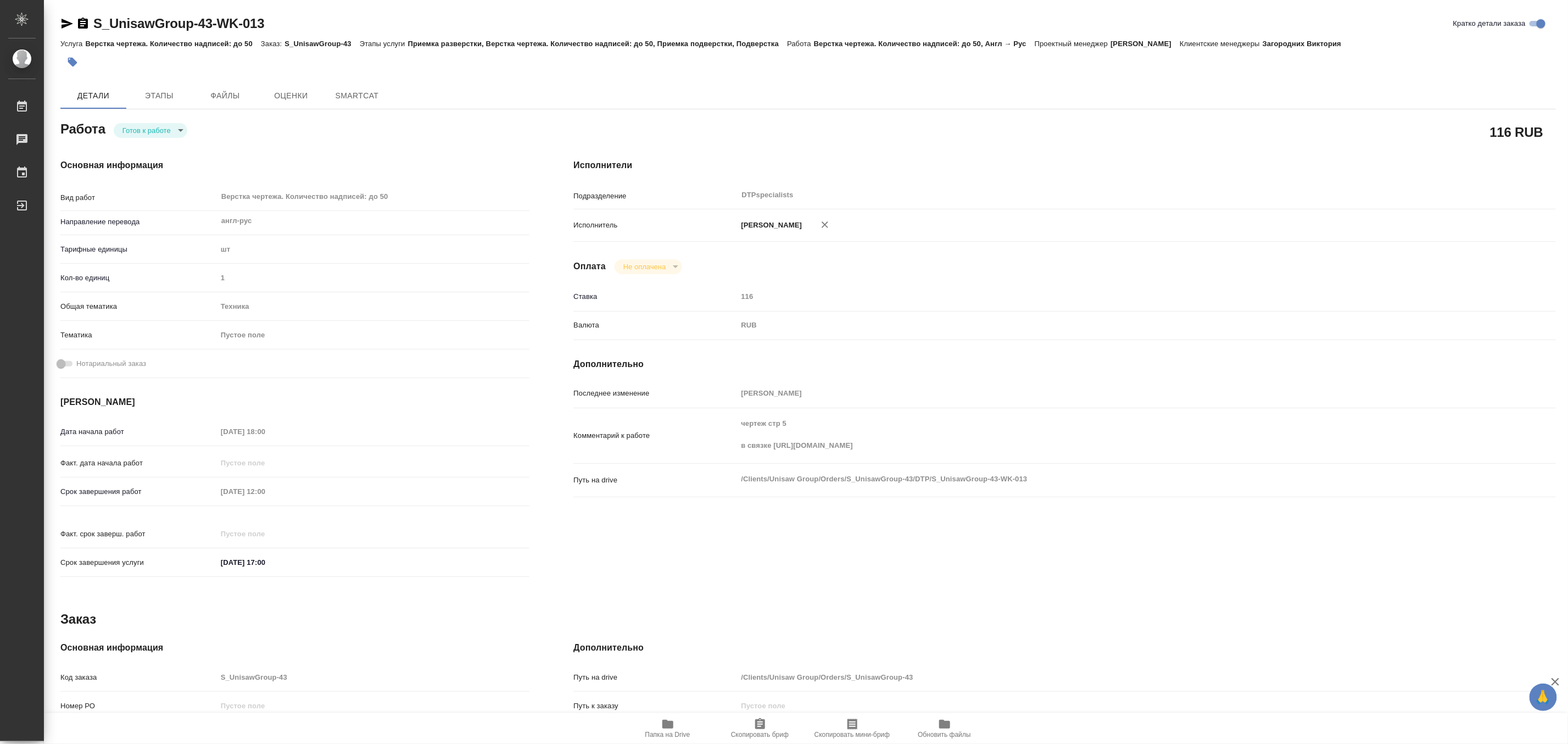
type textarea "x"
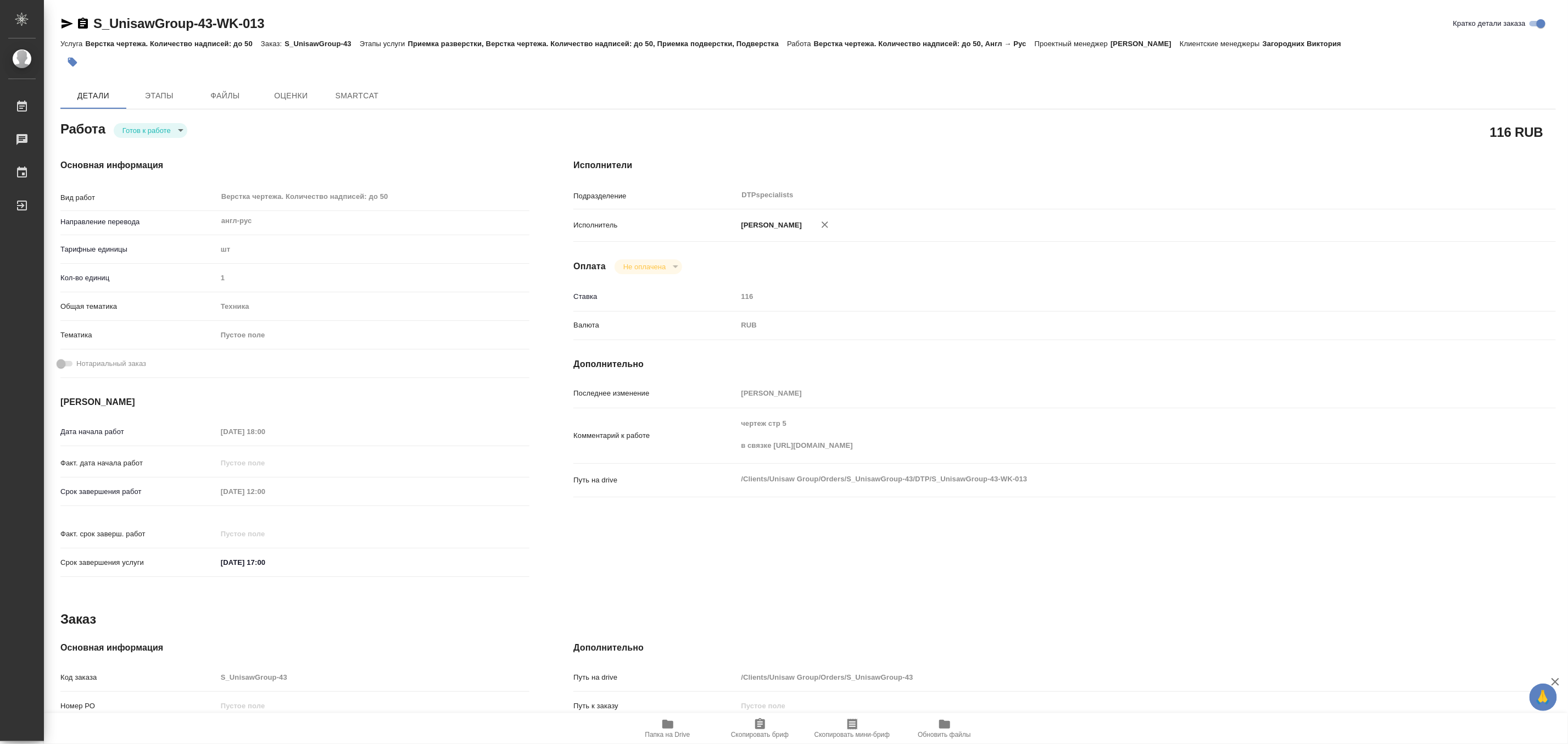
type textarea "x"
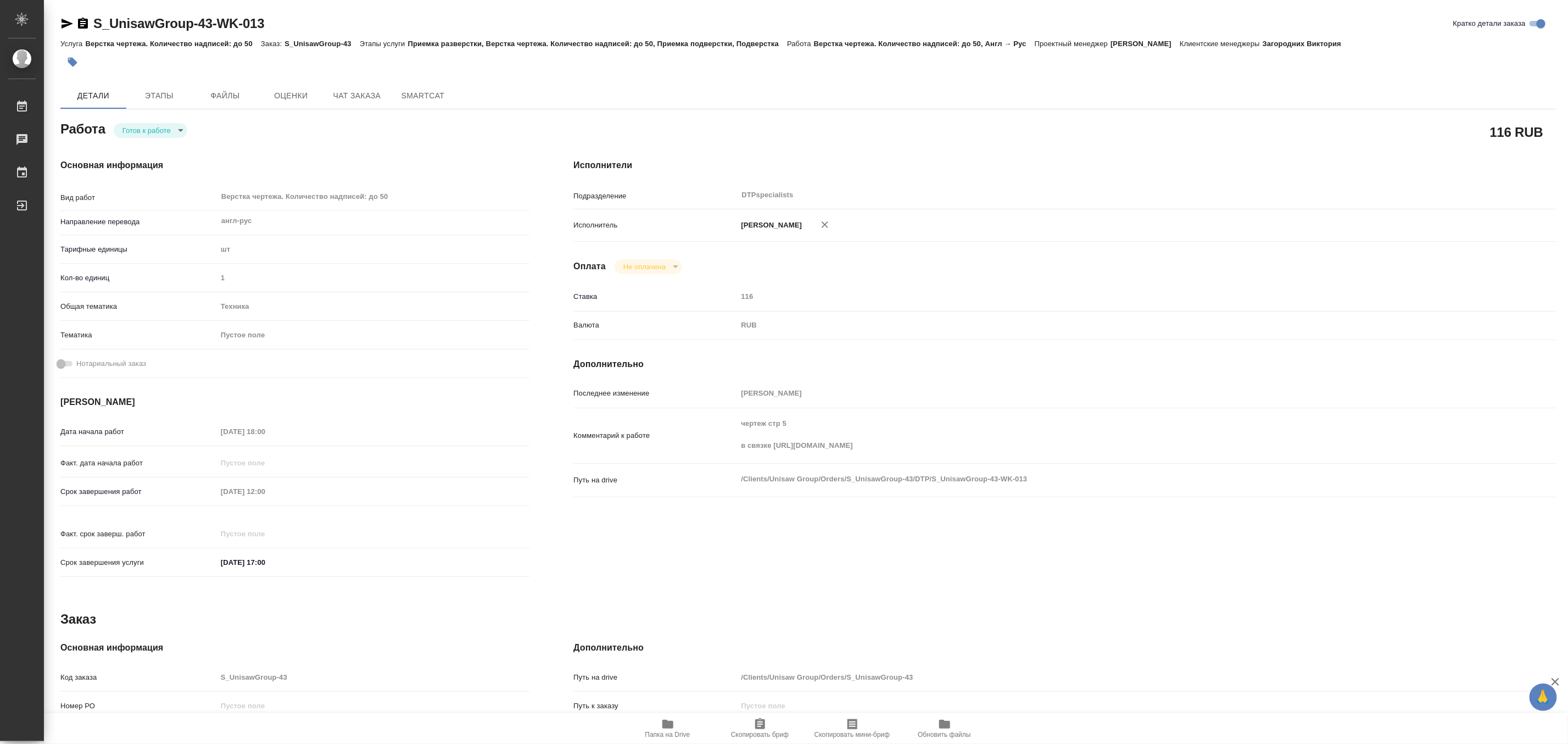
type textarea "x"
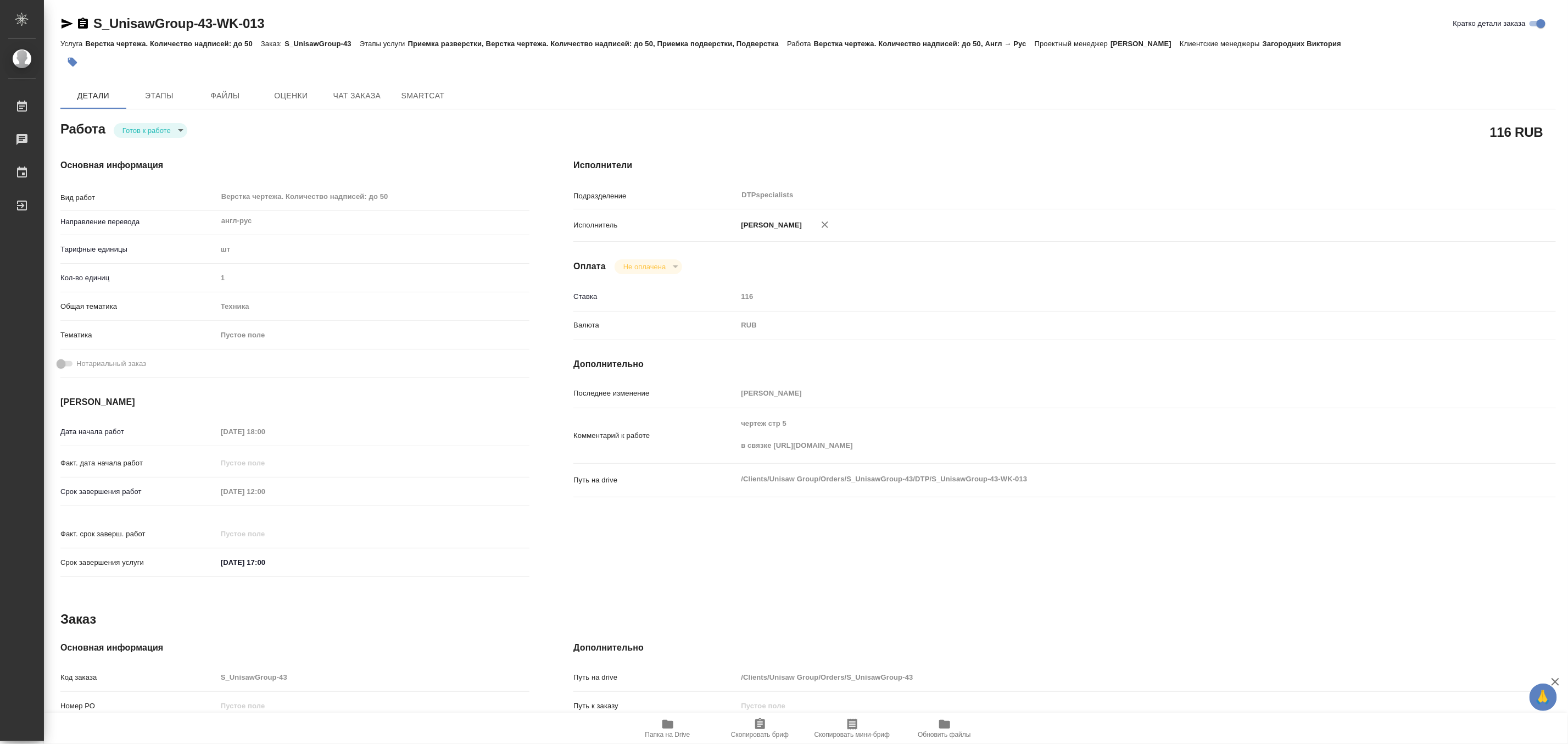
type textarea "x"
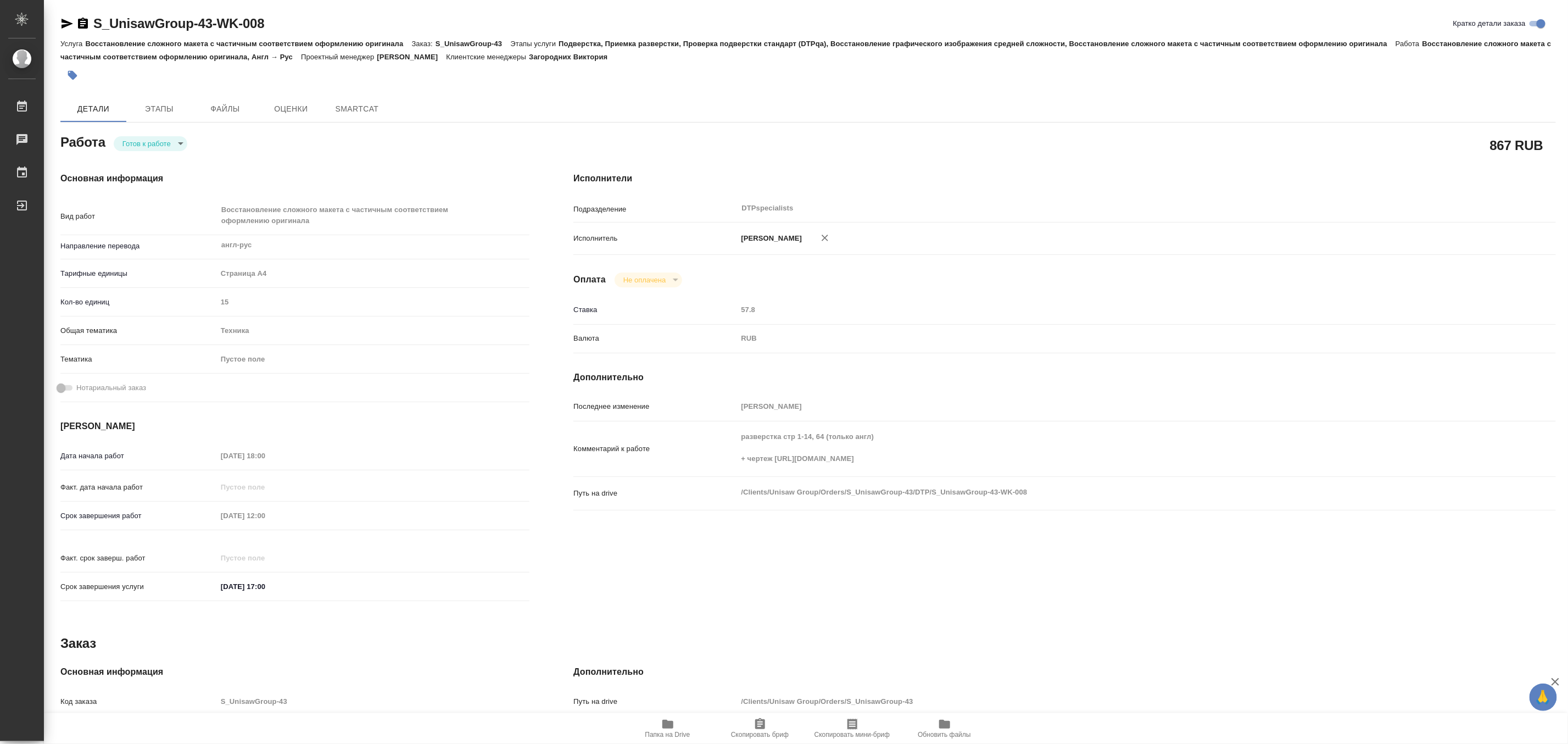
type textarea "x"
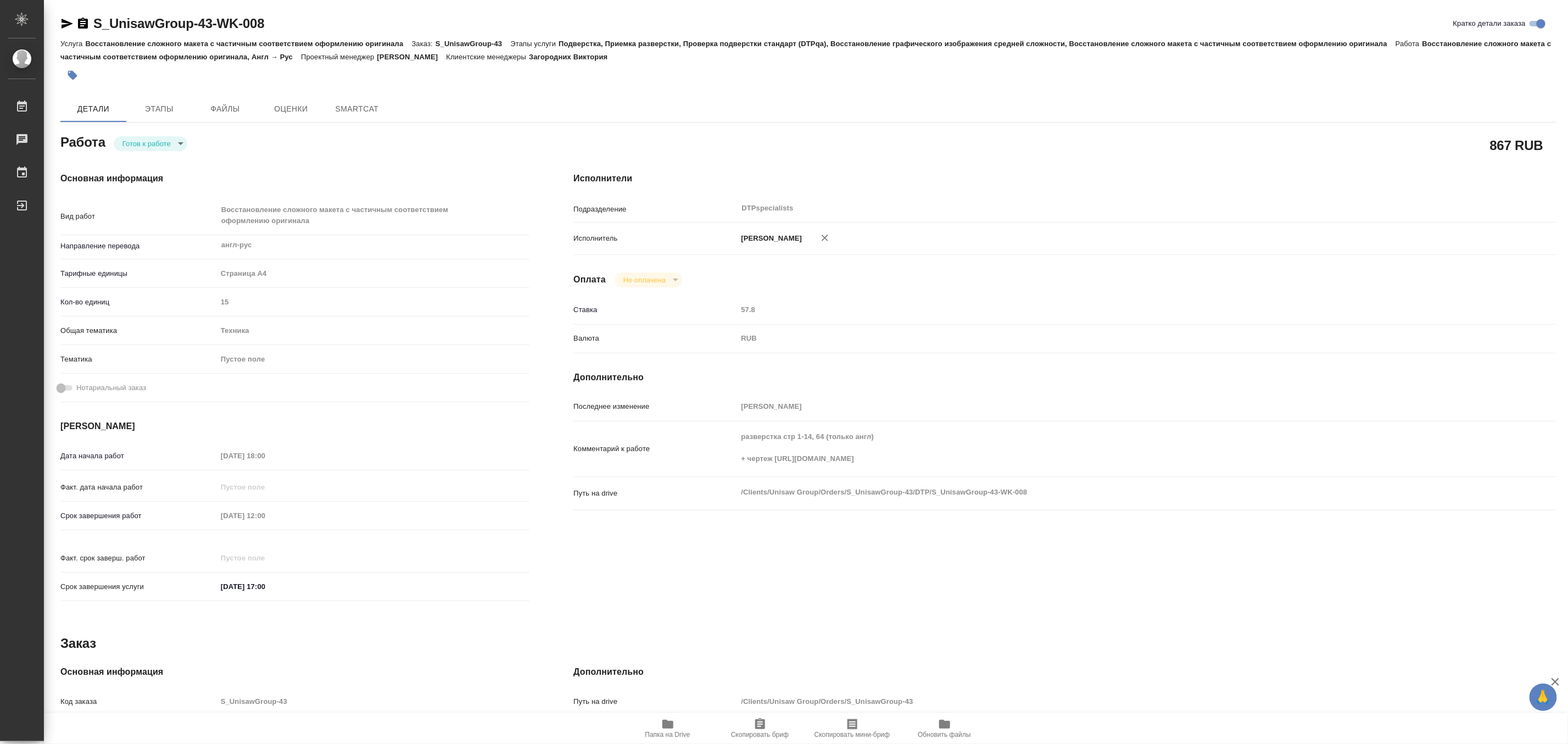
type textarea "x"
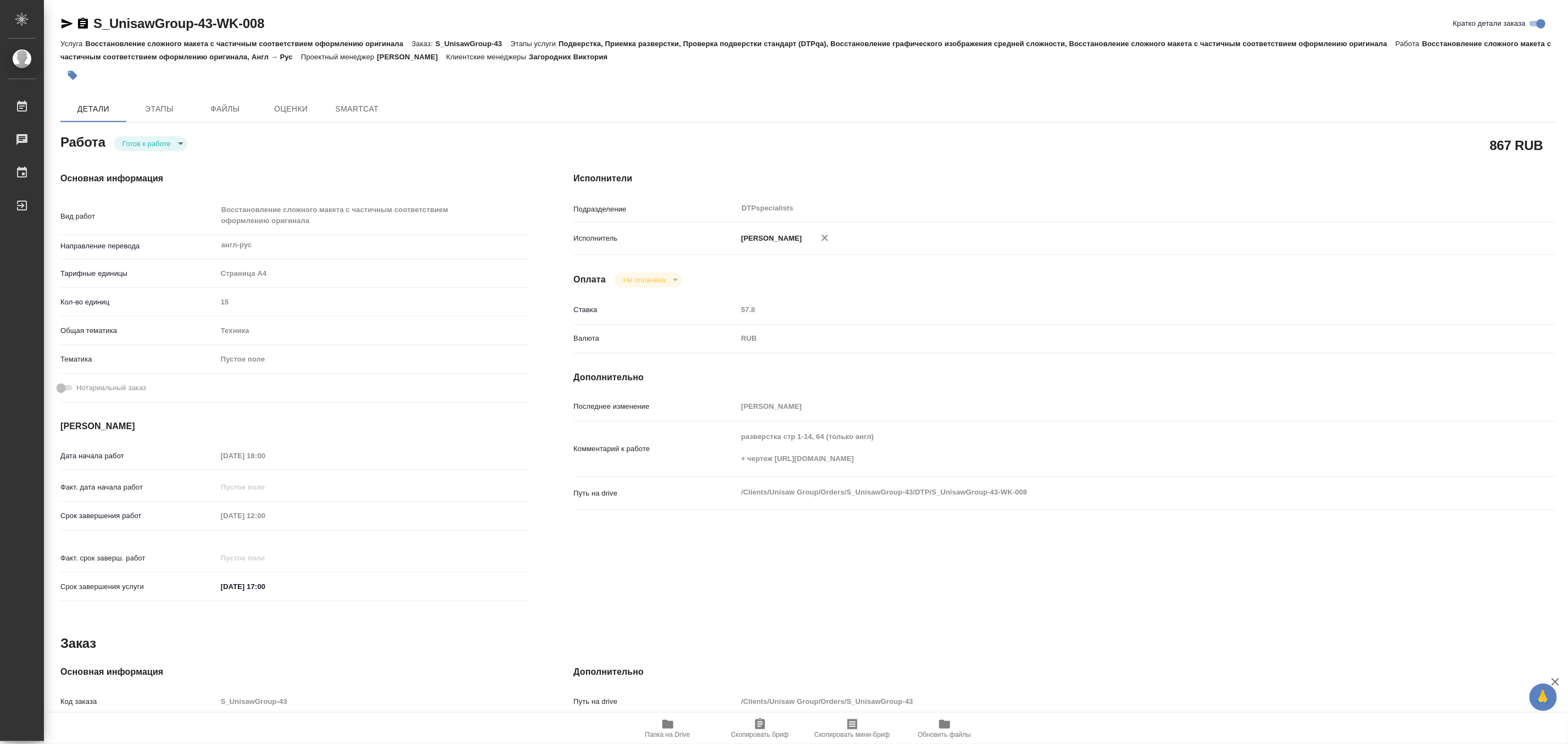
type textarea "x"
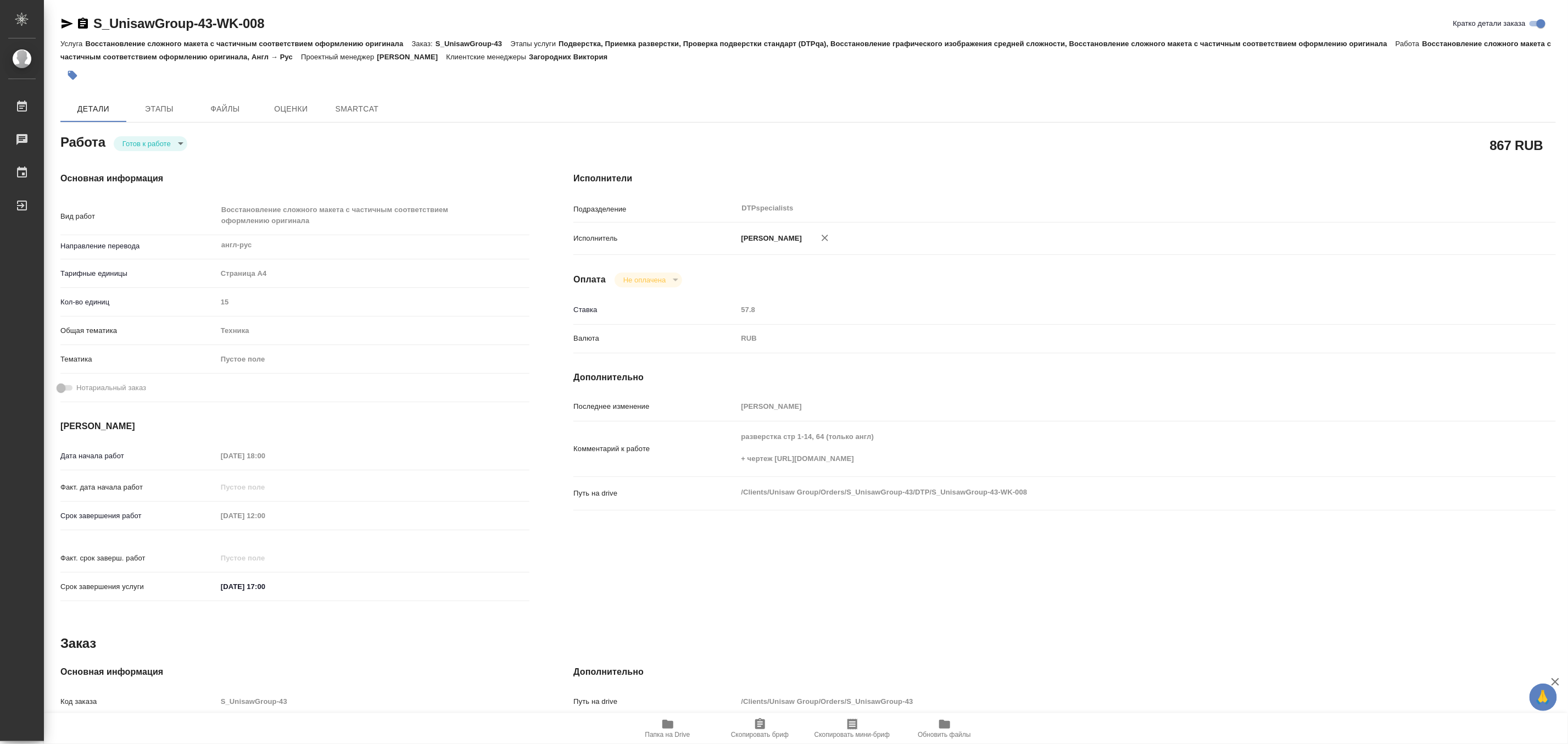
type textarea "x"
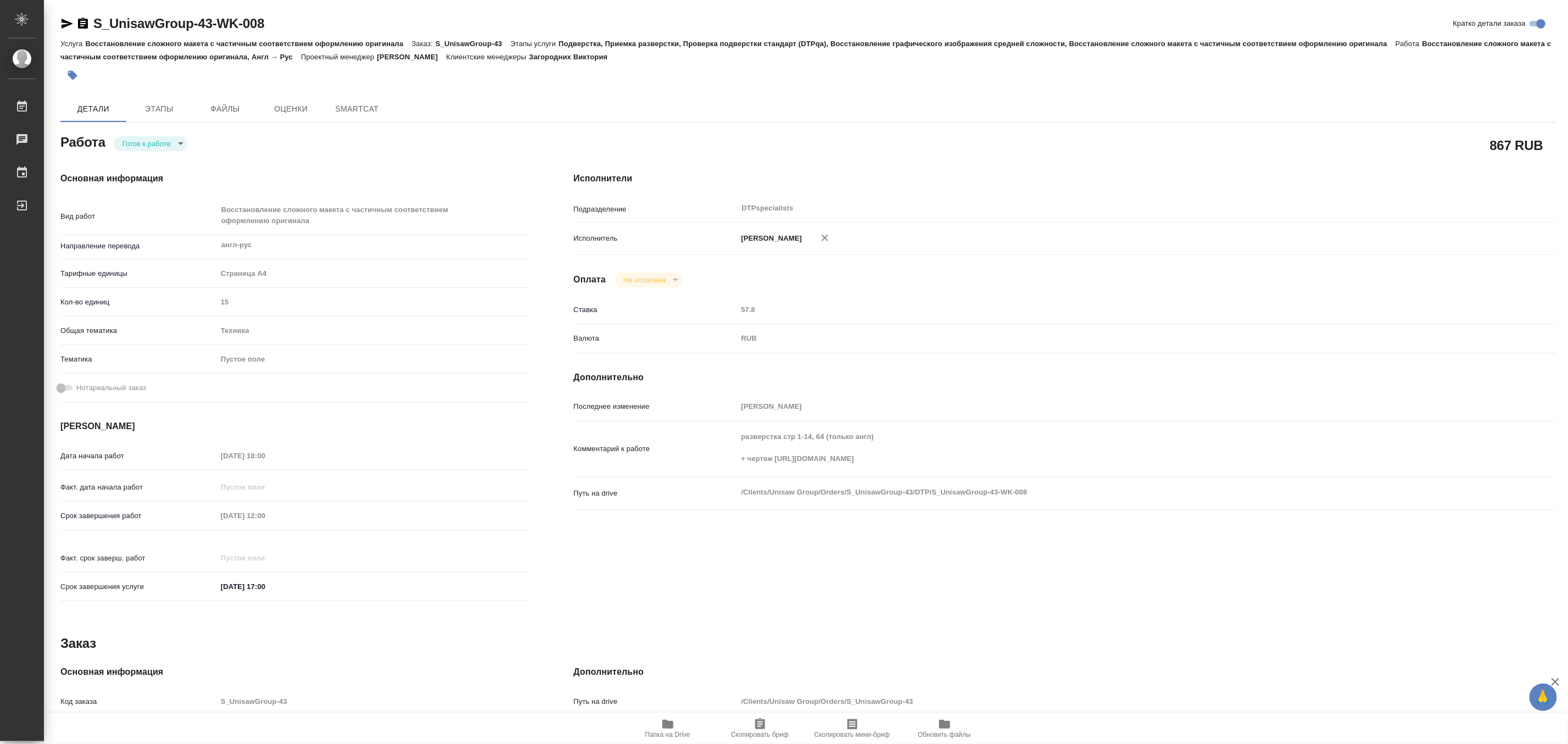
type textarea "x"
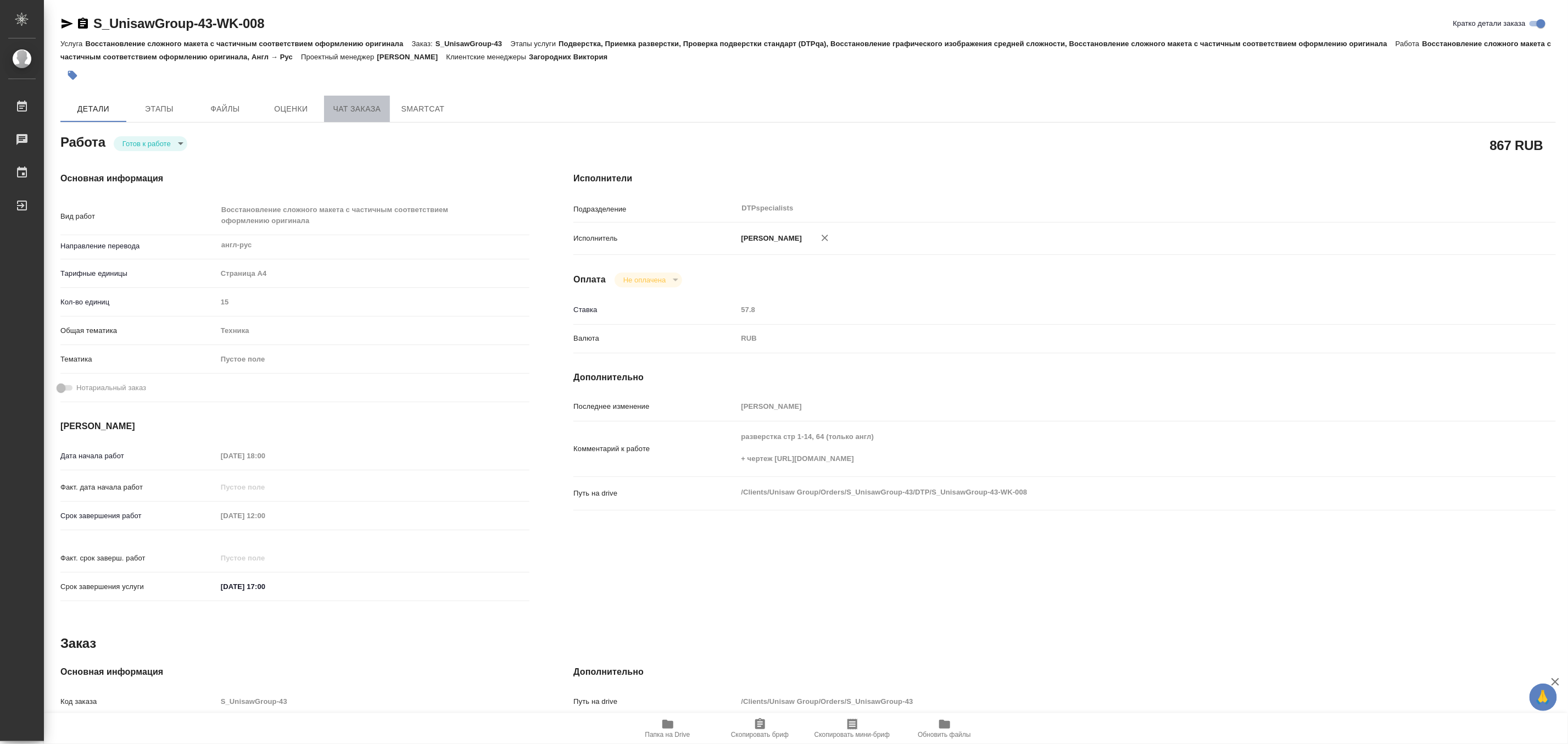
click at [355, 110] on span "Чат заказа" at bounding box center [357, 108] width 53 height 14
type textarea "x"
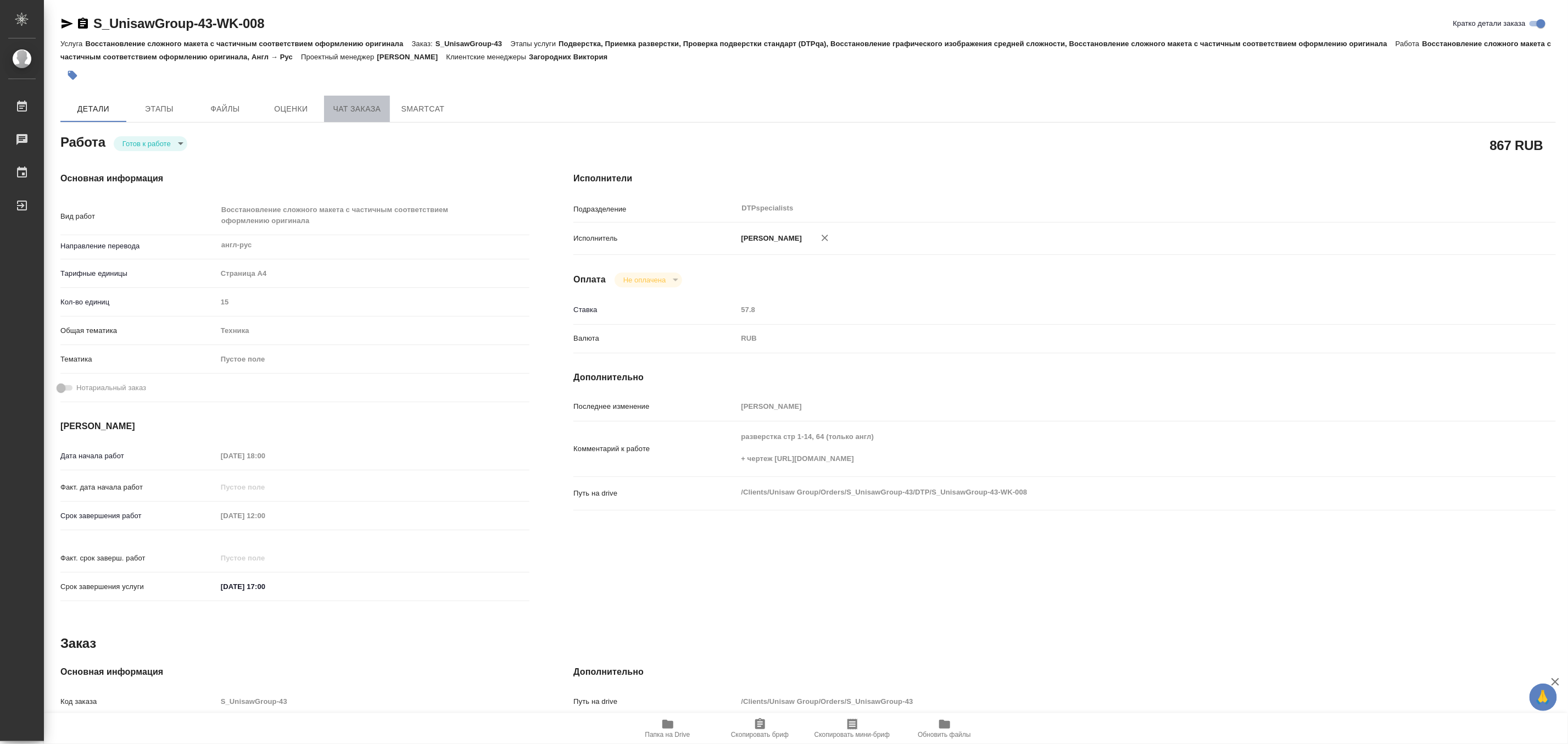
type textarea "x"
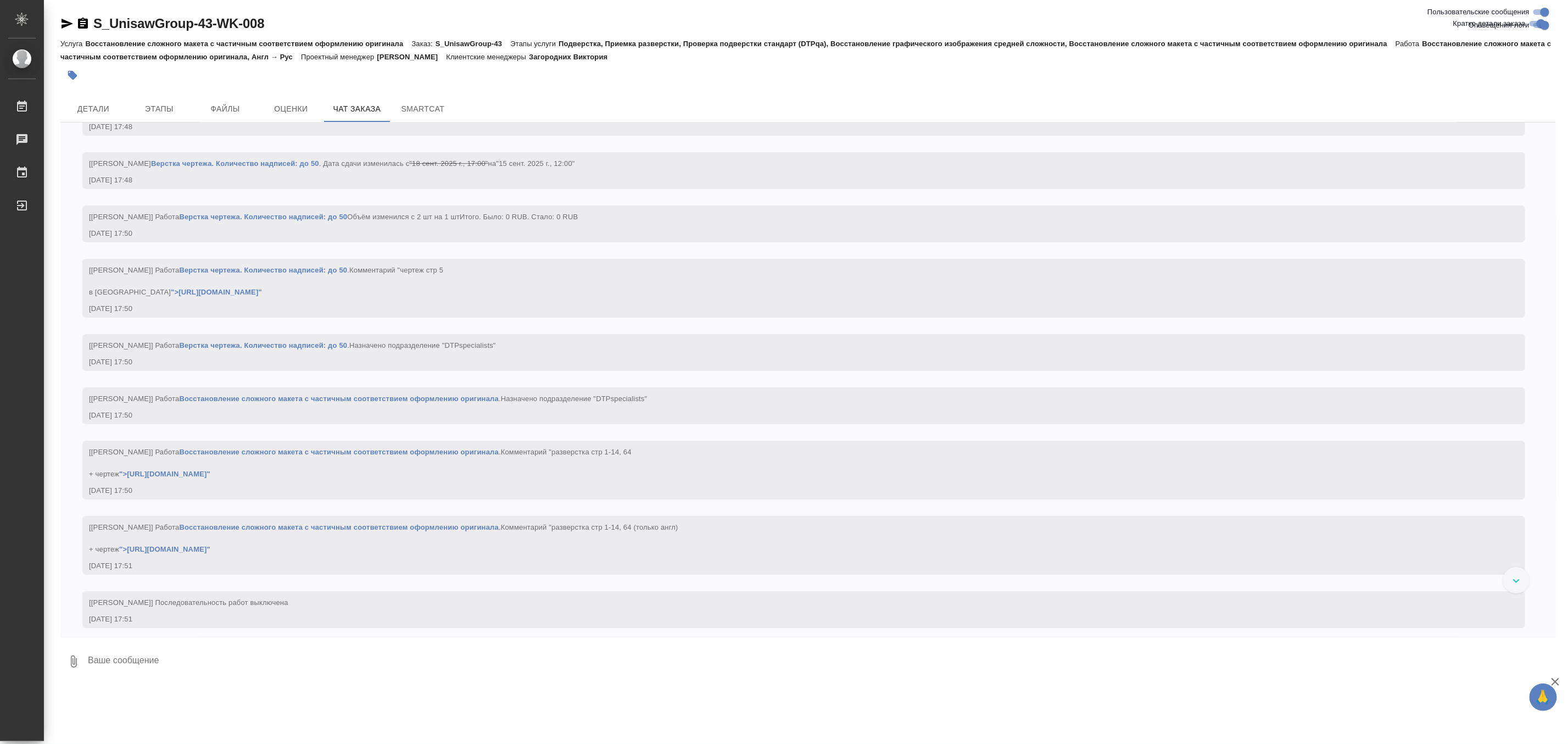
scroll to position [2564, 0]
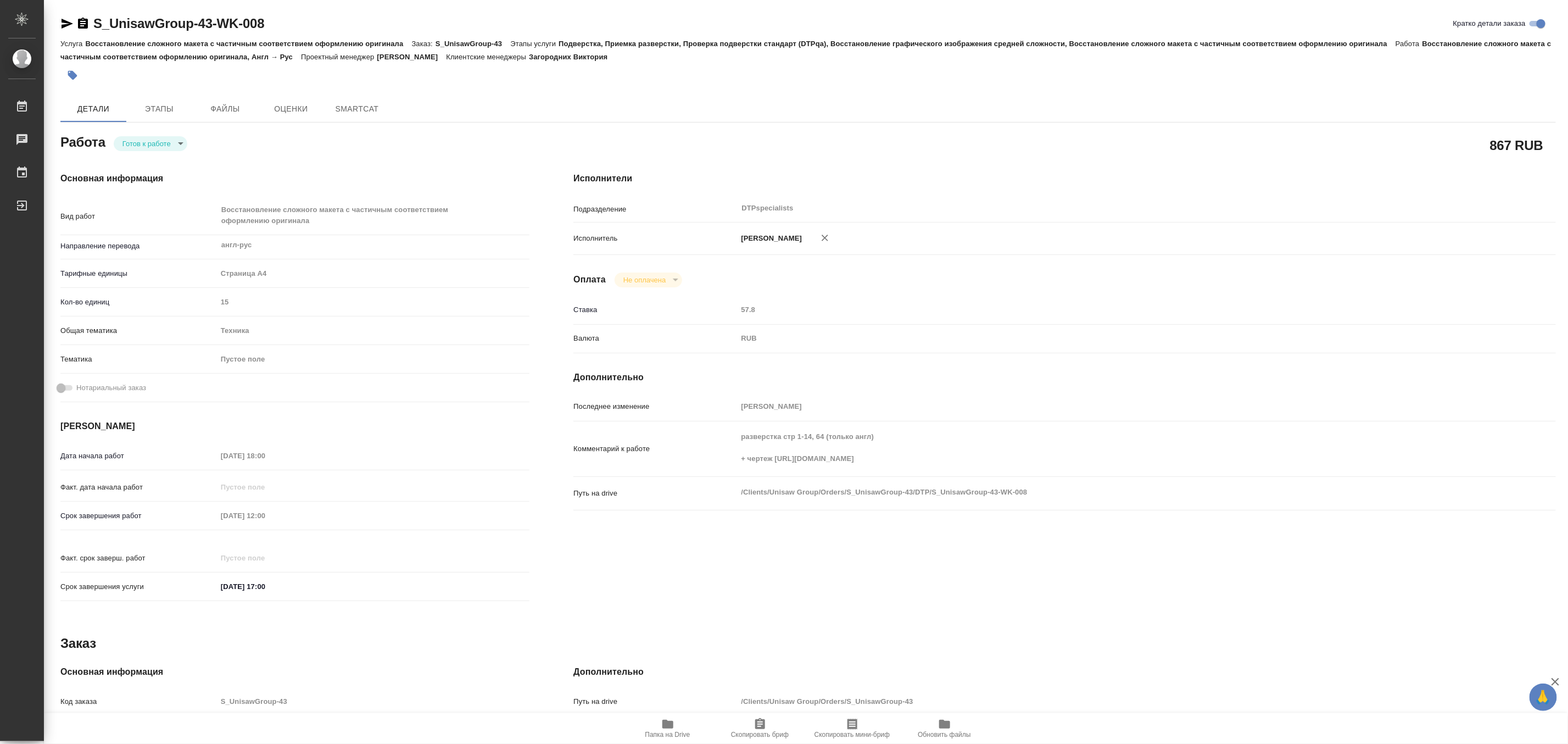
type textarea "x"
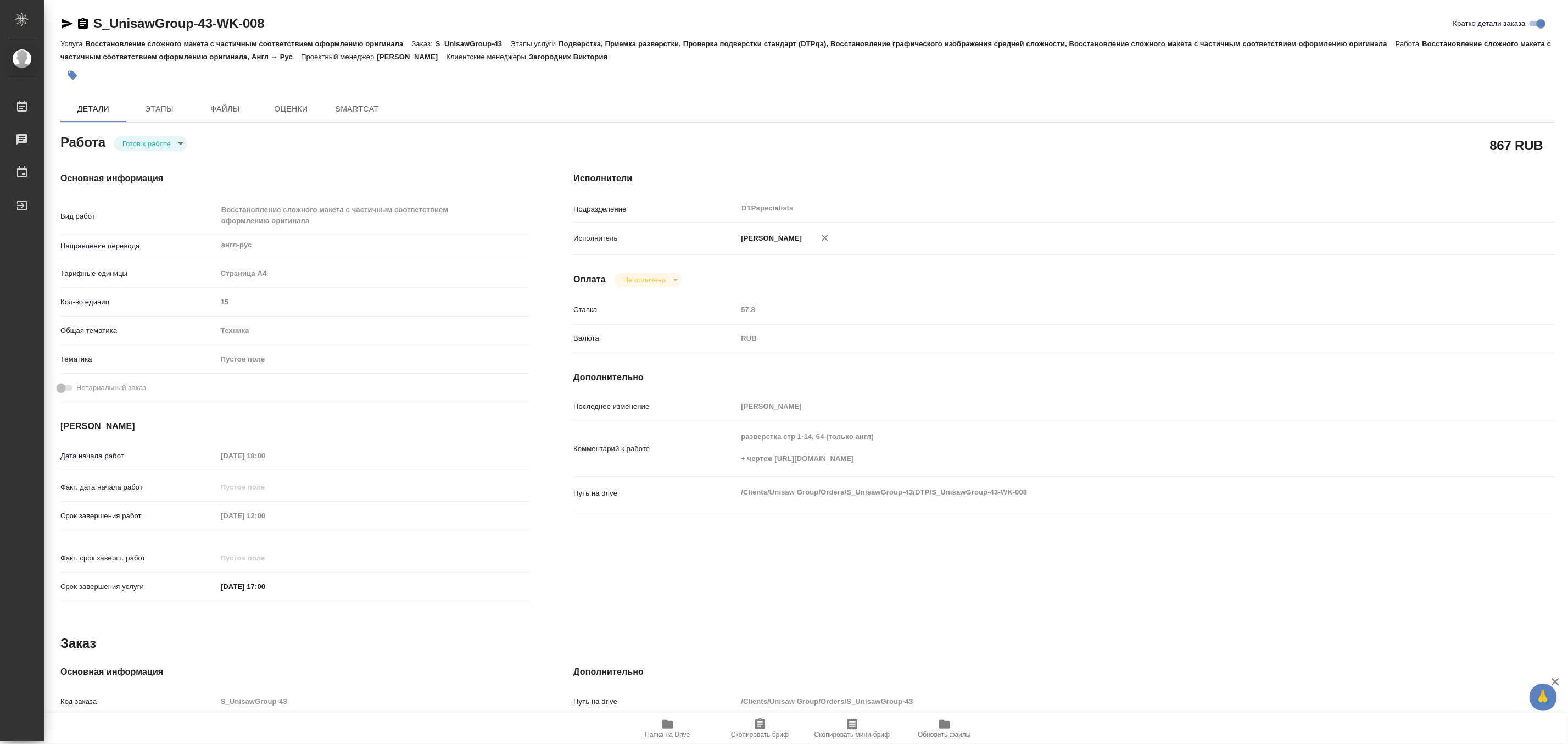
type textarea "x"
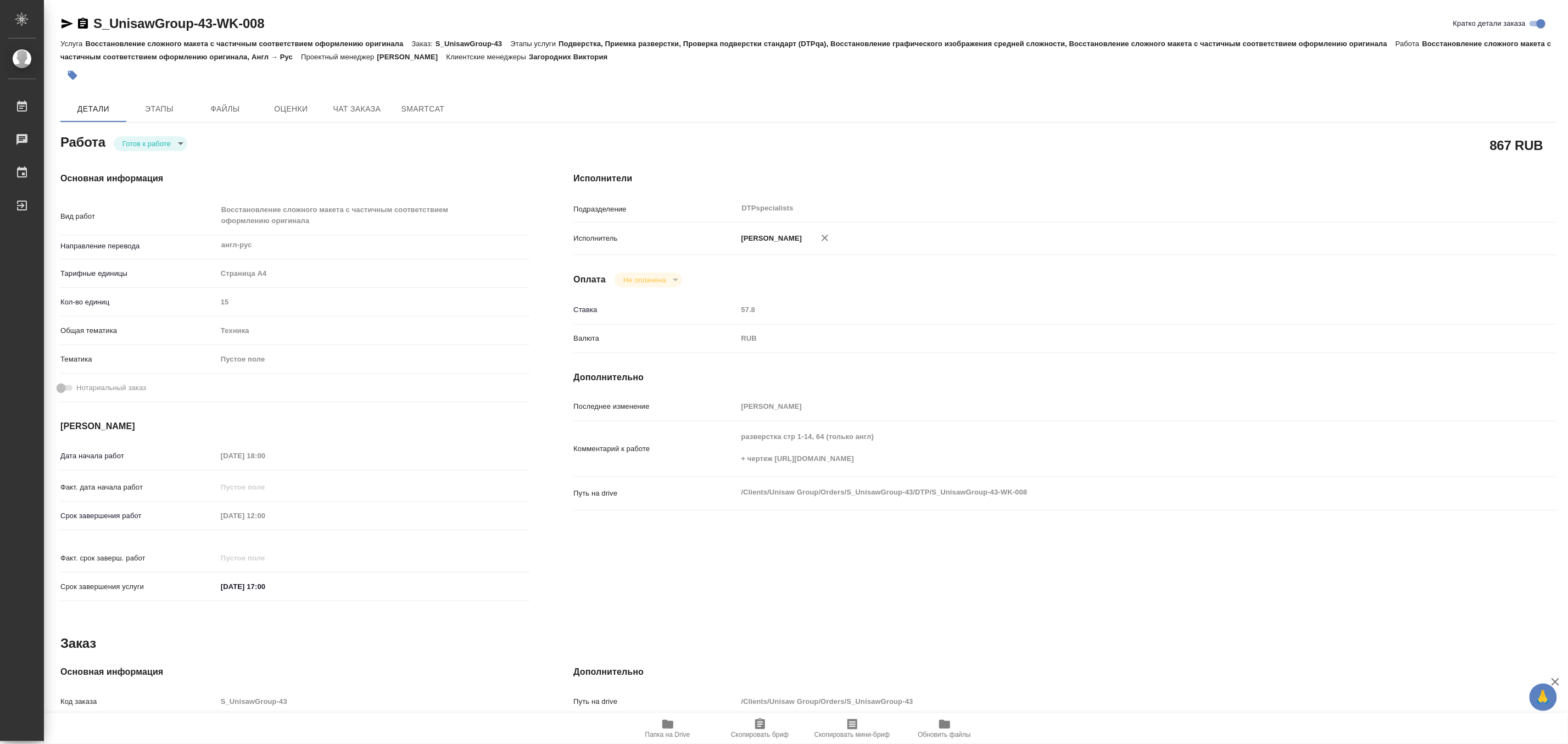
type textarea "x"
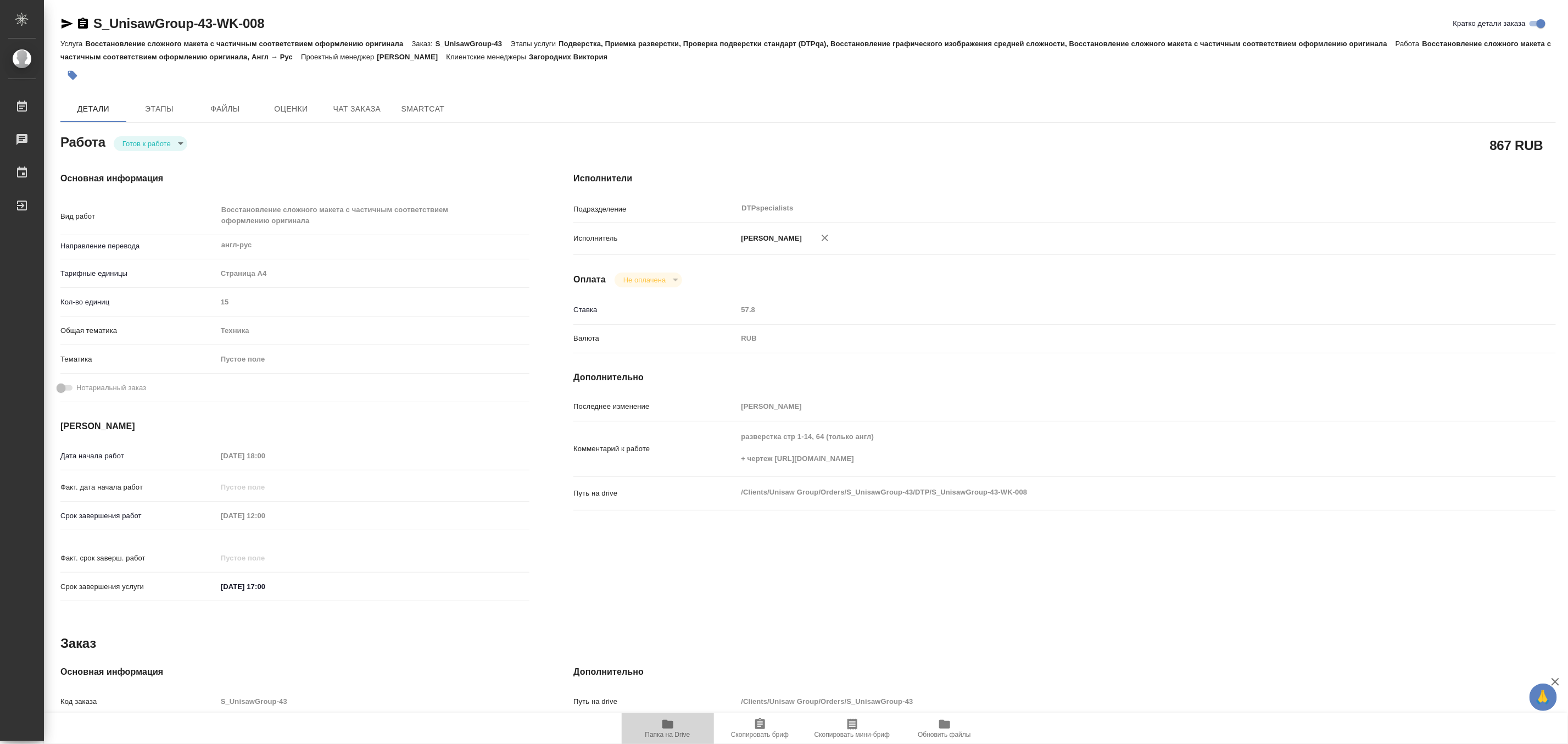
click at [652, 718] on span "Папка на Drive" at bounding box center [667, 728] width 79 height 21
type textarea "x"
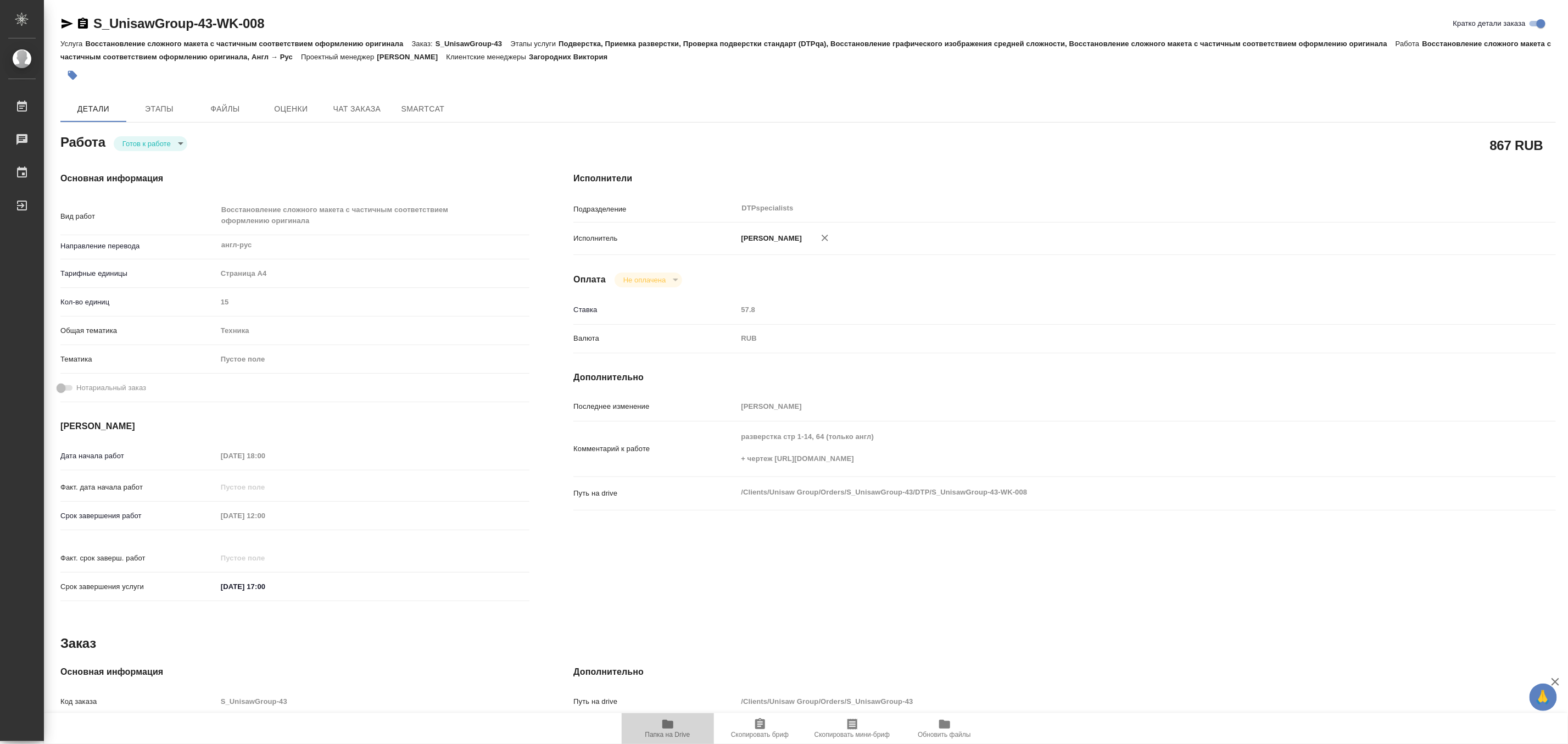
type textarea "x"
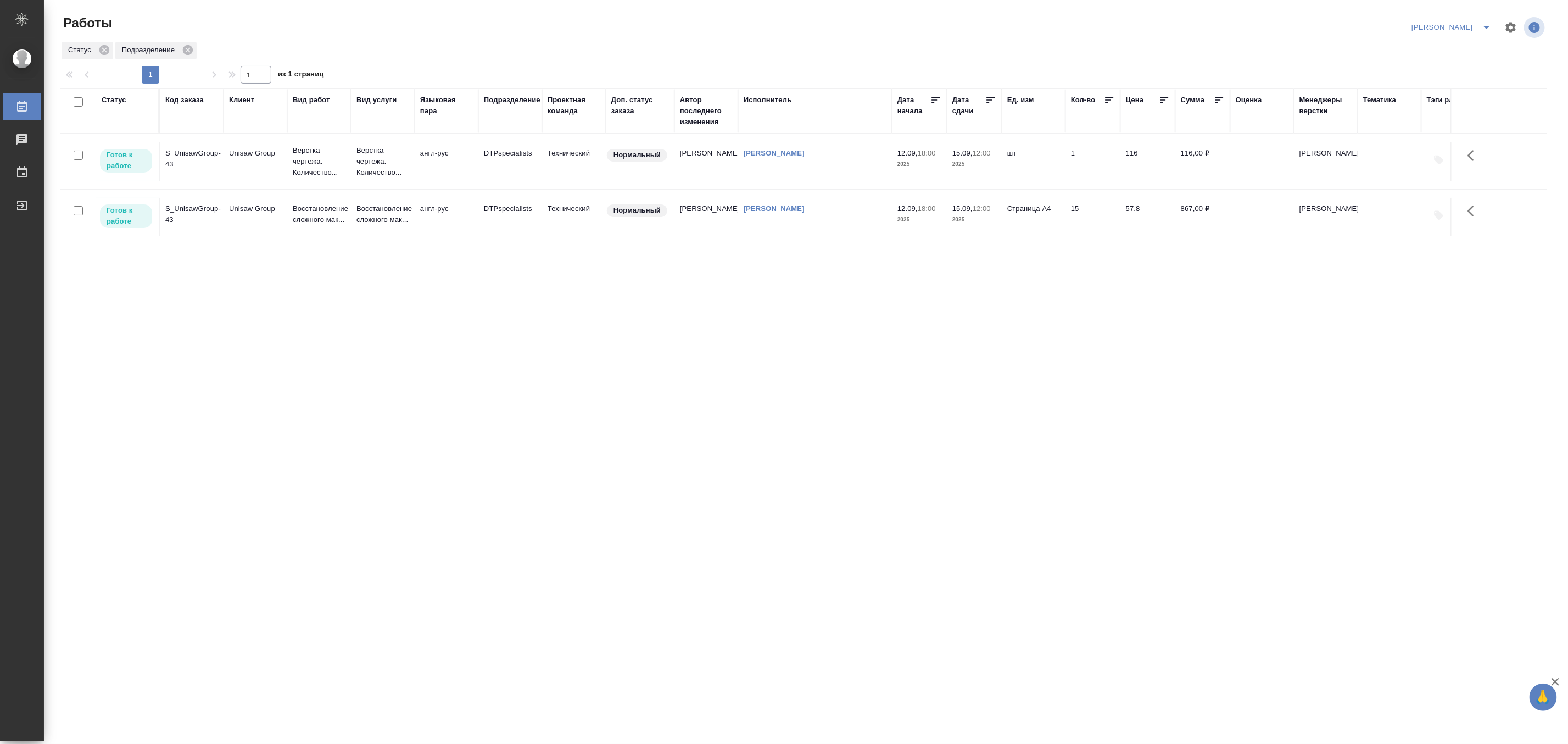
click at [1483, 24] on icon "split button" at bounding box center [1487, 27] width 13 height 13
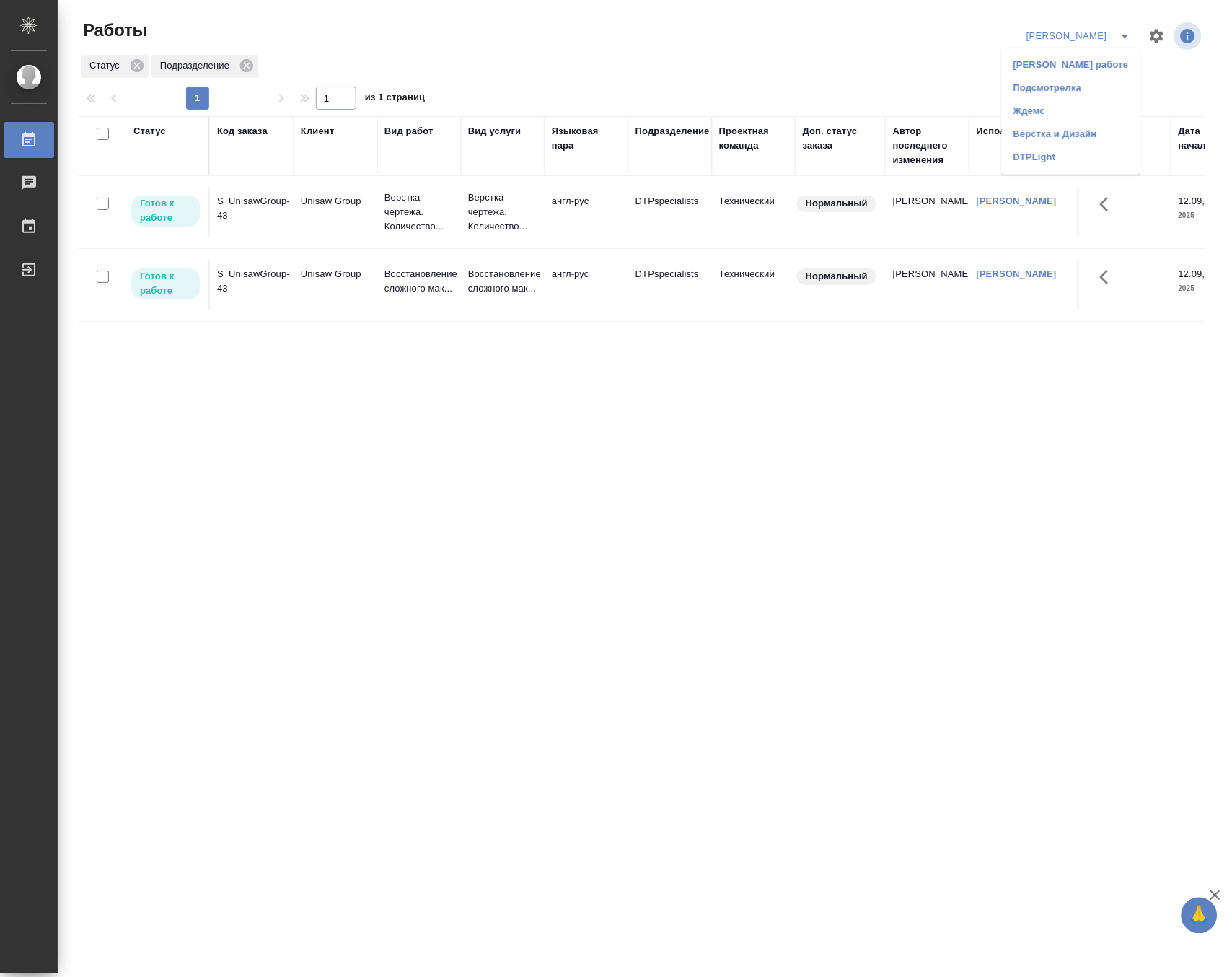
click at [769, 416] on div "Статус Код заказа Клиент Вид работ Вид услуги Языковая пара Подразделение Проек…" at bounding box center [642, 376] width 1125 height 520
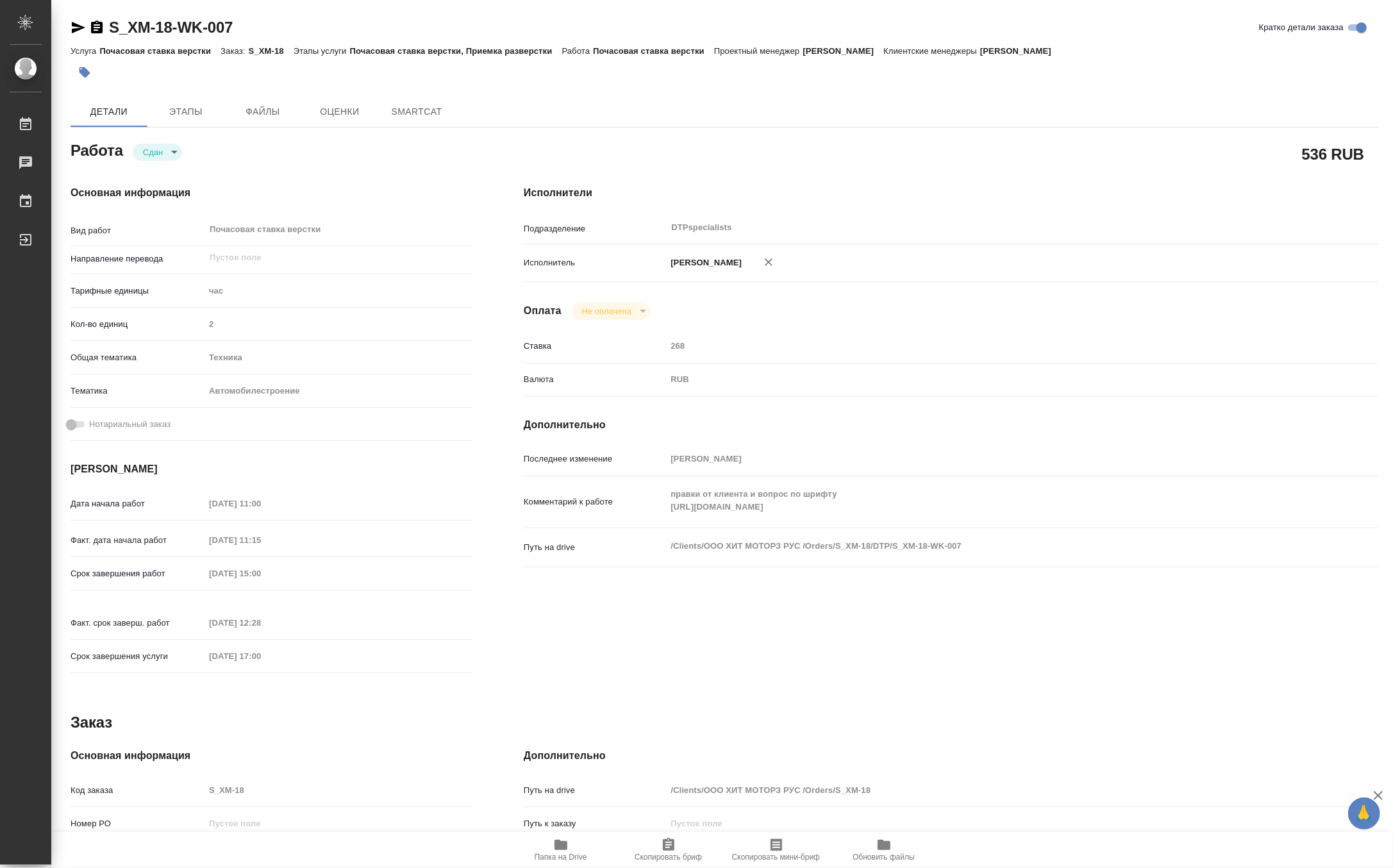
type textarea "x"
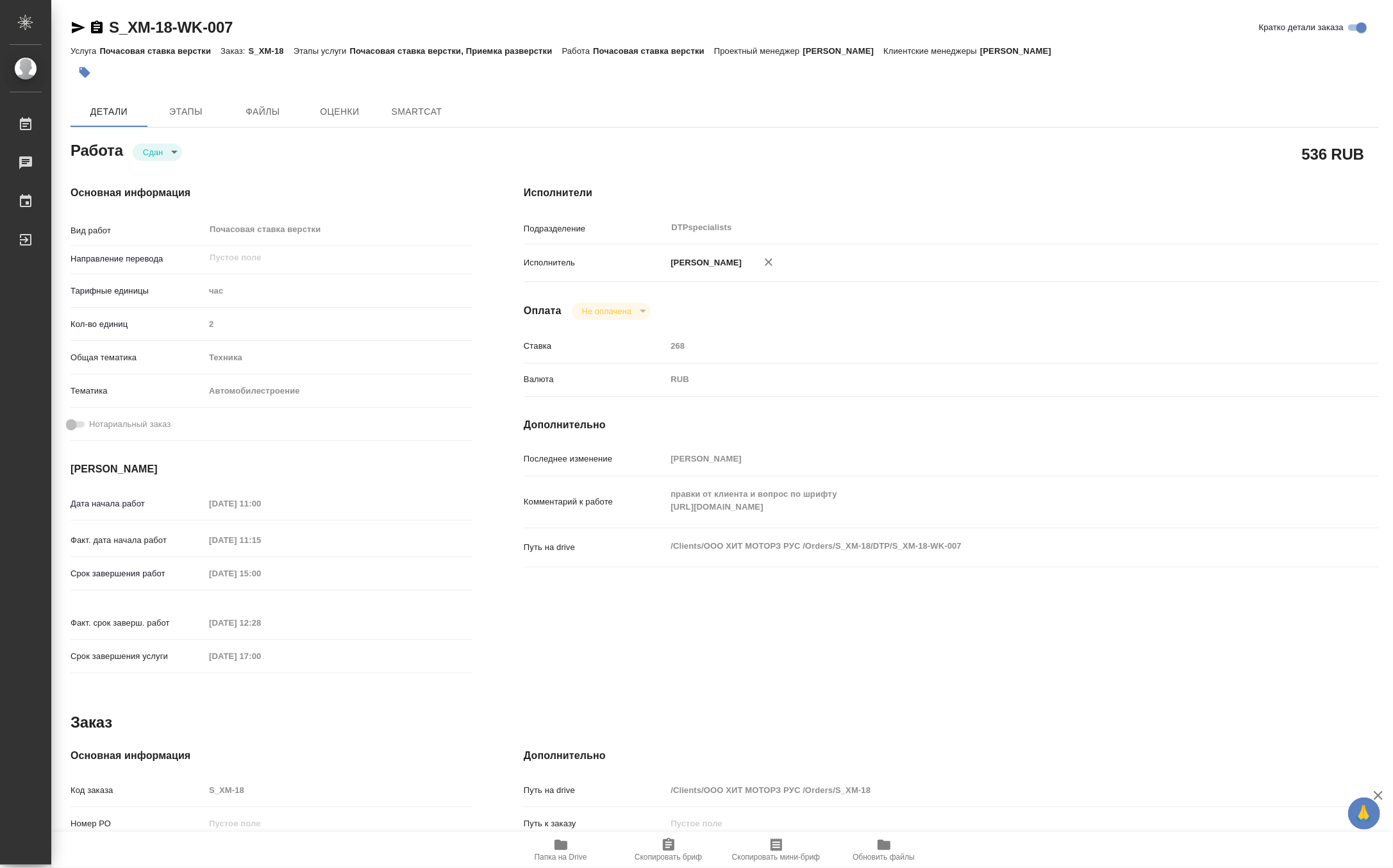
type textarea "x"
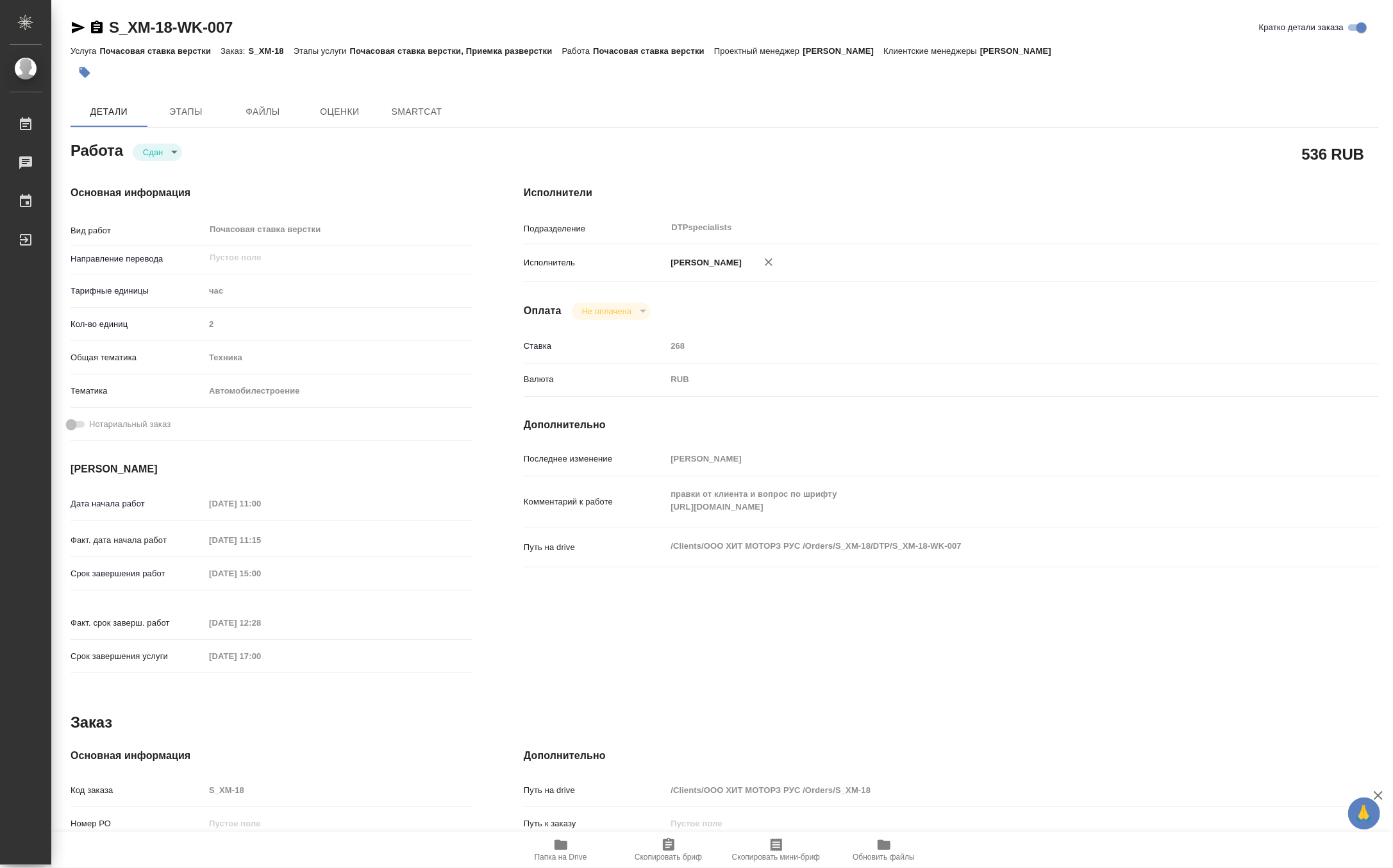
type textarea "x"
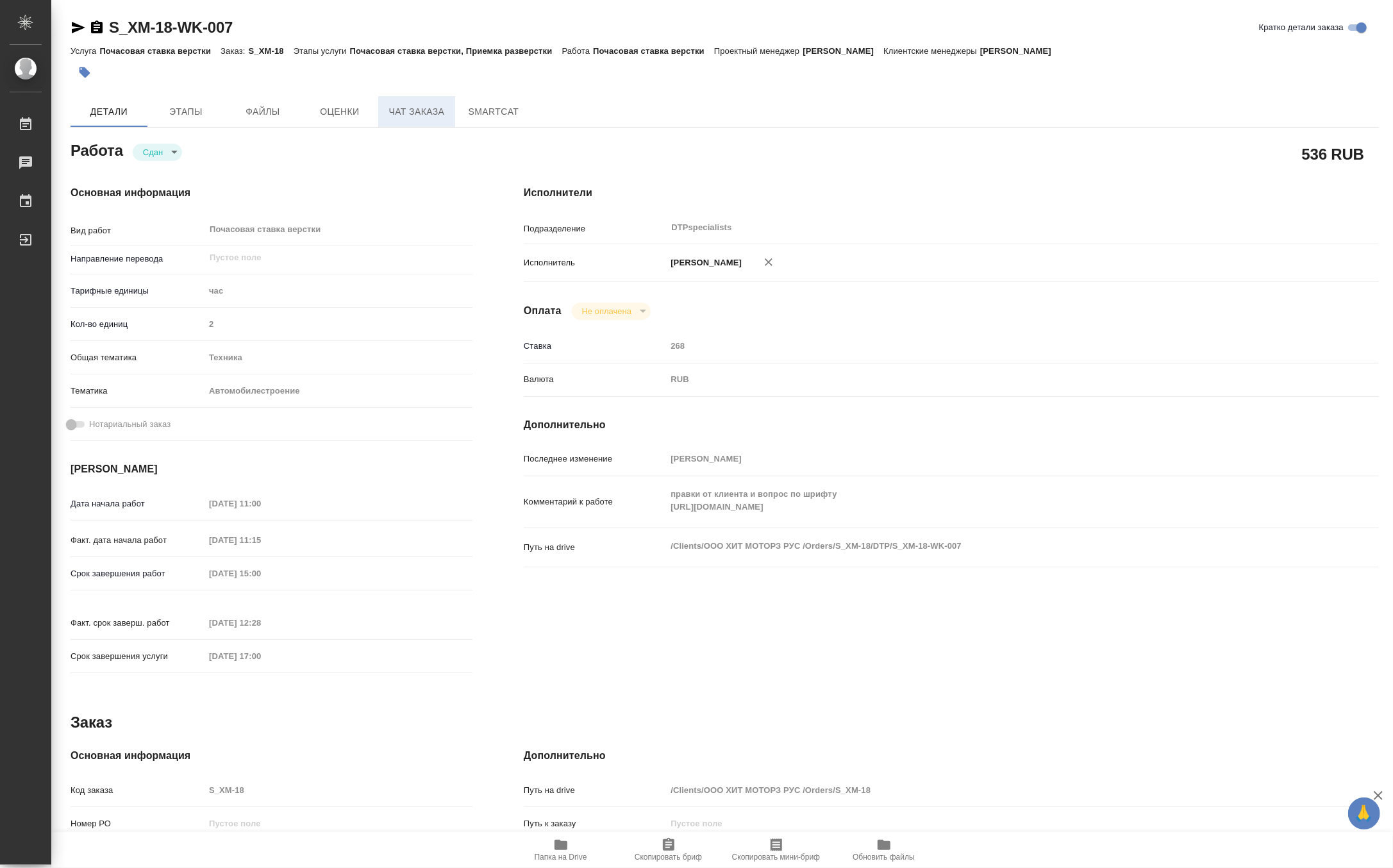
type textarea "x"
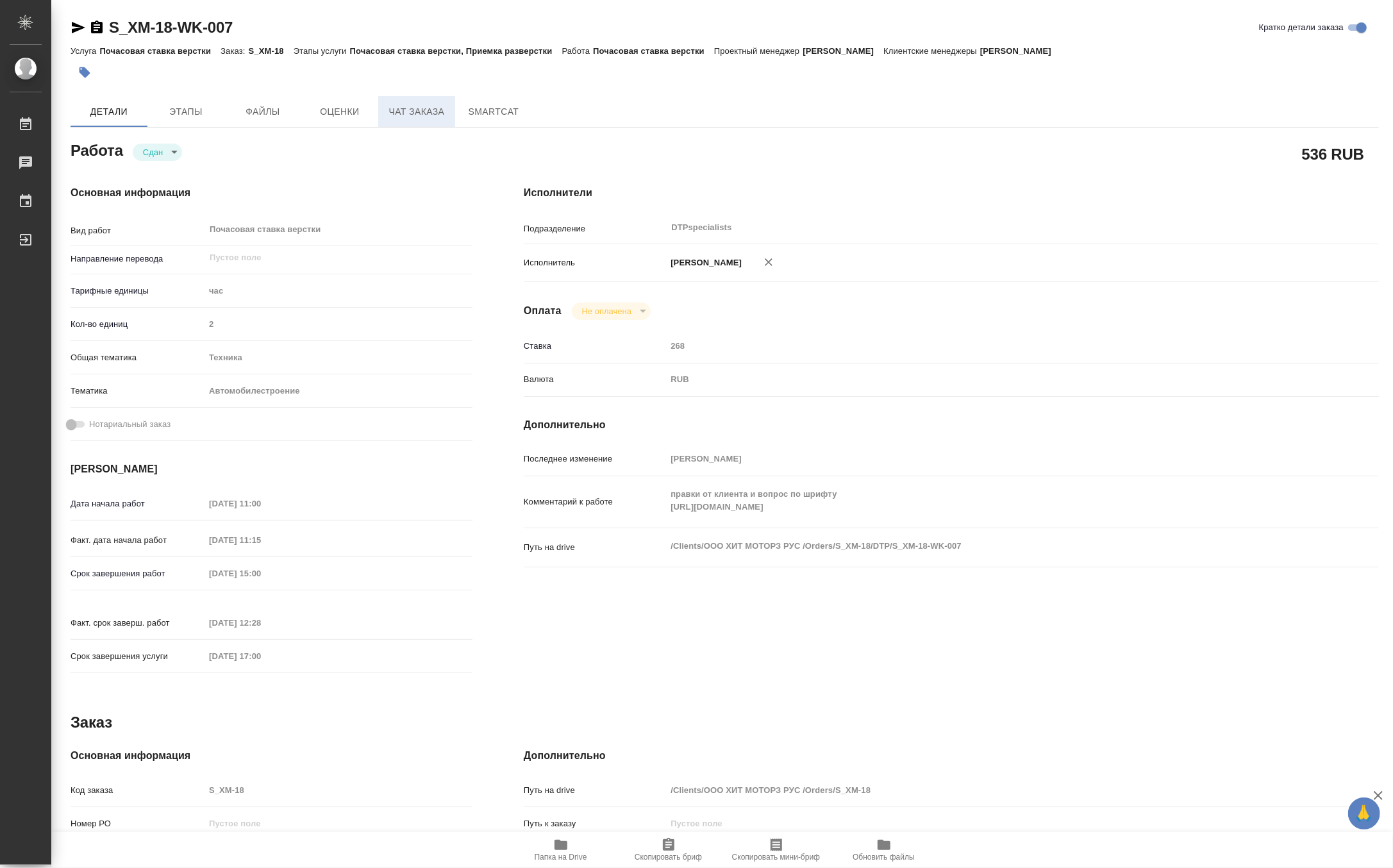
click at [397, 111] on span "Чат заказа" at bounding box center [417, 112] width 62 height 16
type textarea "x"
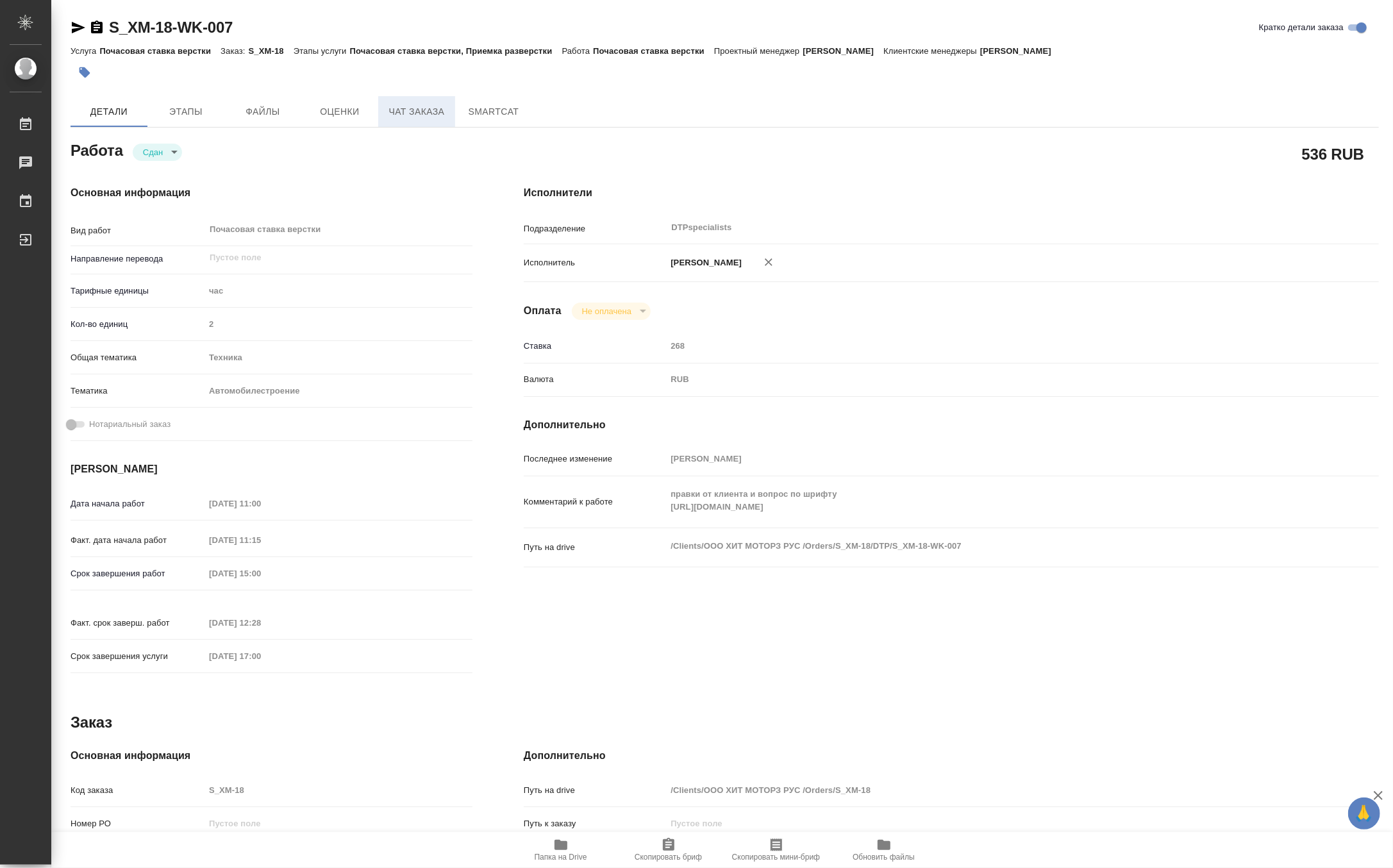
type textarea "x"
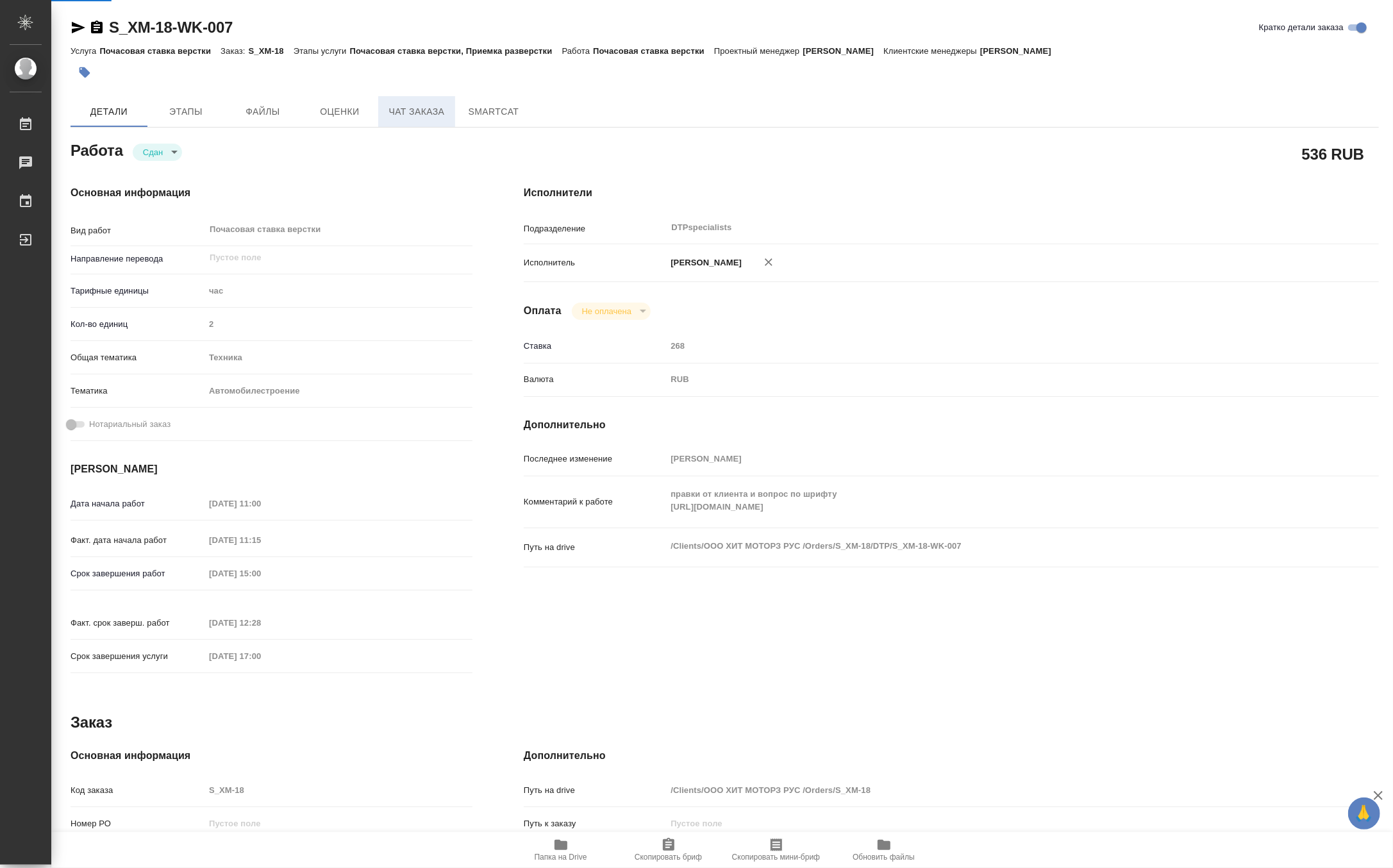
type textarea "x"
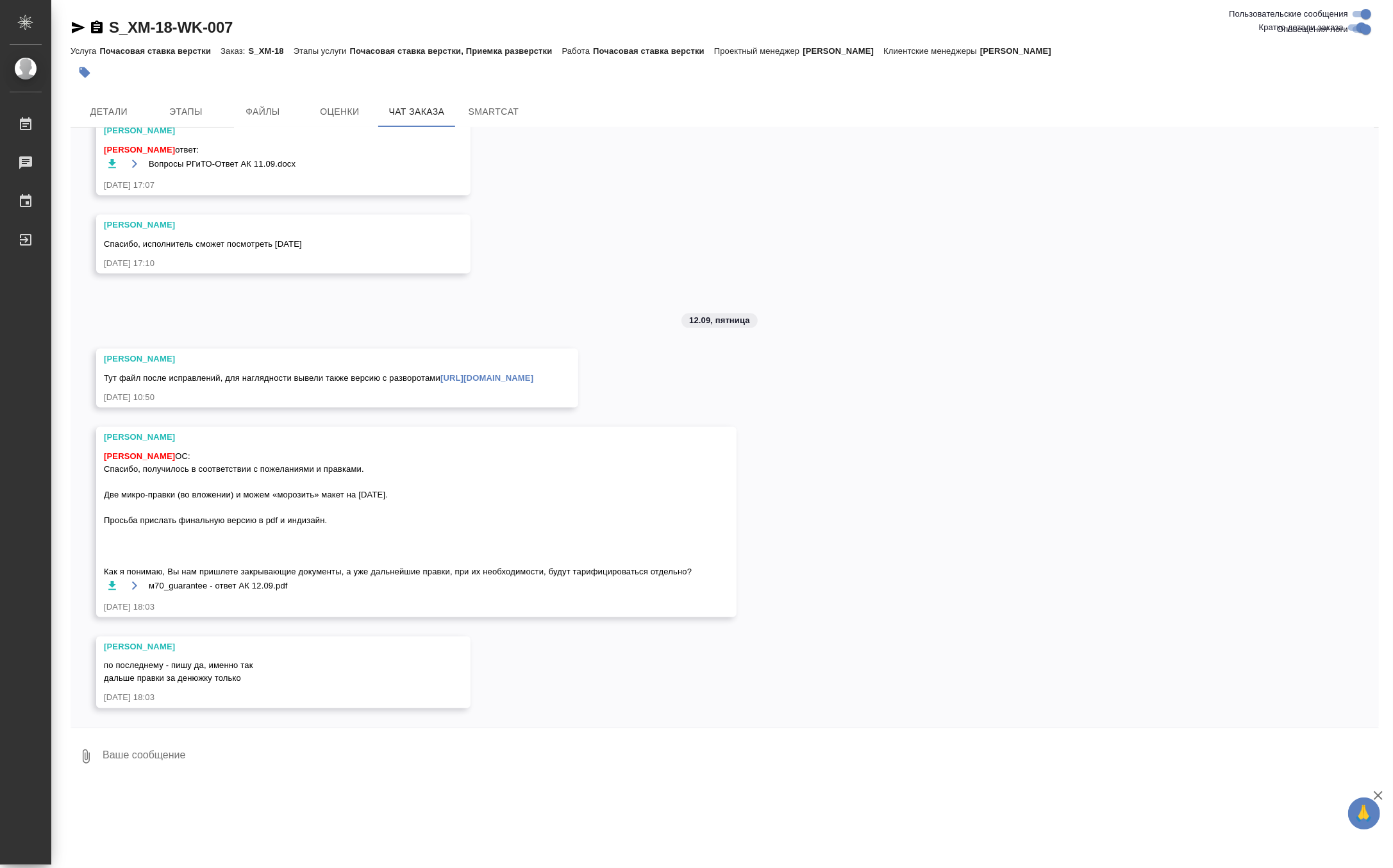
scroll to position [5882, 0]
